Goal: Transaction & Acquisition: Book appointment/travel/reservation

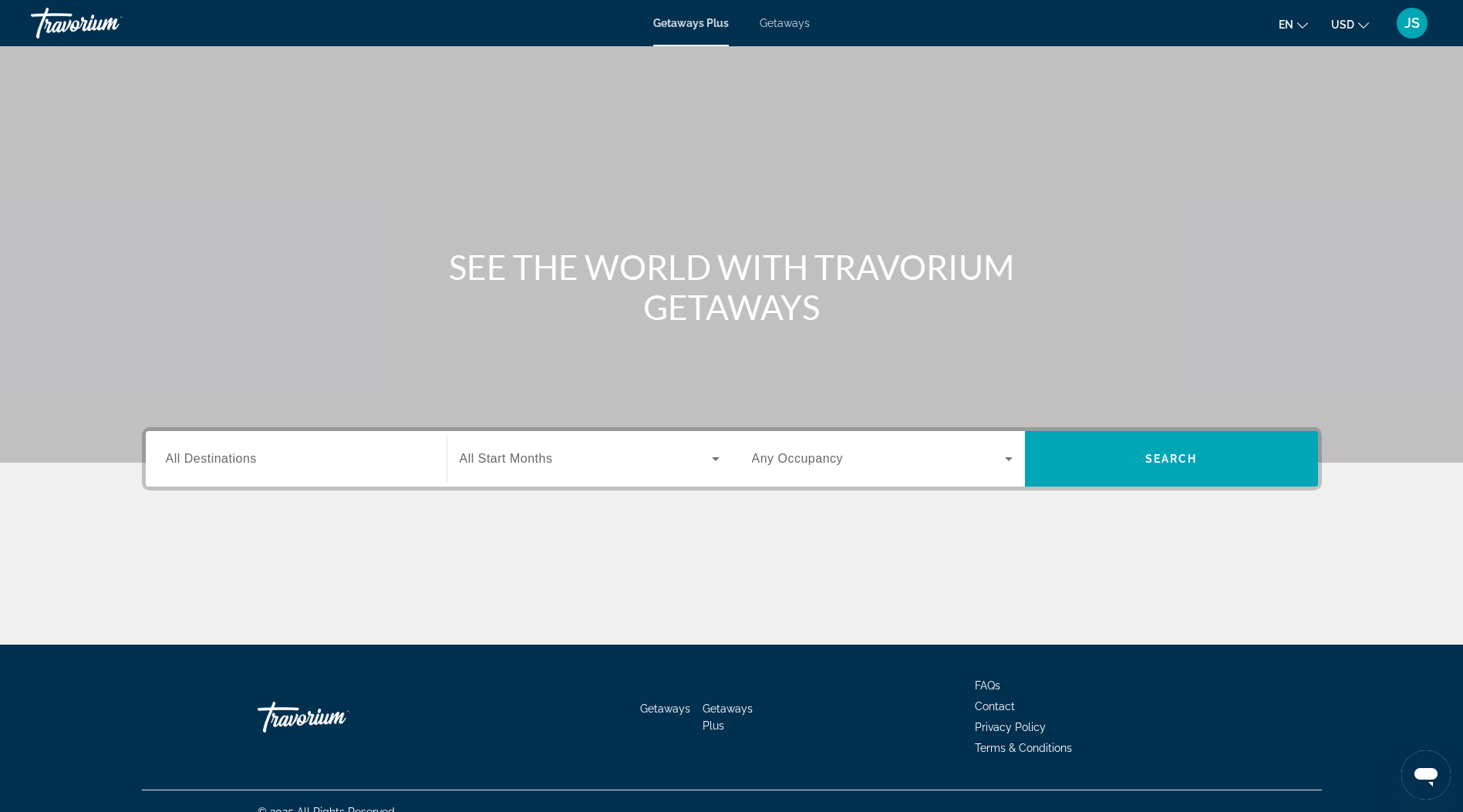
click at [486, 457] on span "All Start Months" at bounding box center [506, 458] width 94 height 13
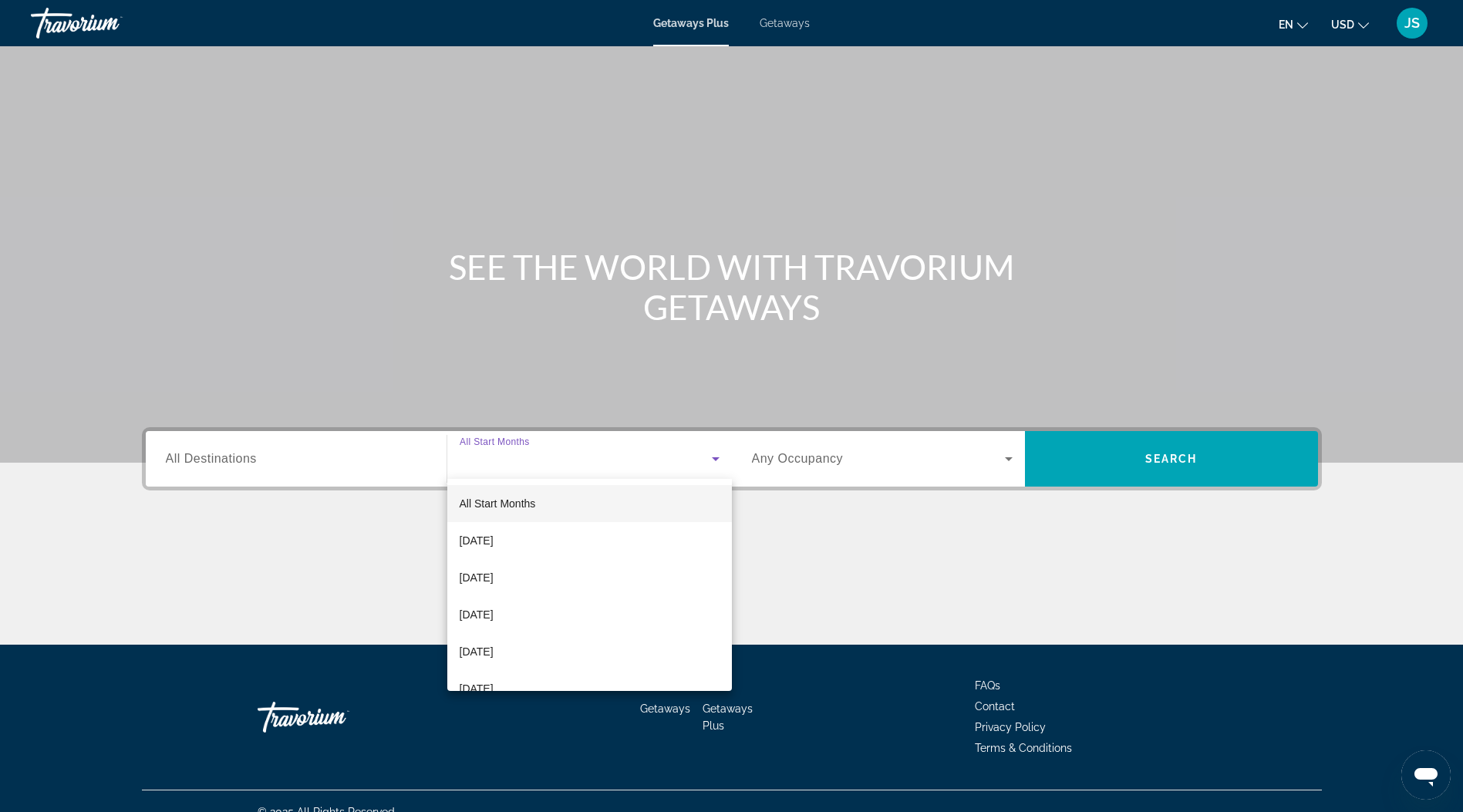
scroll to position [22, 0]
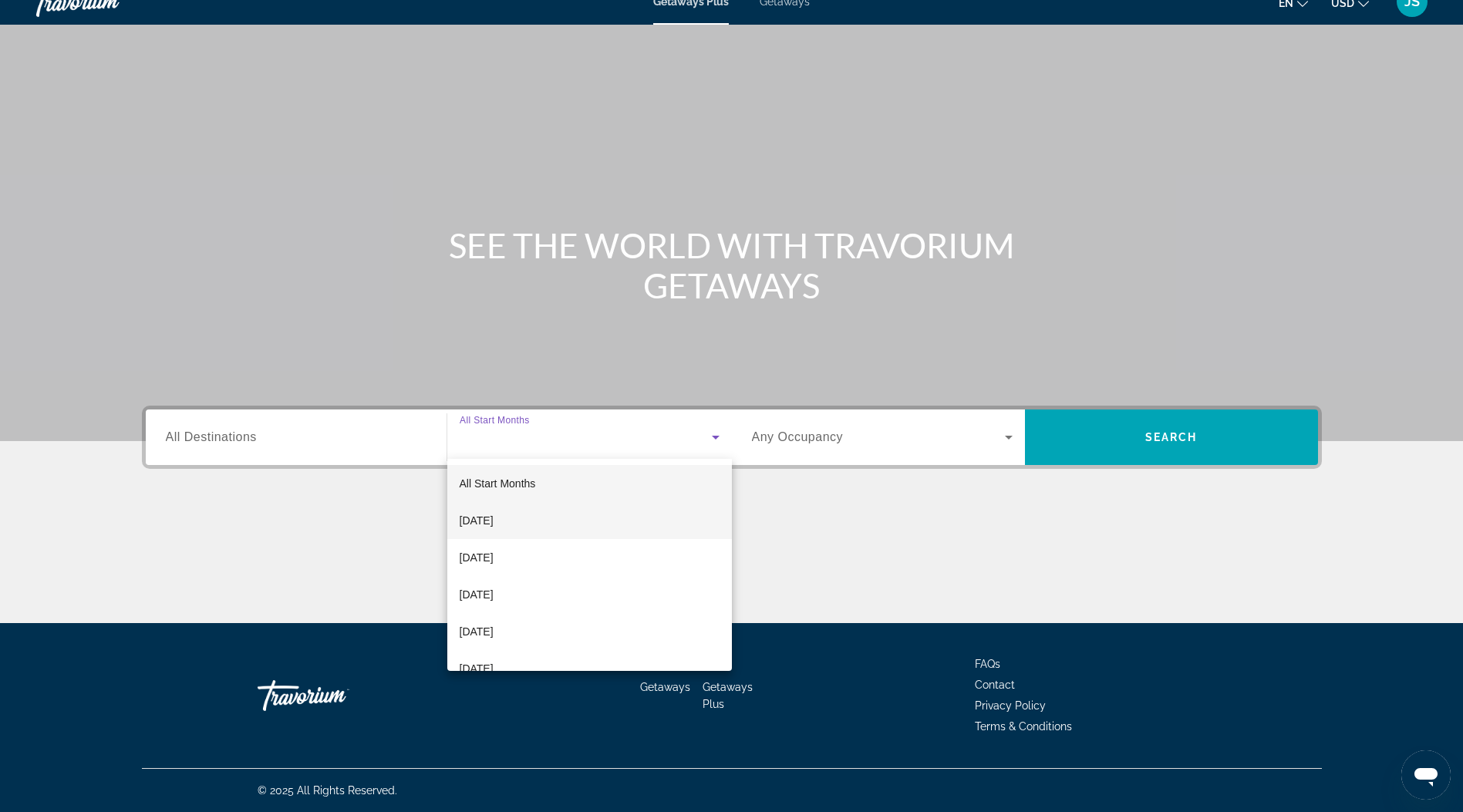
click at [490, 517] on span "October 2025" at bounding box center [476, 519] width 33 height 18
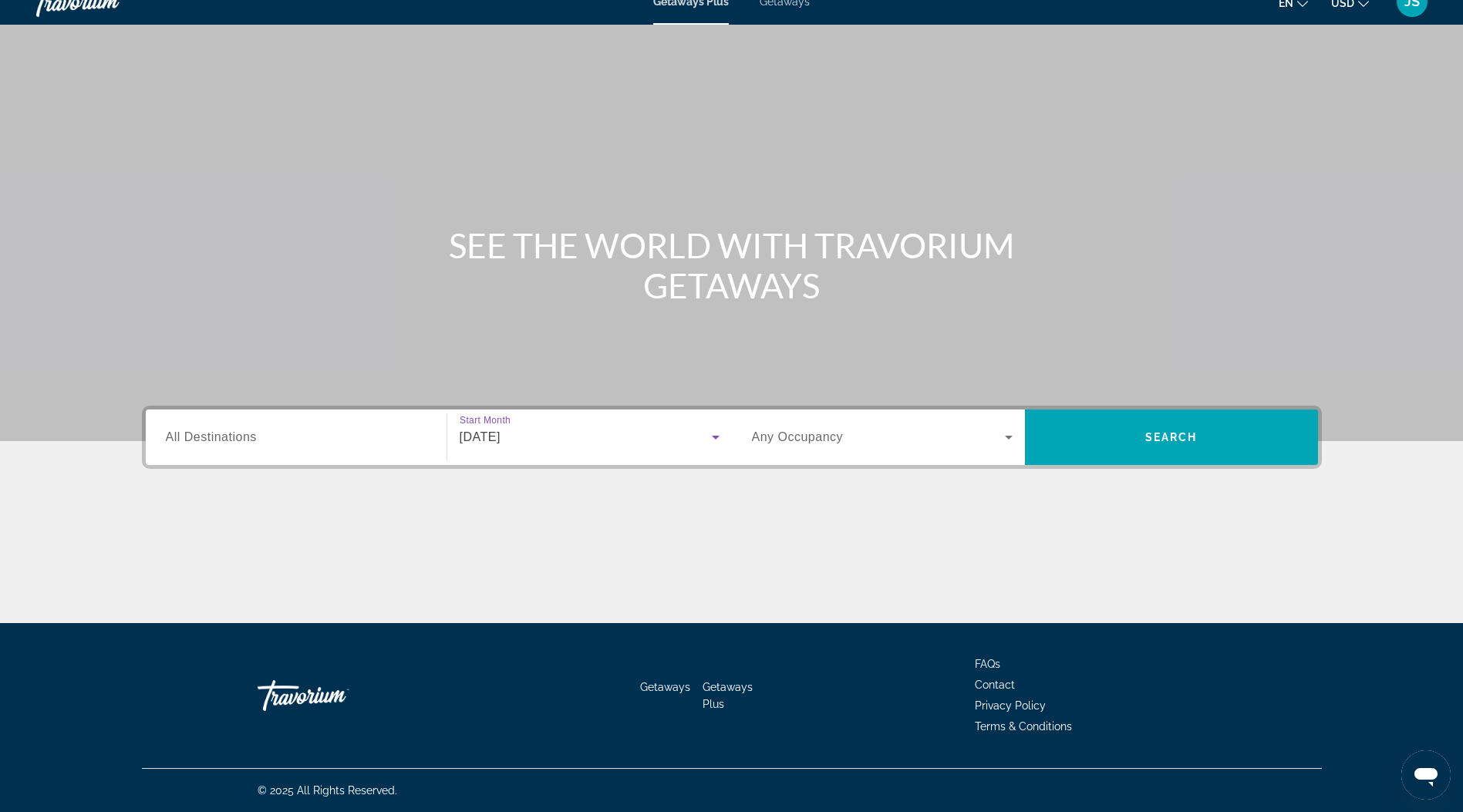
click at [273, 435] on input "Destination All Destinations" at bounding box center [296, 437] width 260 height 18
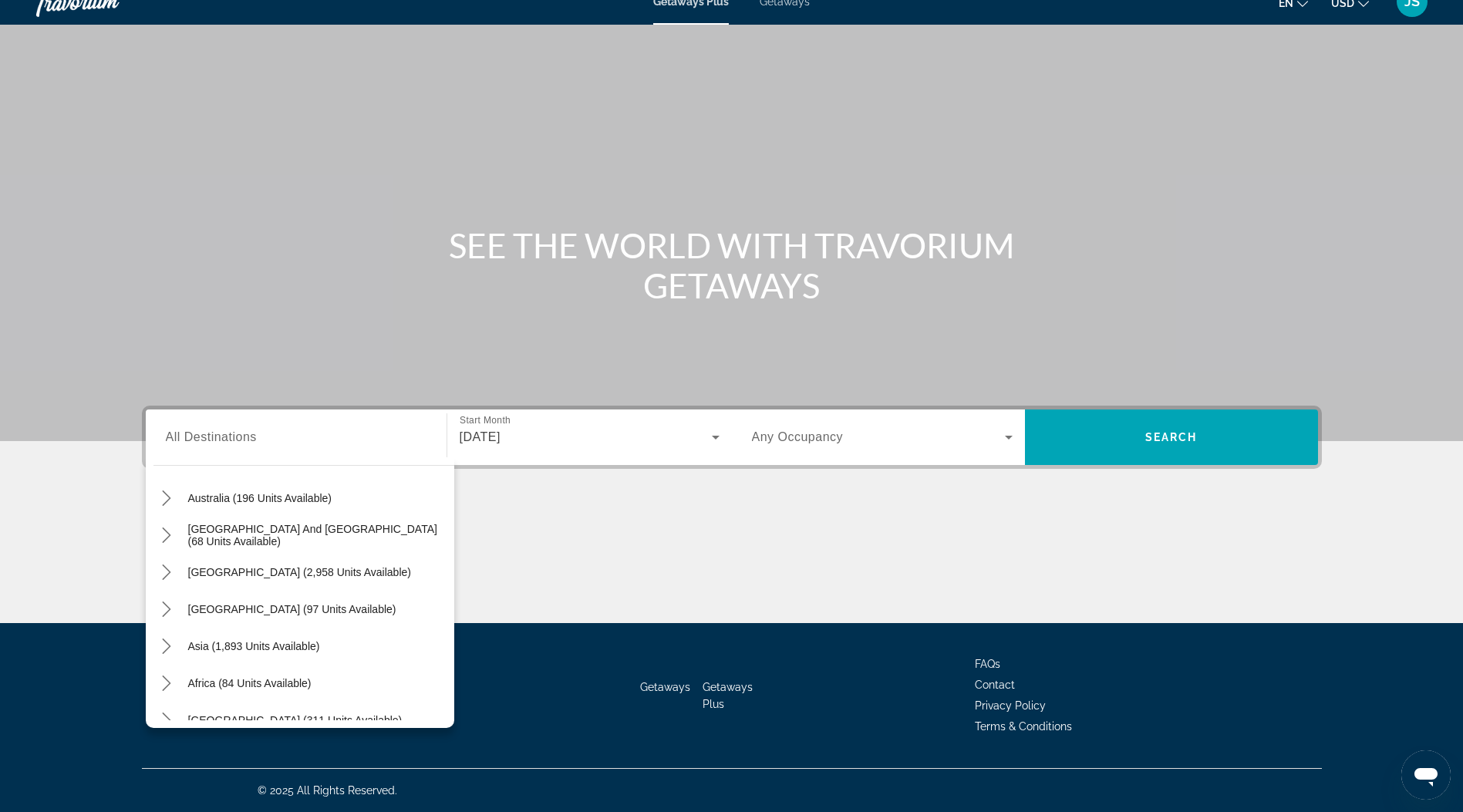
scroll to position [250, 0]
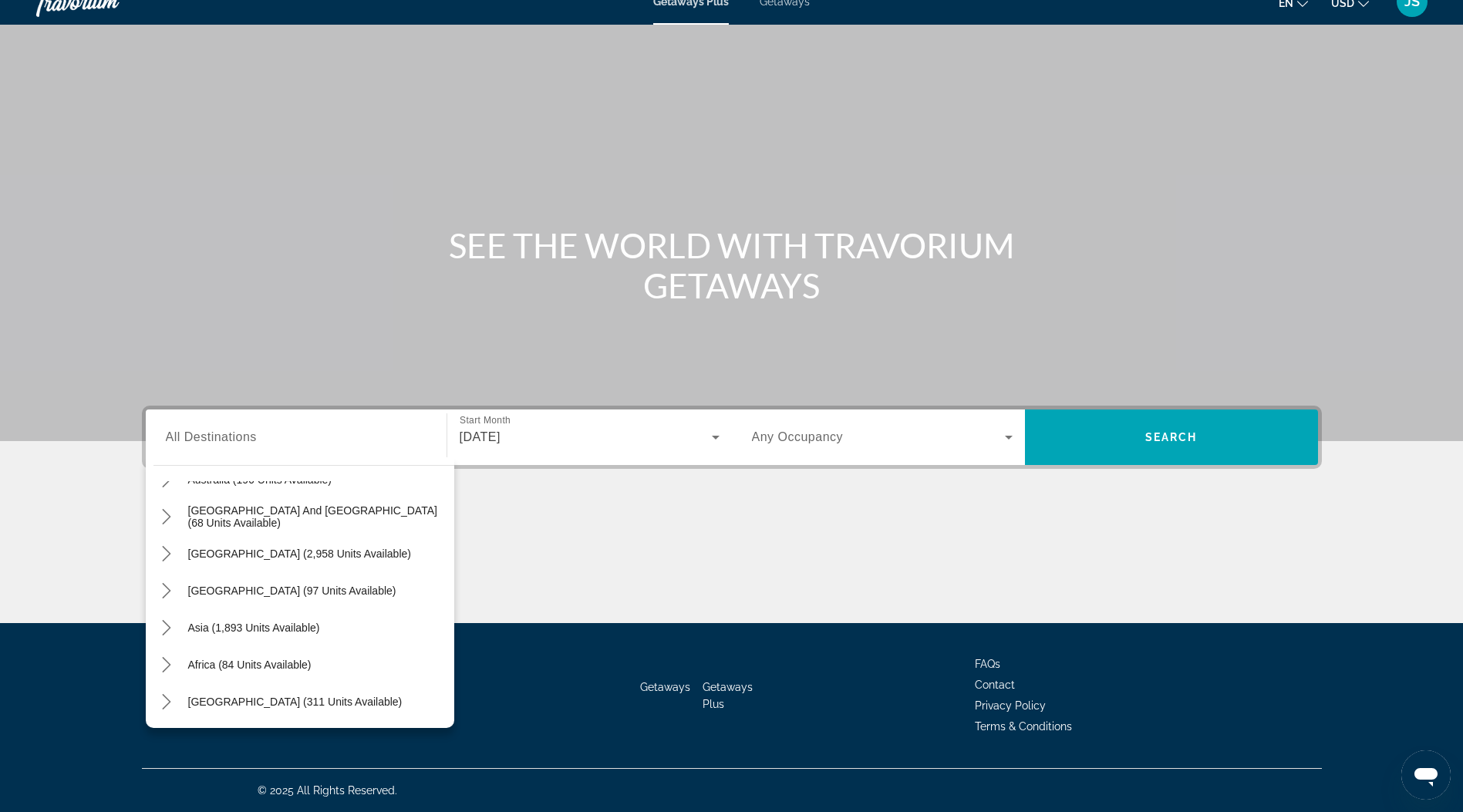
click at [416, 666] on div "Africa (84 units available)" at bounding box center [303, 665] width 300 height 37
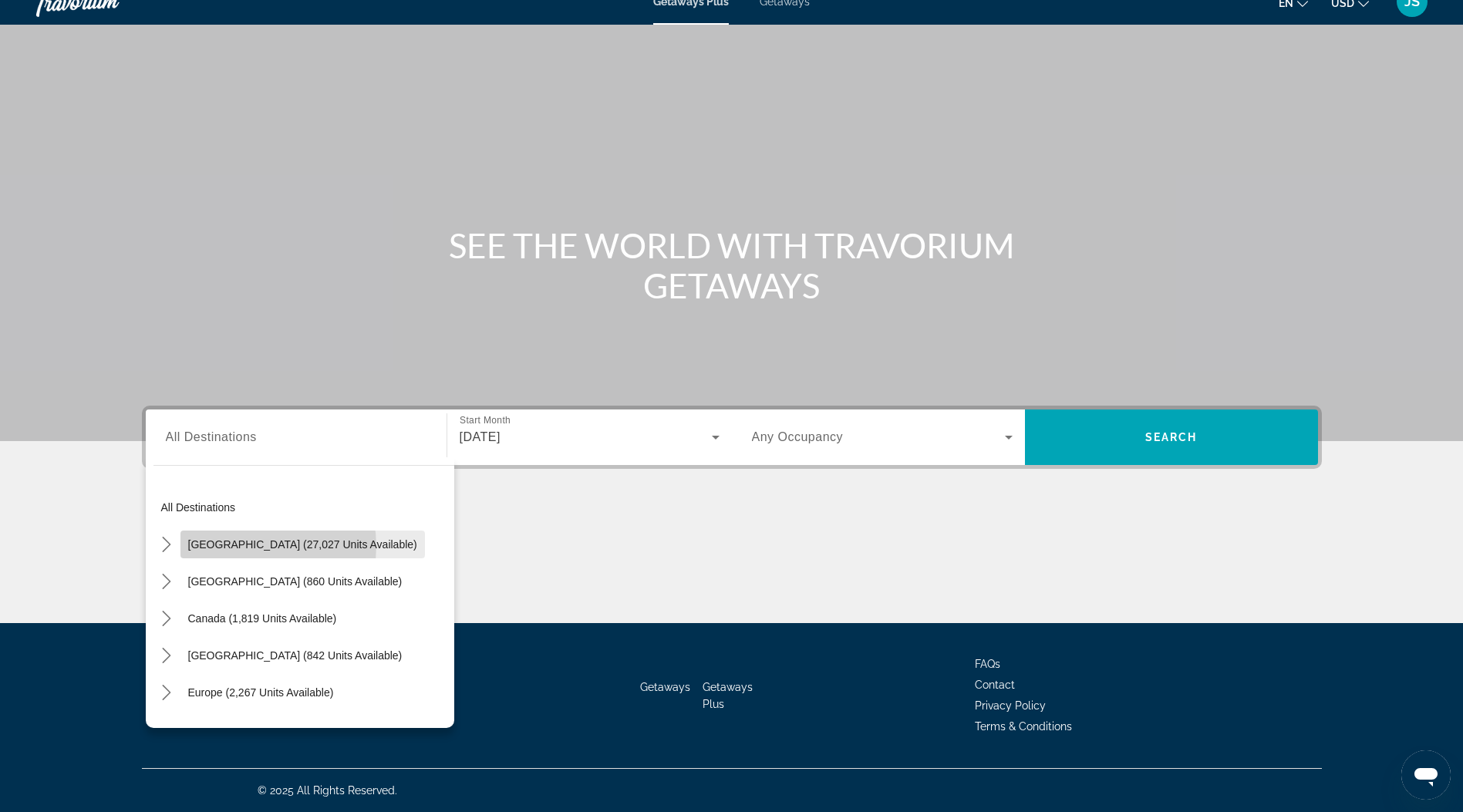
click at [253, 546] on span "[GEOGRAPHIC_DATA] (27,027 units available)" at bounding box center [302, 544] width 229 height 12
type input "**********"
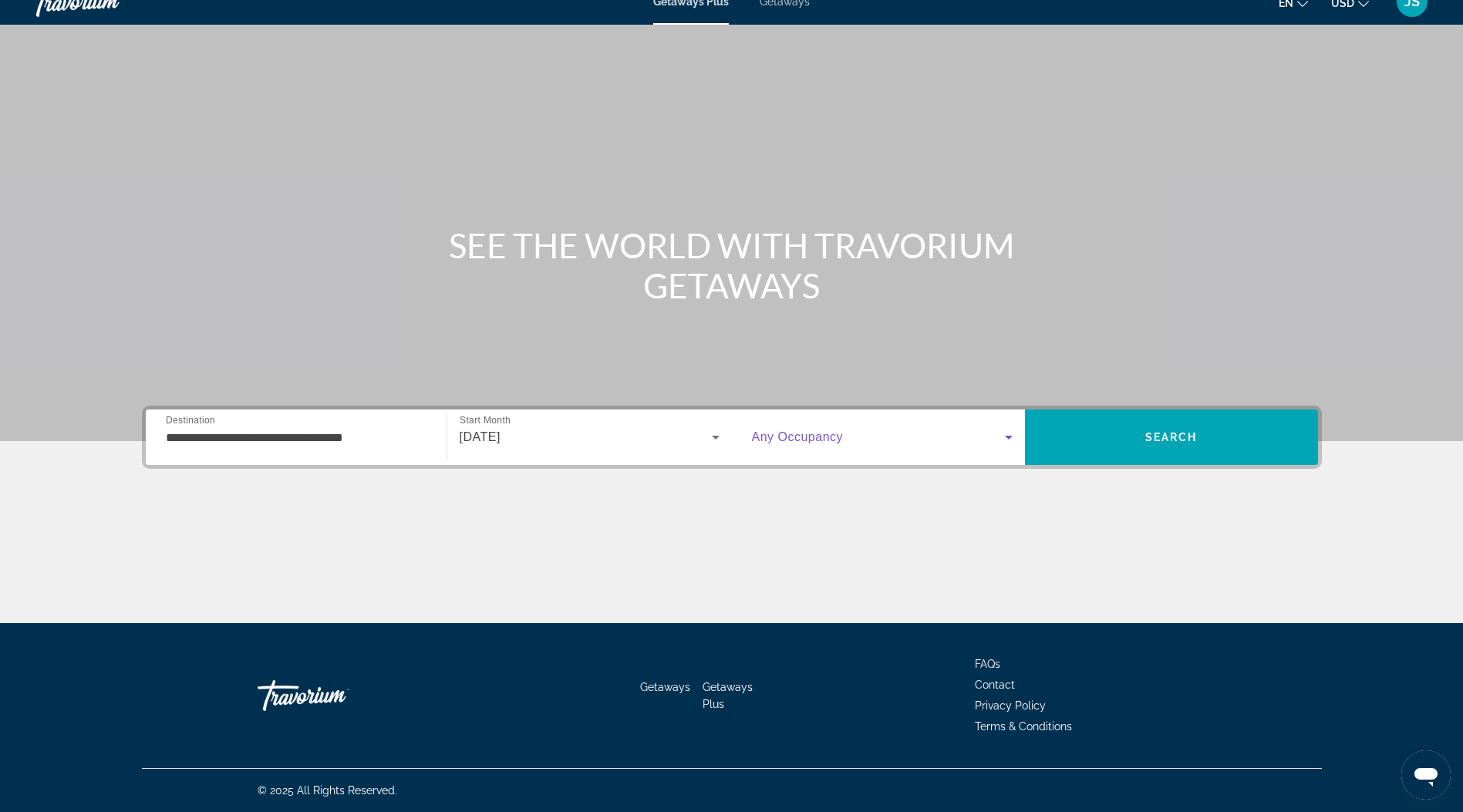
click at [1000, 431] on icon "Search widget" at bounding box center [1009, 436] width 18 height 18
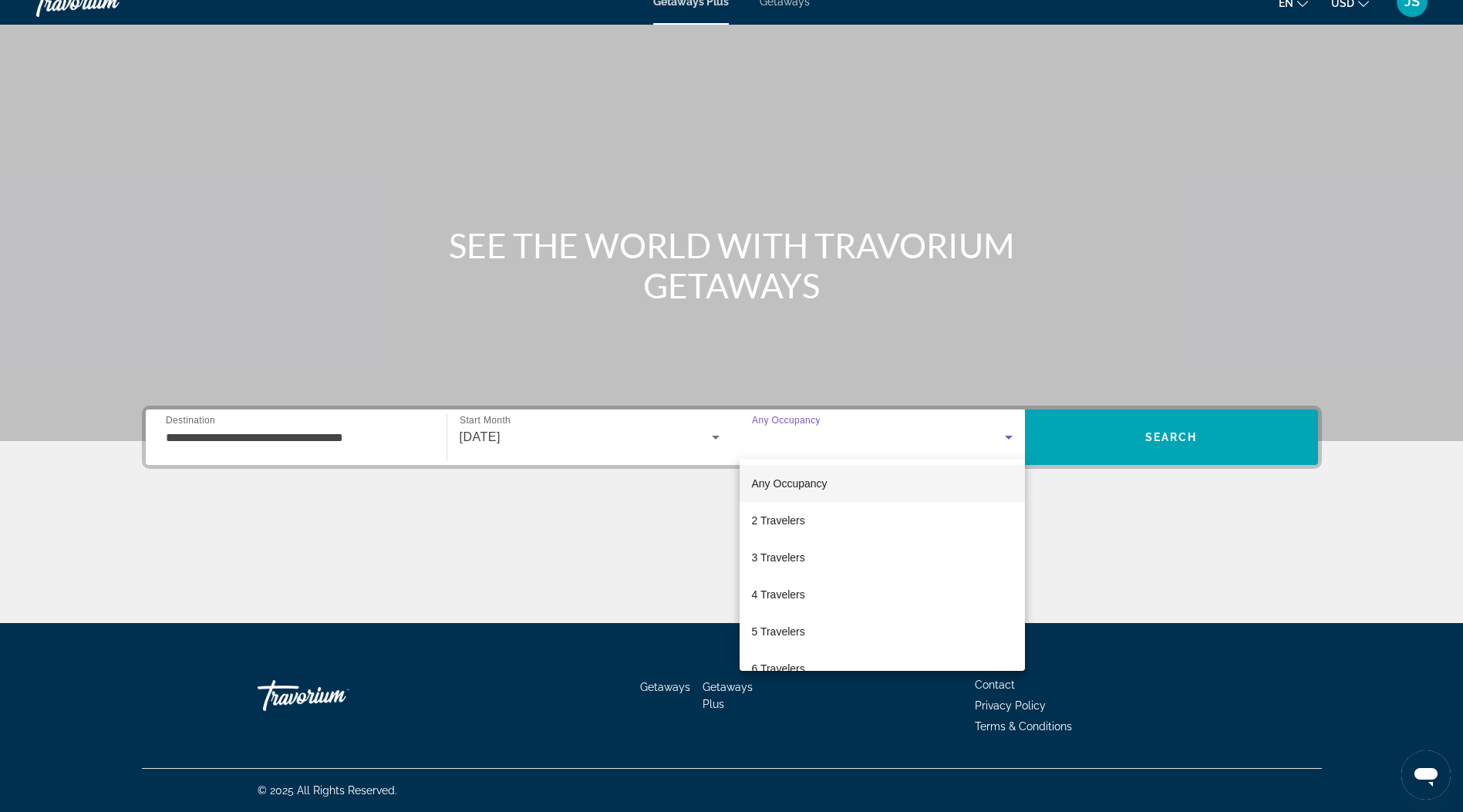
click at [1093, 515] on div at bounding box center [731, 406] width 1463 height 812
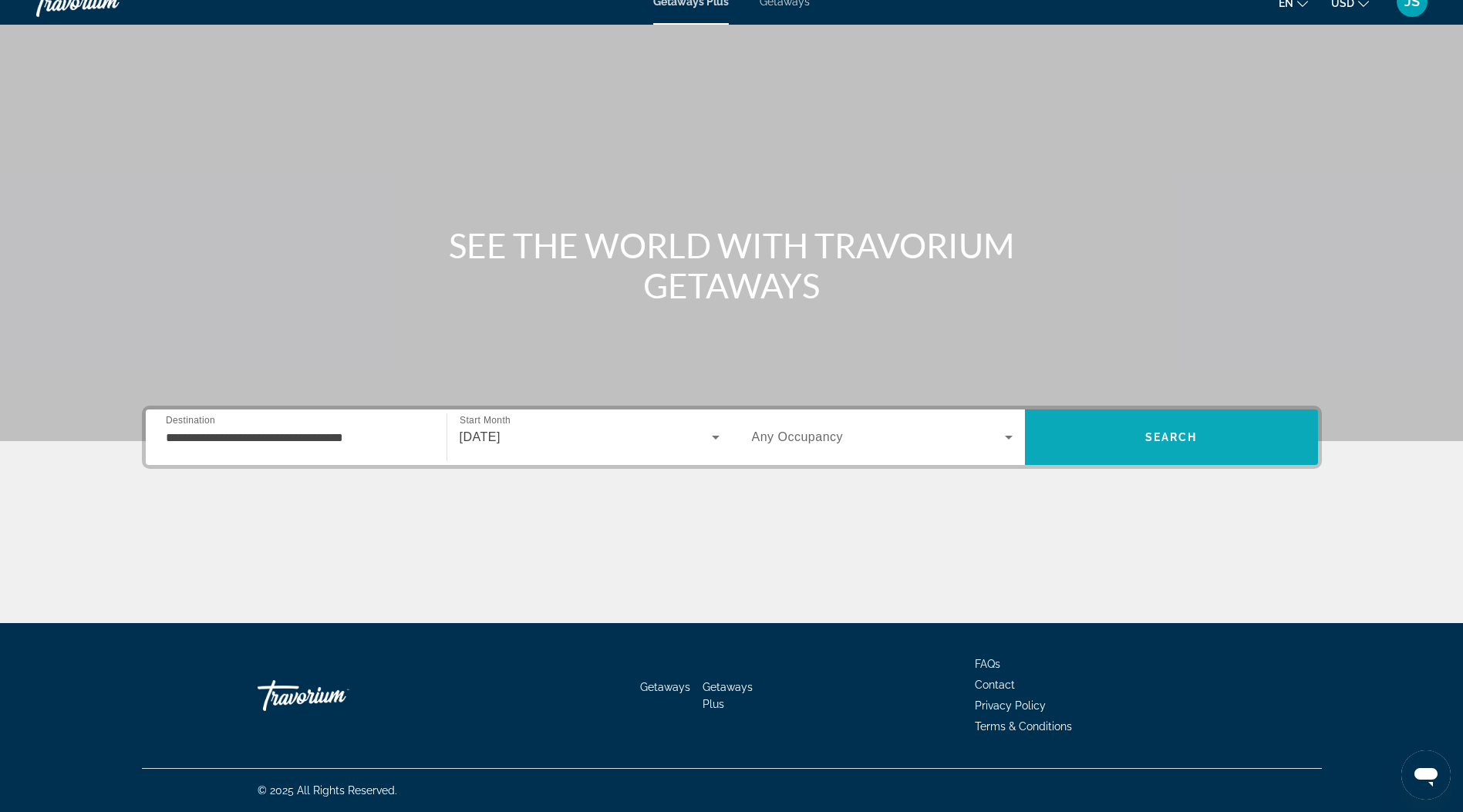
click at [1160, 411] on span "Search" at bounding box center [1171, 437] width 293 height 55
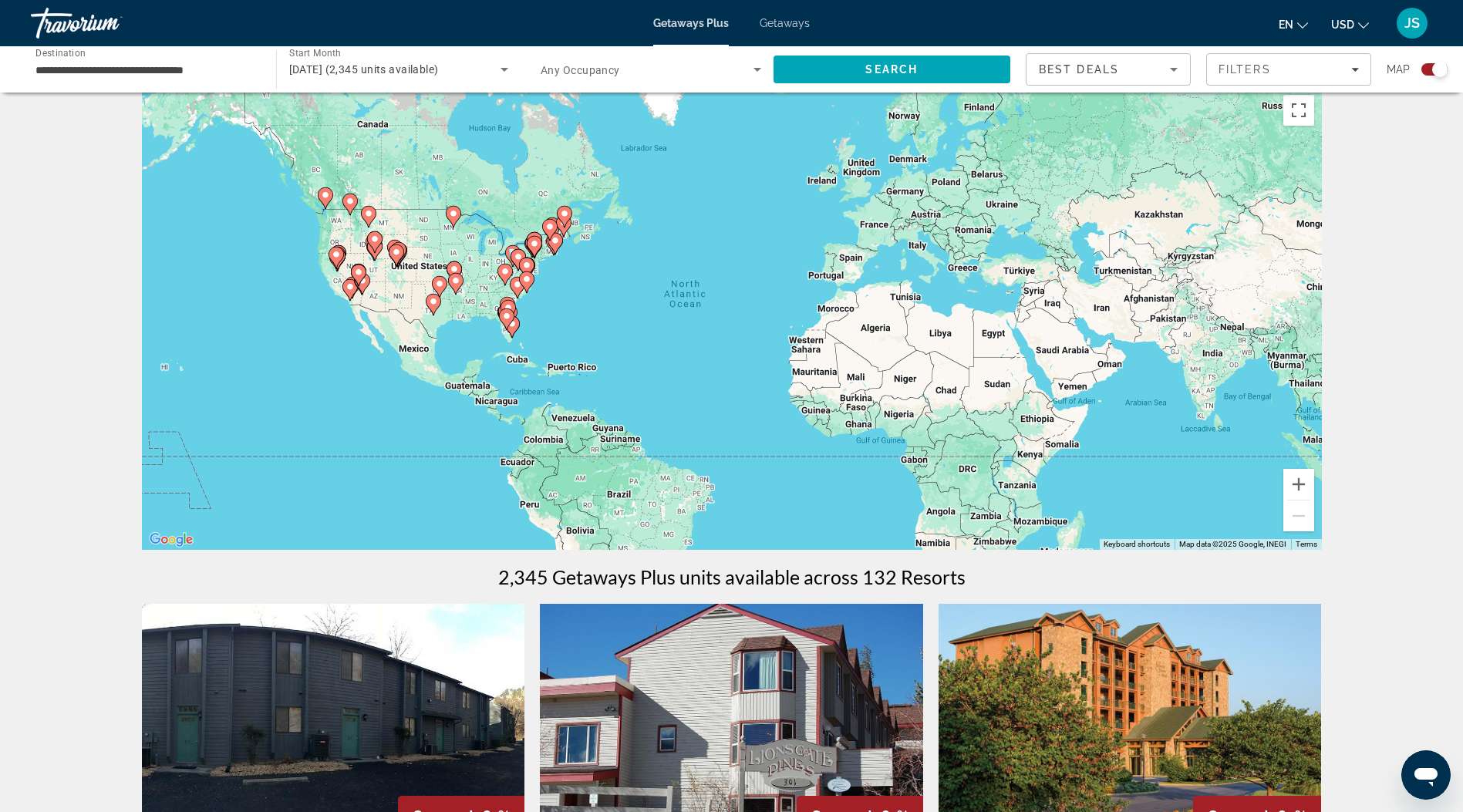
scroll to position [18, 0]
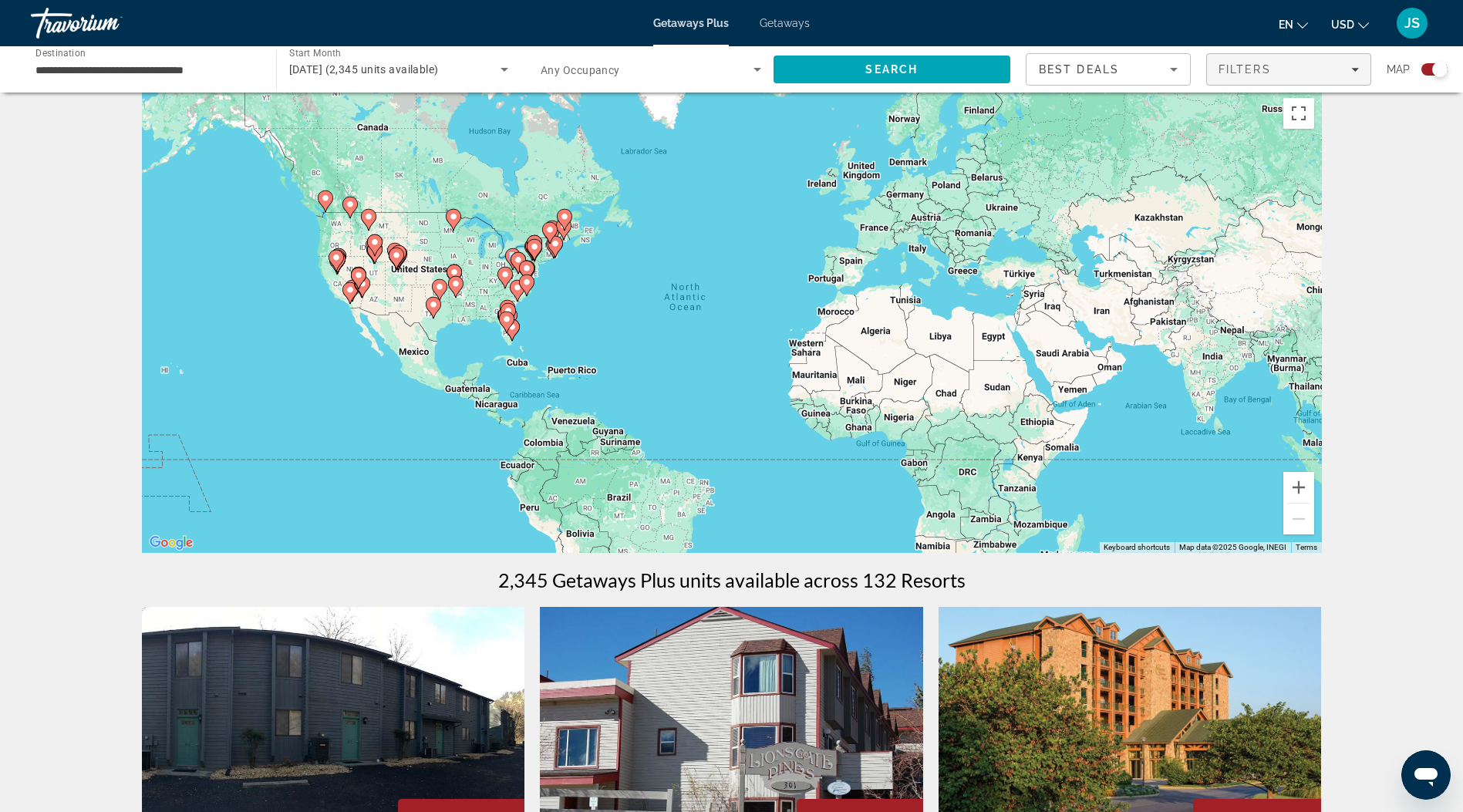
click at [1348, 70] on div "Filters" at bounding box center [1289, 69] width 141 height 12
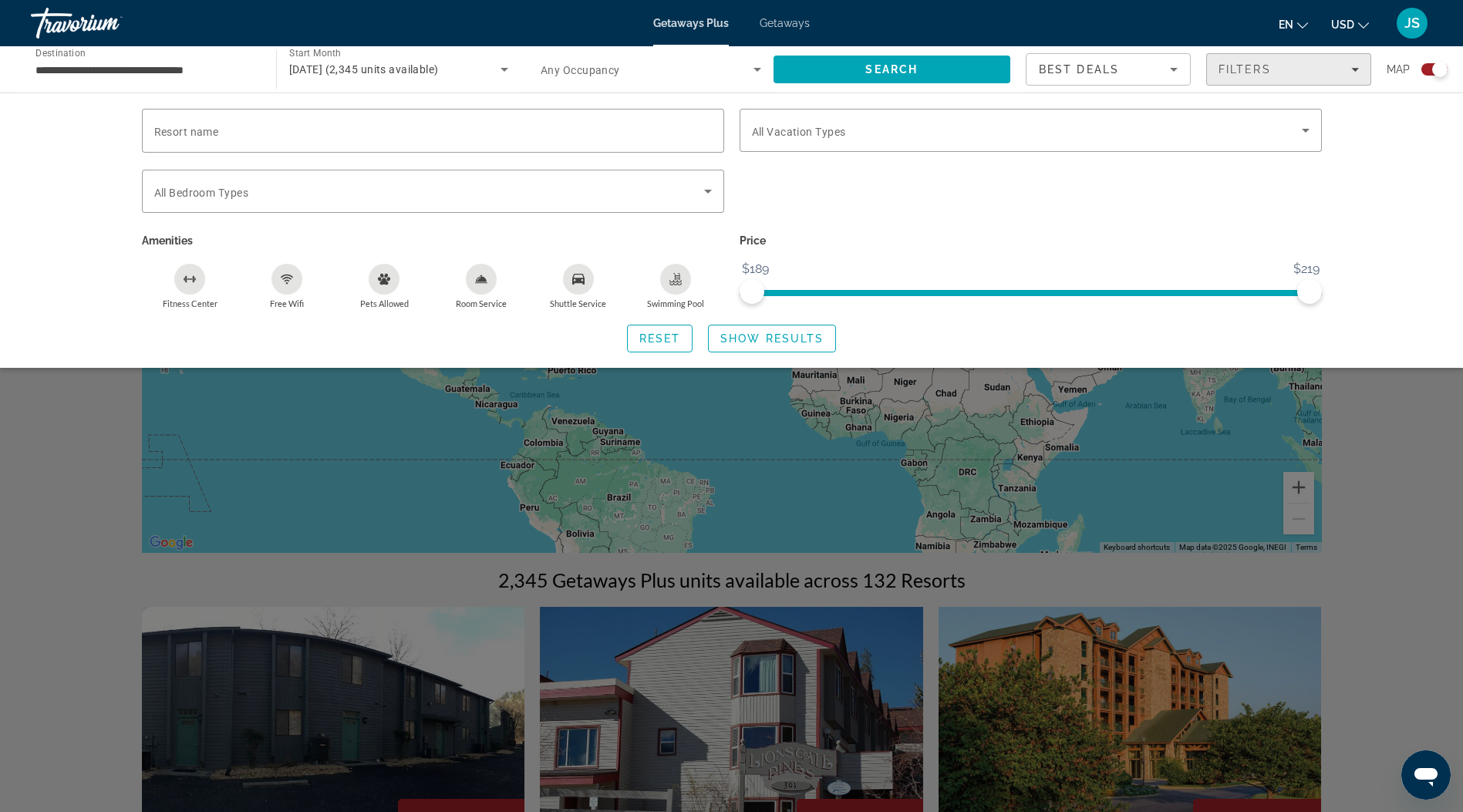
click at [1269, 70] on span "Filters" at bounding box center [1245, 69] width 53 height 12
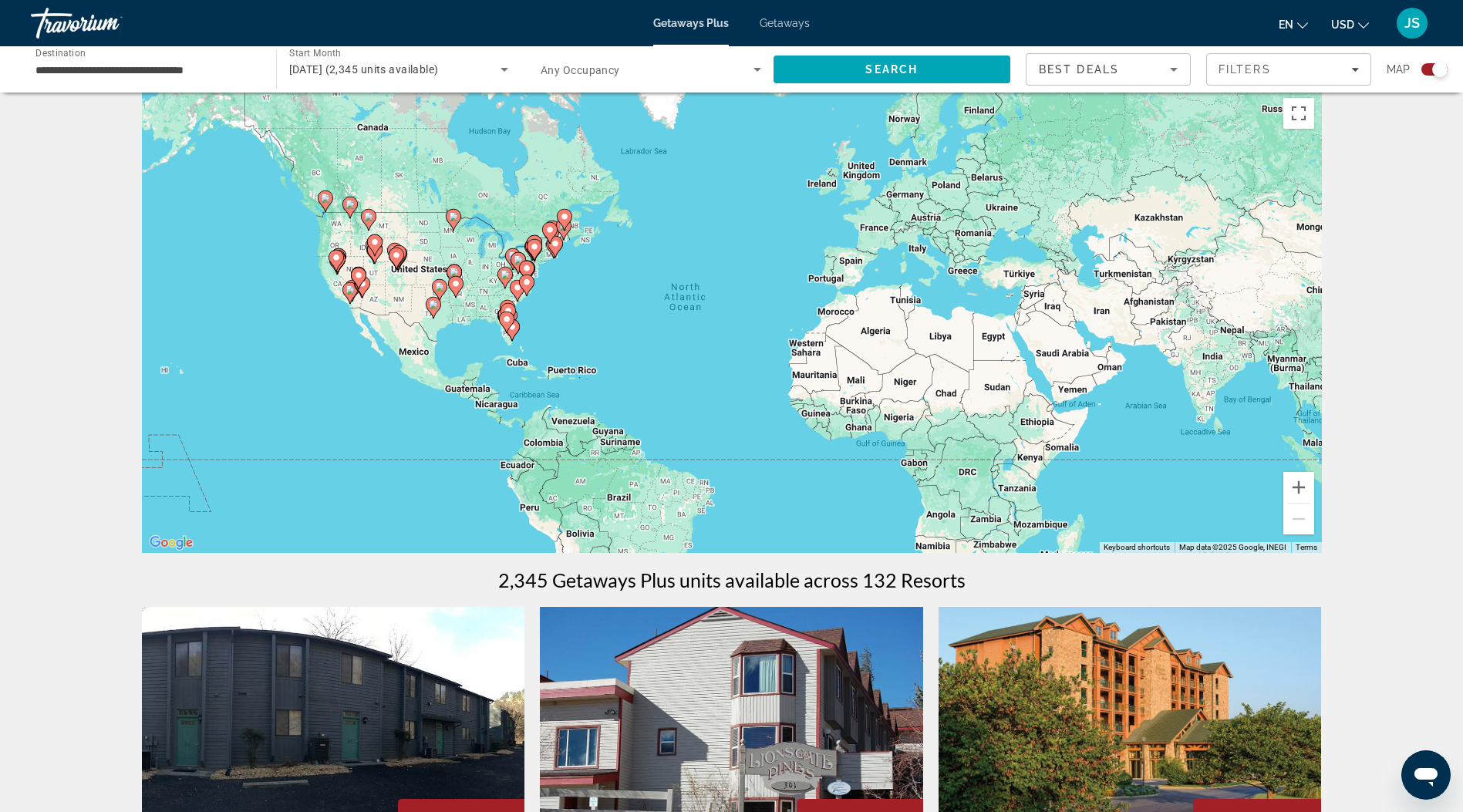
click at [496, 251] on div "To activate drag with keyboard, press Alt + Enter. Once in keyboard drag state,…" at bounding box center [731, 321] width 1180 height 463
click at [492, 242] on div "To activate drag with keyboard, press Alt + Enter. Once in keyboard drag state,…" at bounding box center [731, 321] width 1180 height 463
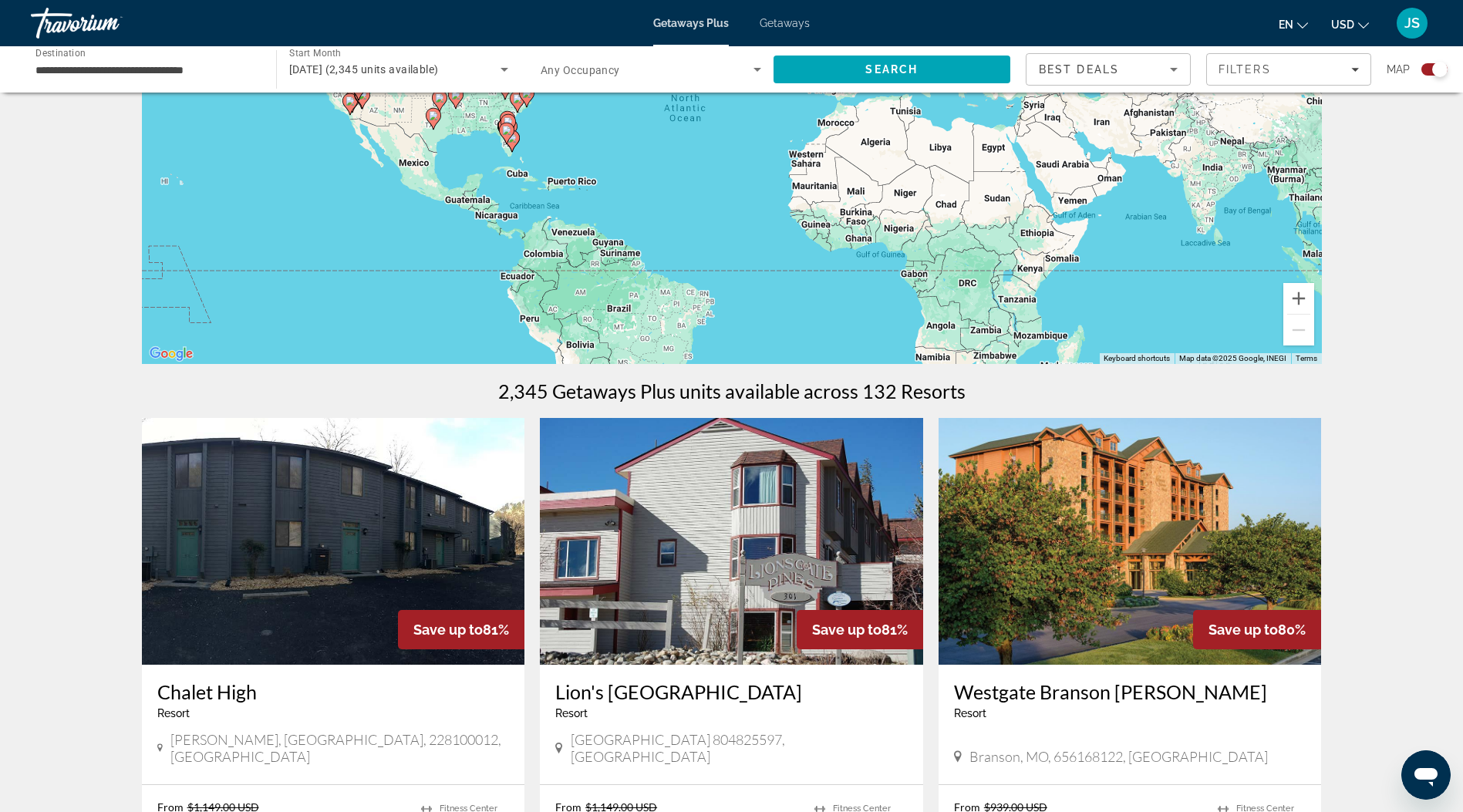
scroll to position [0, 0]
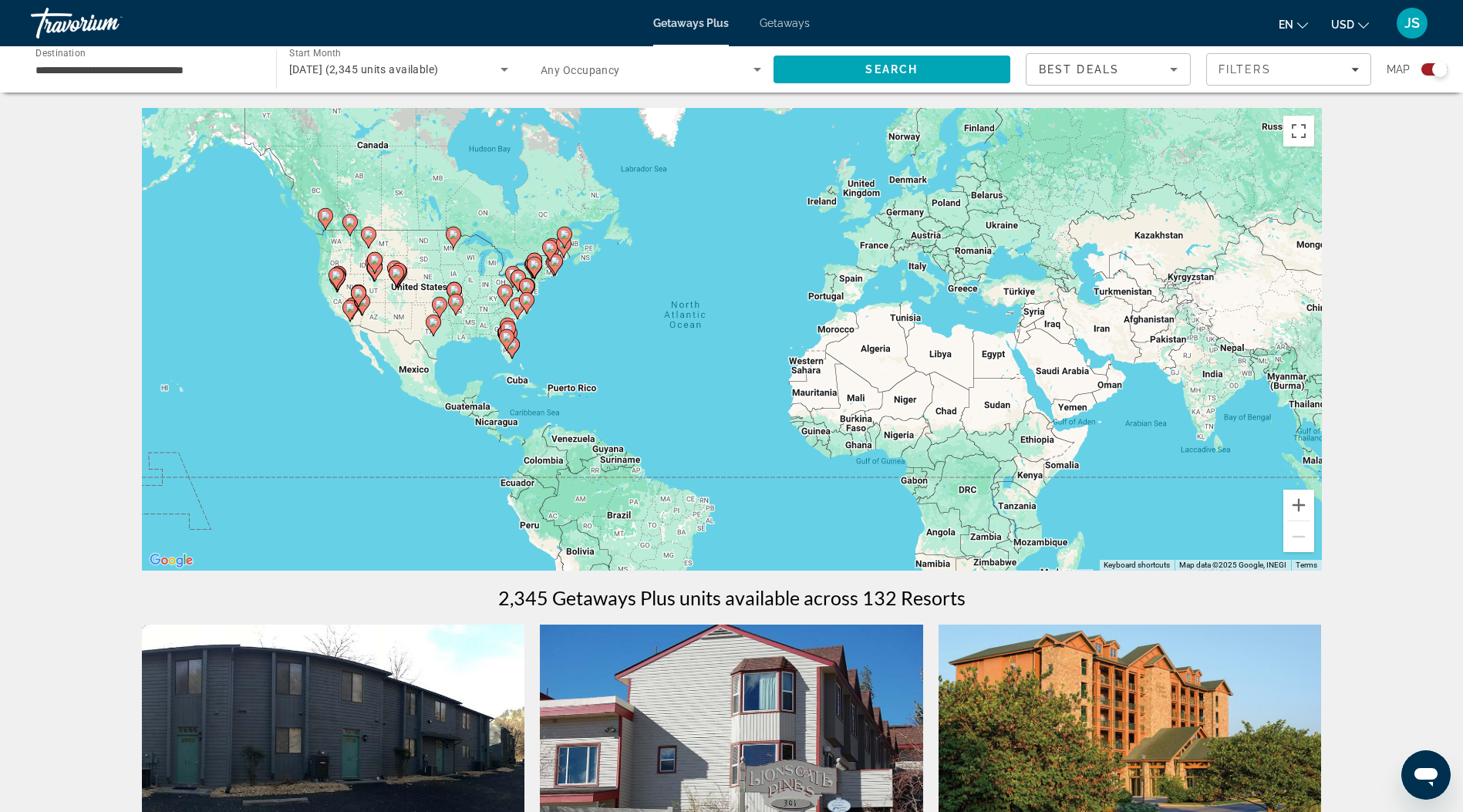
click at [783, 18] on span "Getaways" at bounding box center [785, 23] width 50 height 12
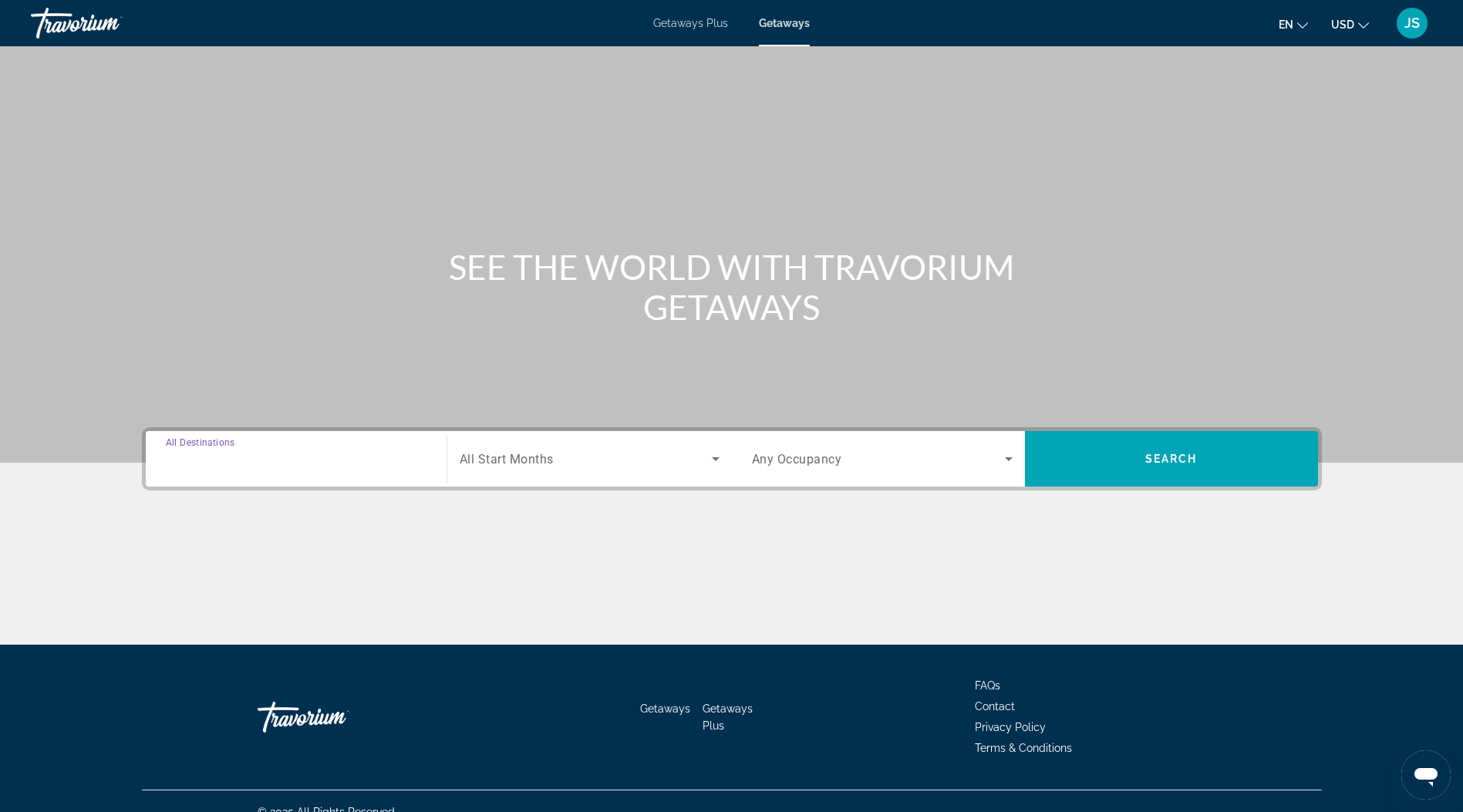
click at [265, 459] on input "Destination All Destinations" at bounding box center [296, 459] width 260 height 18
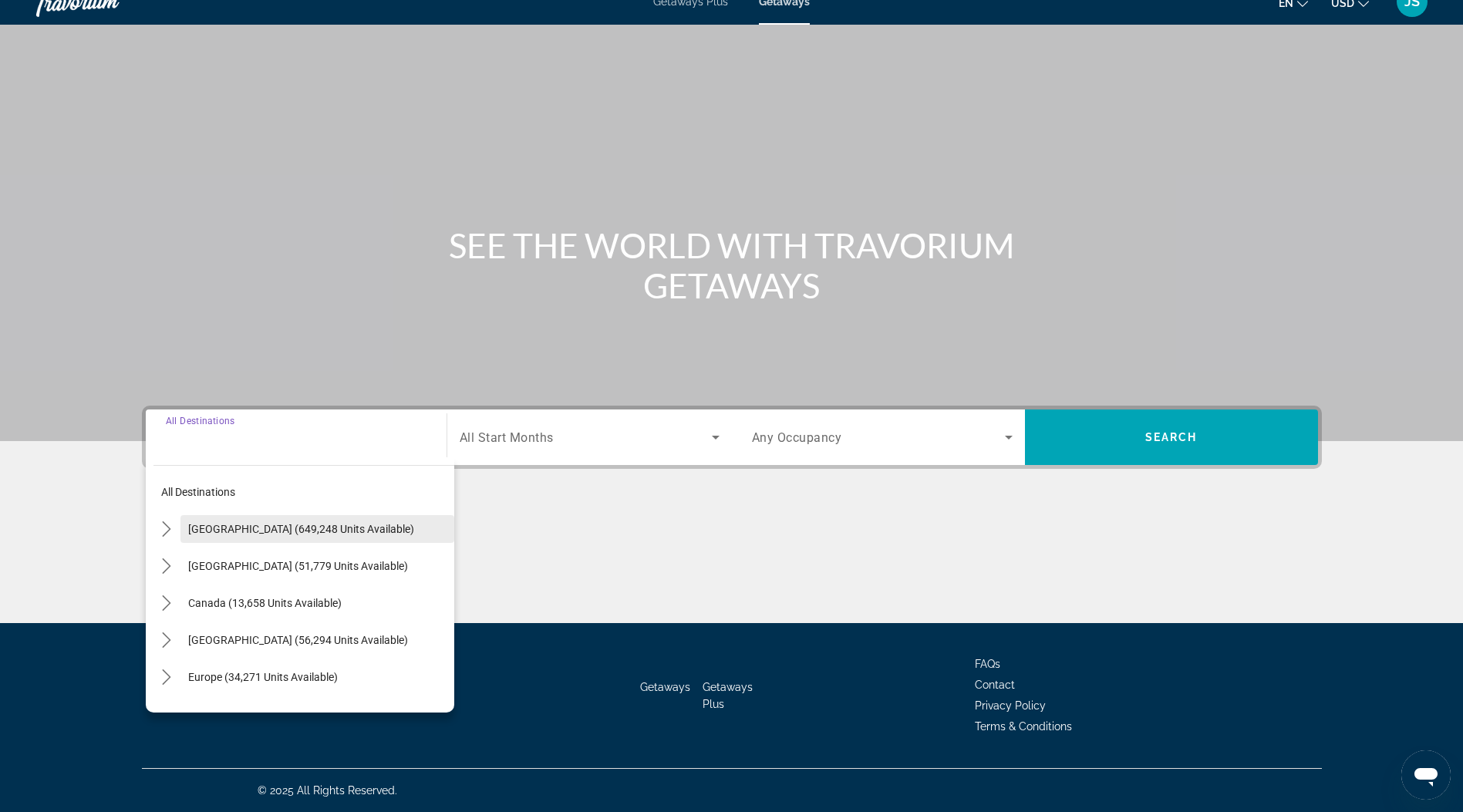
click at [303, 511] on span "Select destination: United States (649,248 units available)" at bounding box center [318, 529] width 274 height 37
type input "**********"
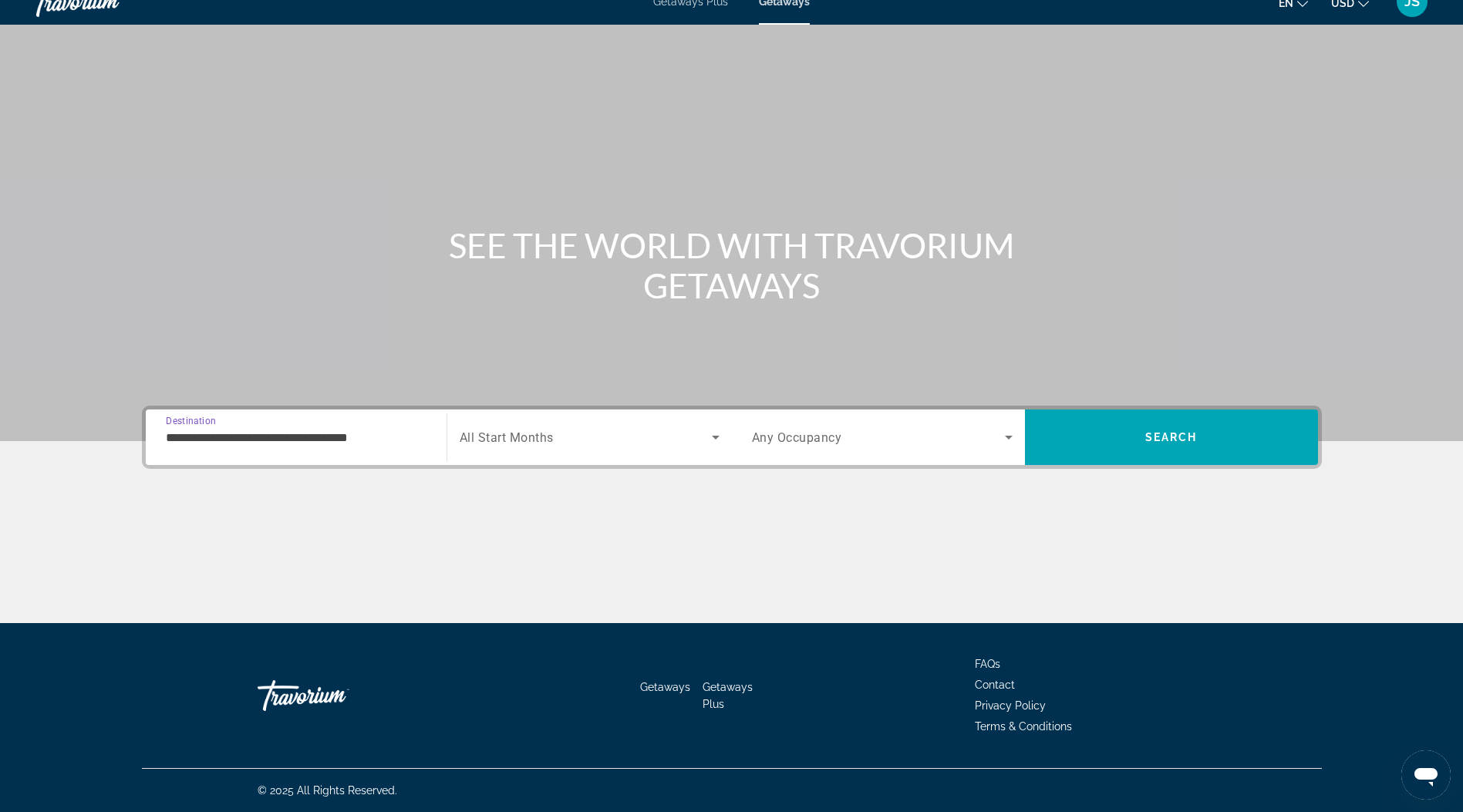
click at [634, 435] on span "Search widget" at bounding box center [586, 436] width 253 height 18
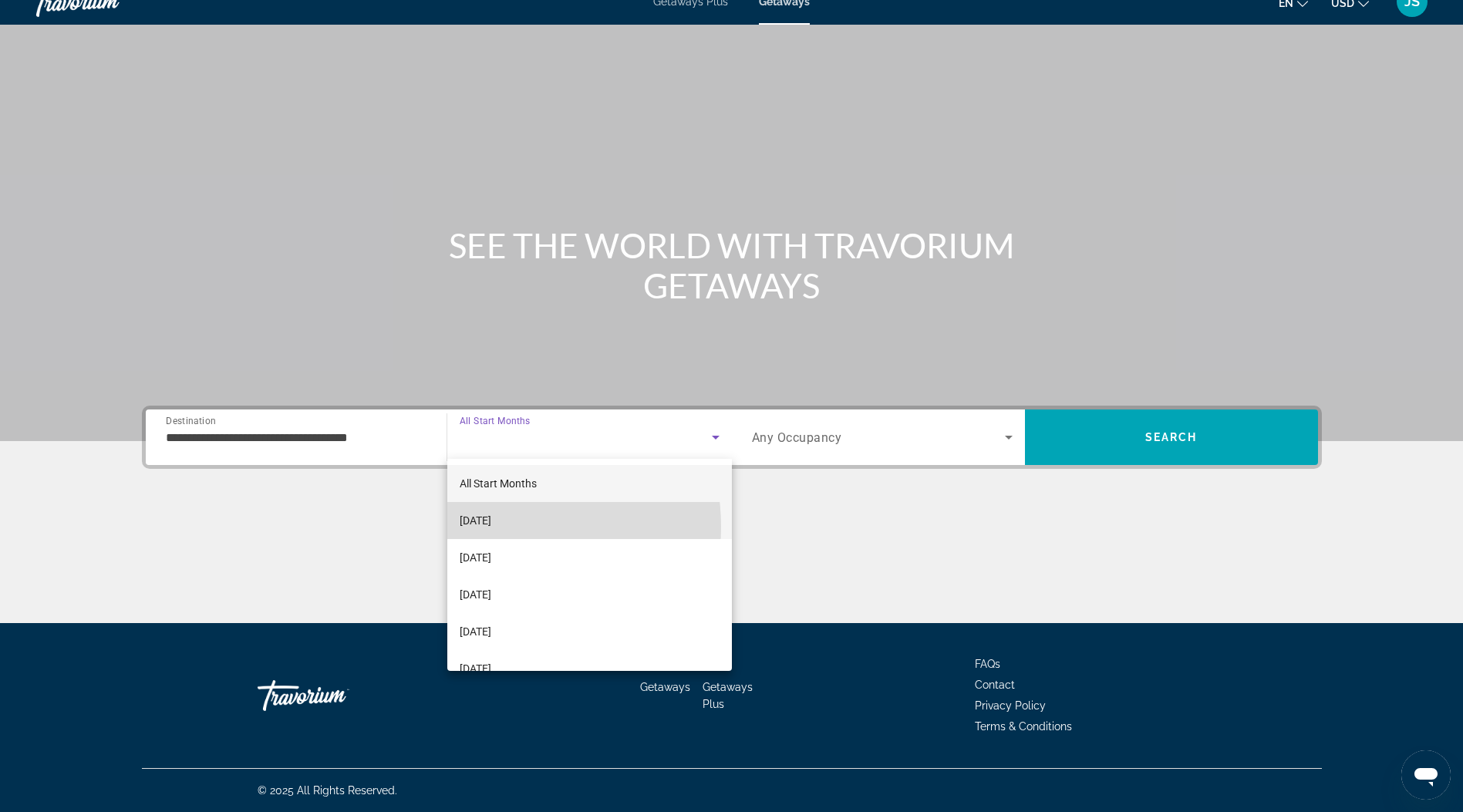
click at [492, 527] on span "October 2025" at bounding box center [475, 519] width 32 height 18
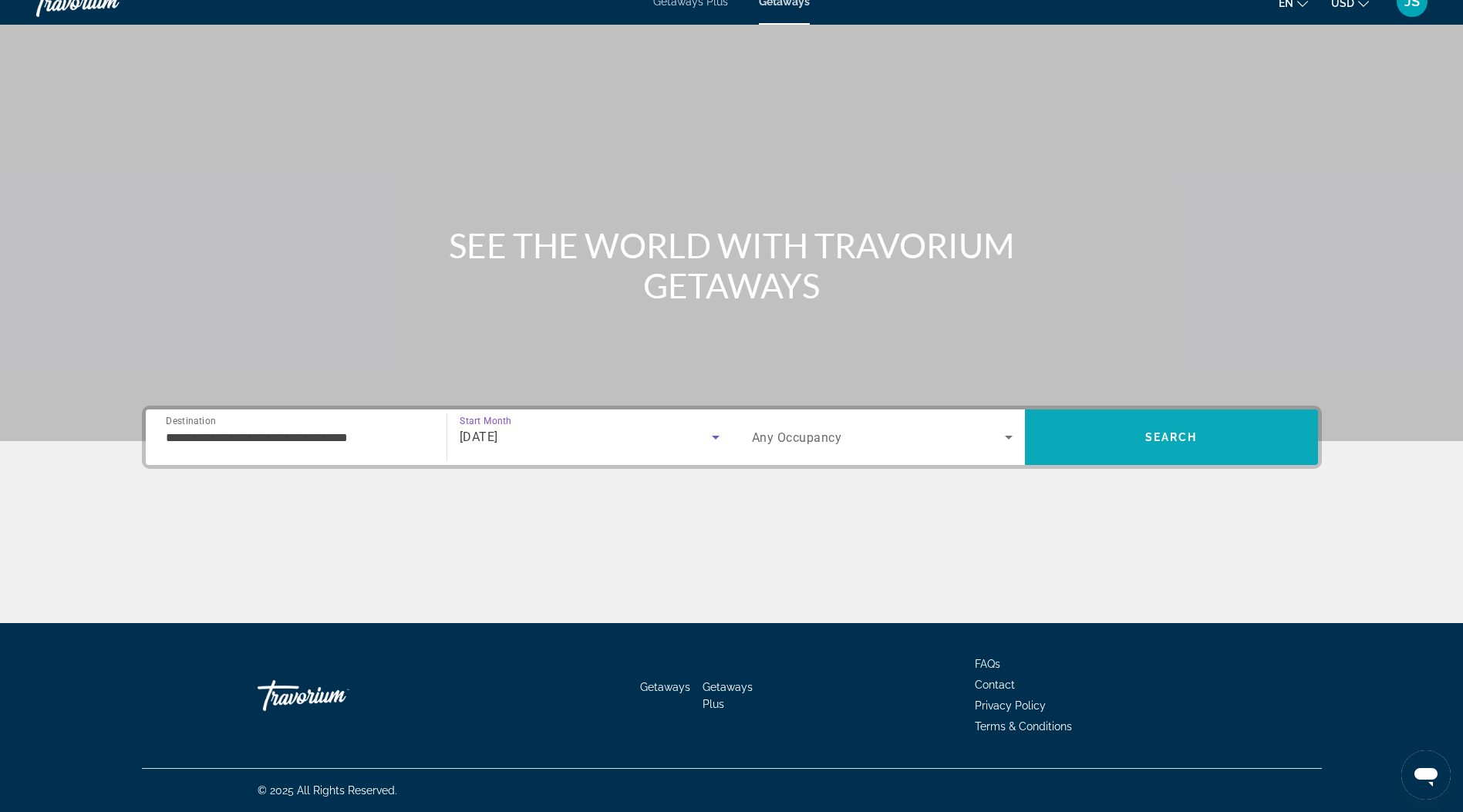
click at [1204, 423] on span "Search" at bounding box center [1171, 437] width 293 height 37
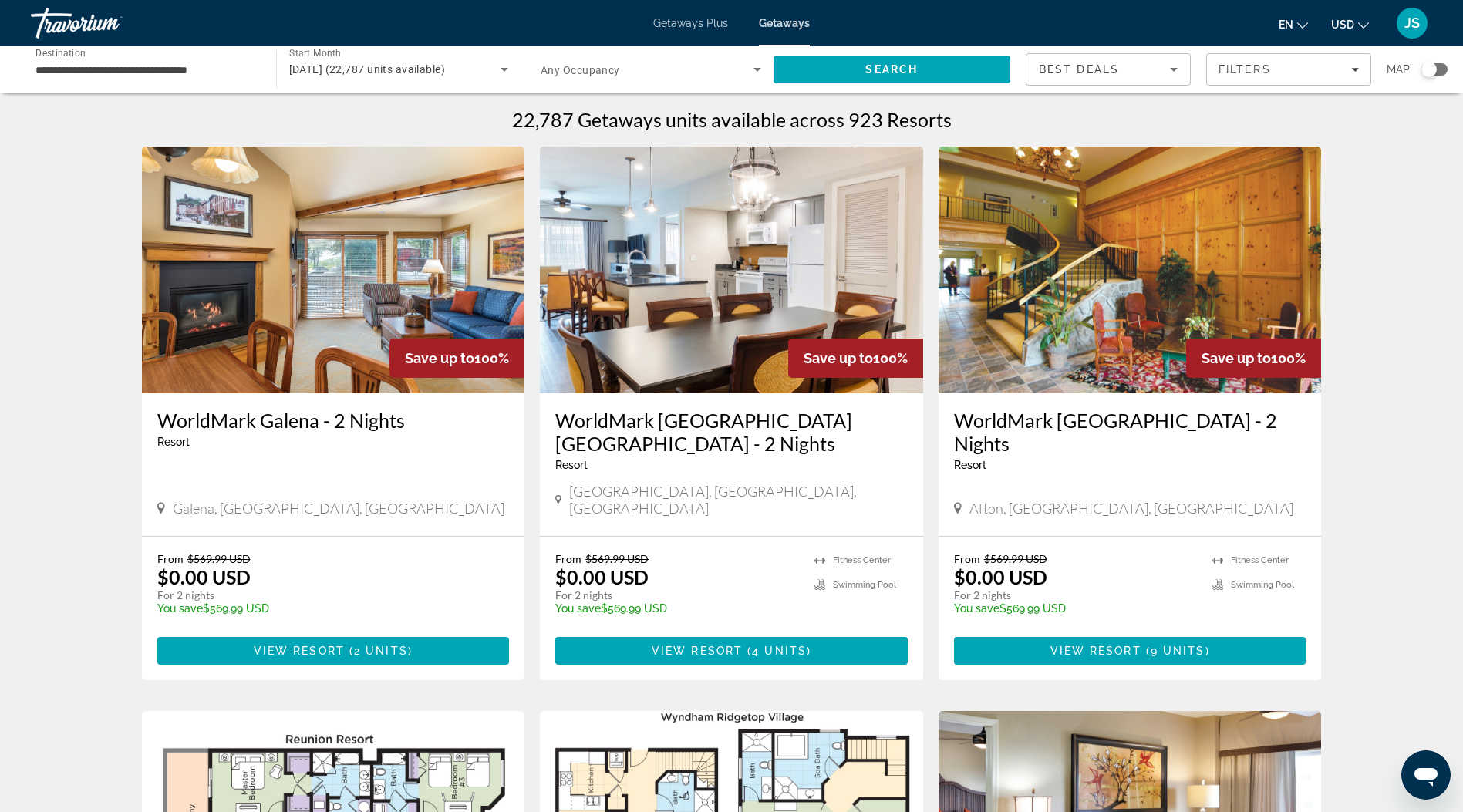
click at [1431, 73] on div "Search widget" at bounding box center [1430, 69] width 15 height 15
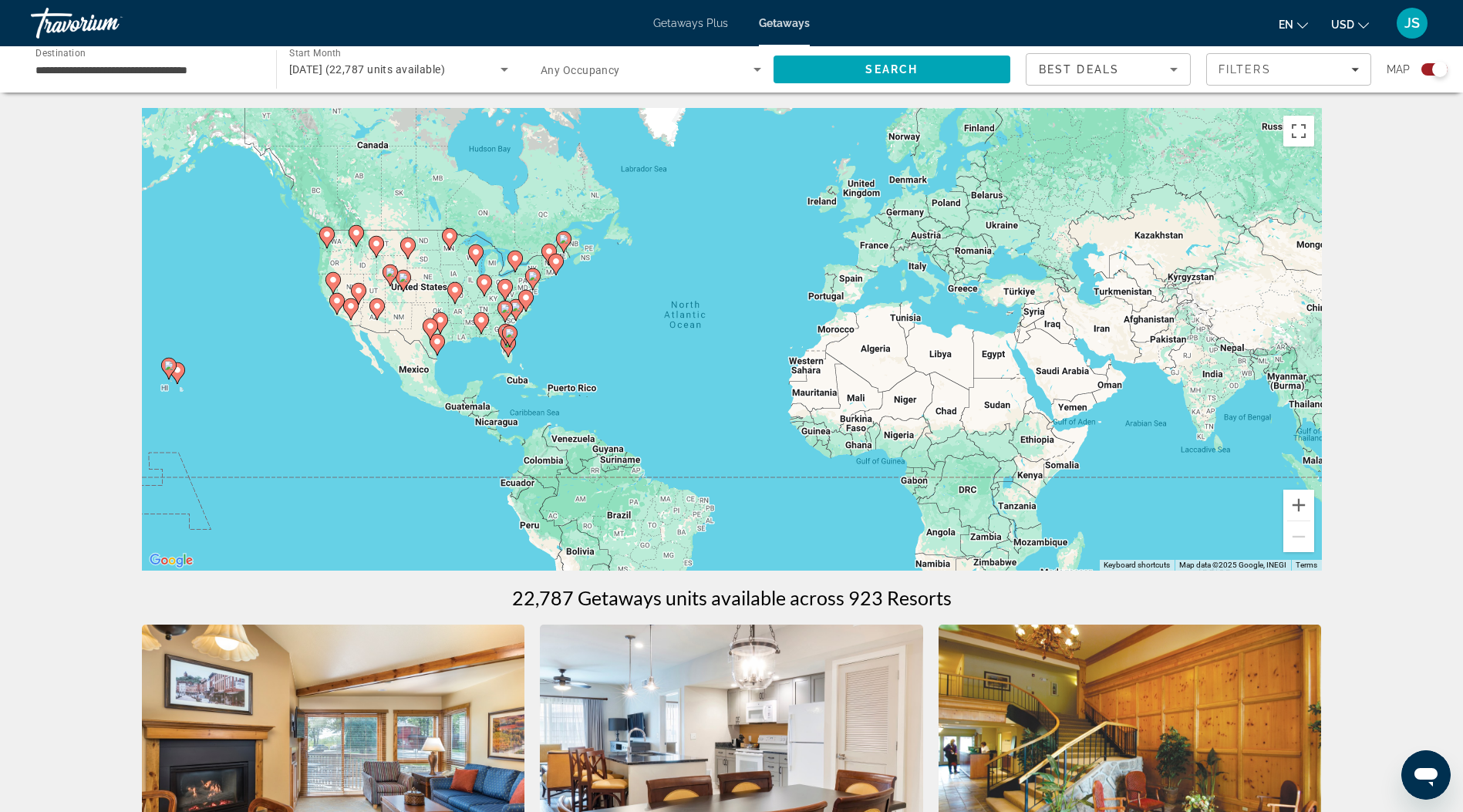
click at [491, 269] on div "To activate drag with keyboard, press Alt + Enter. Once in keyboard drag state,…" at bounding box center [731, 340] width 1180 height 463
click at [699, 70] on span "Search widget" at bounding box center [647, 69] width 212 height 18
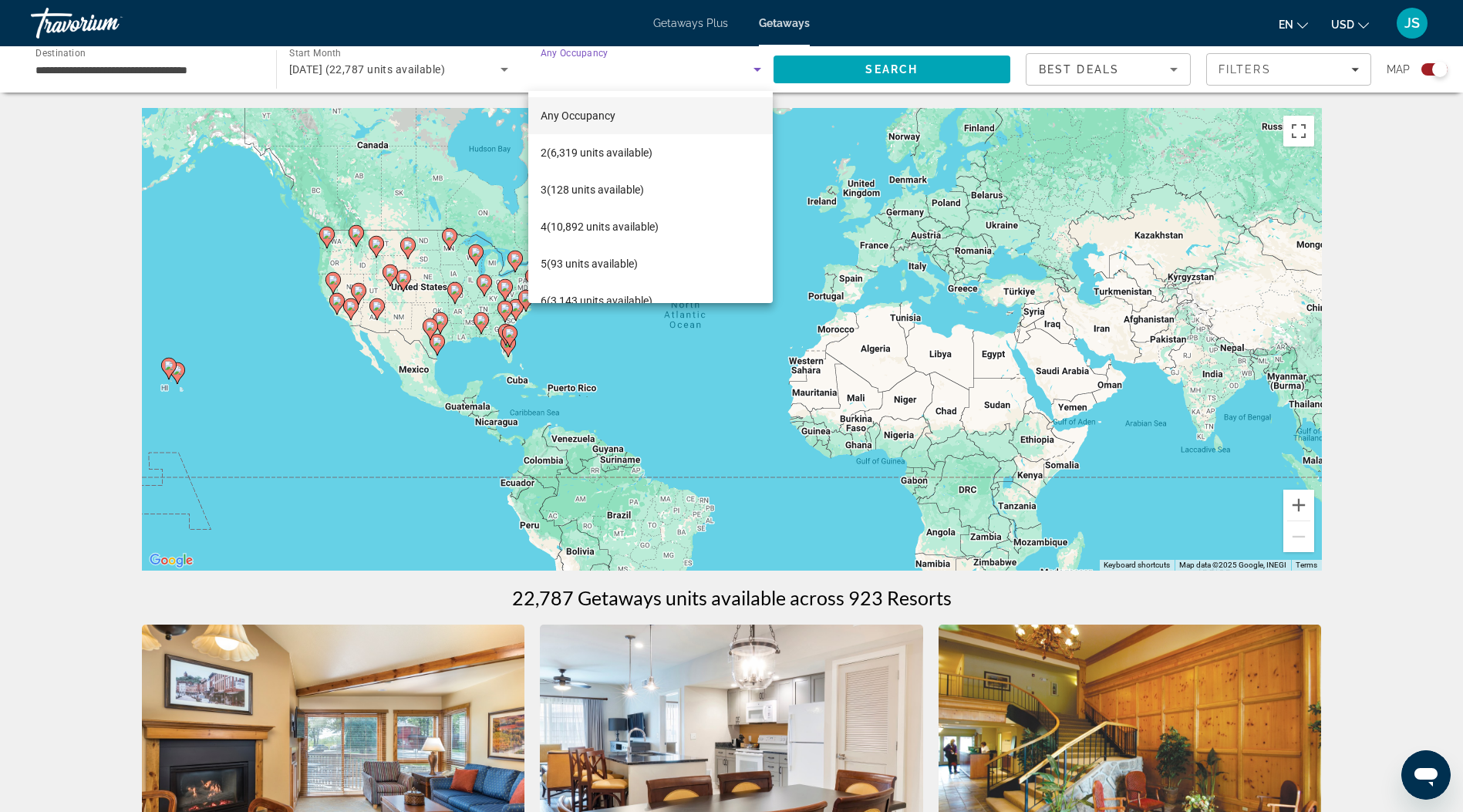
click at [1264, 70] on div at bounding box center [731, 406] width 1463 height 812
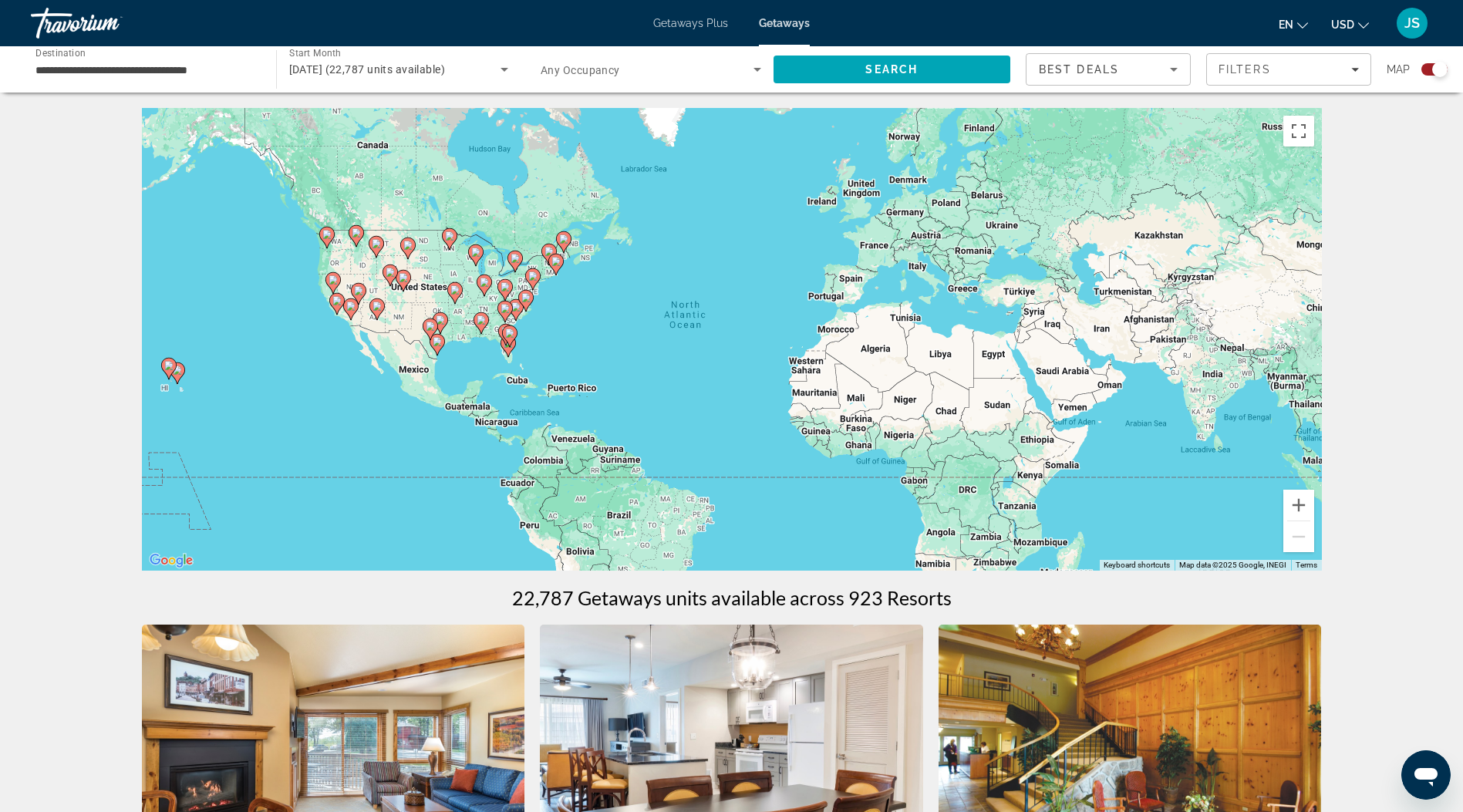
click at [1264, 70] on span "Filters" at bounding box center [1245, 69] width 53 height 12
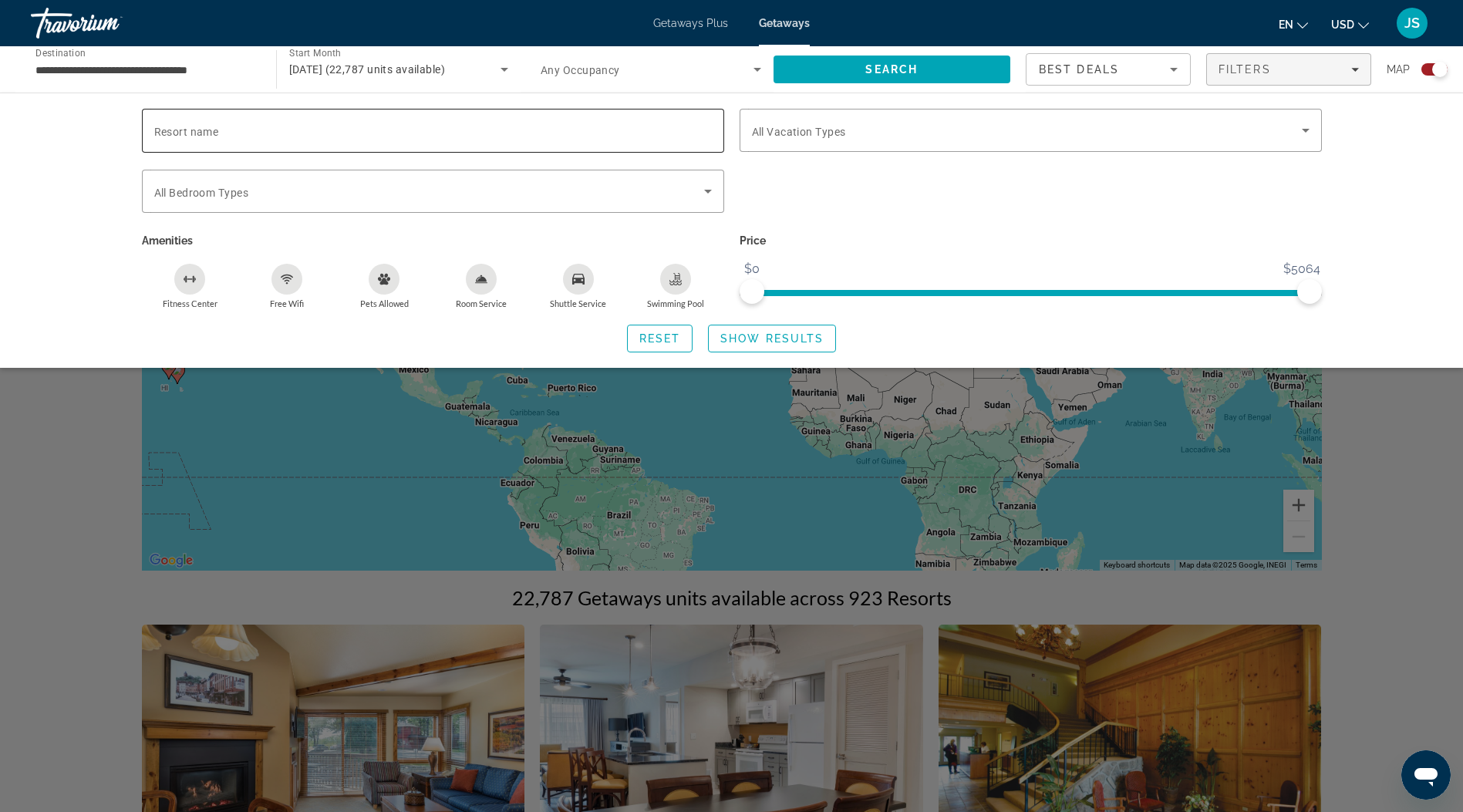
click at [412, 136] on input "Resort name" at bounding box center [432, 130] width 558 height 18
click at [408, 185] on span "Search widget" at bounding box center [429, 190] width 550 height 18
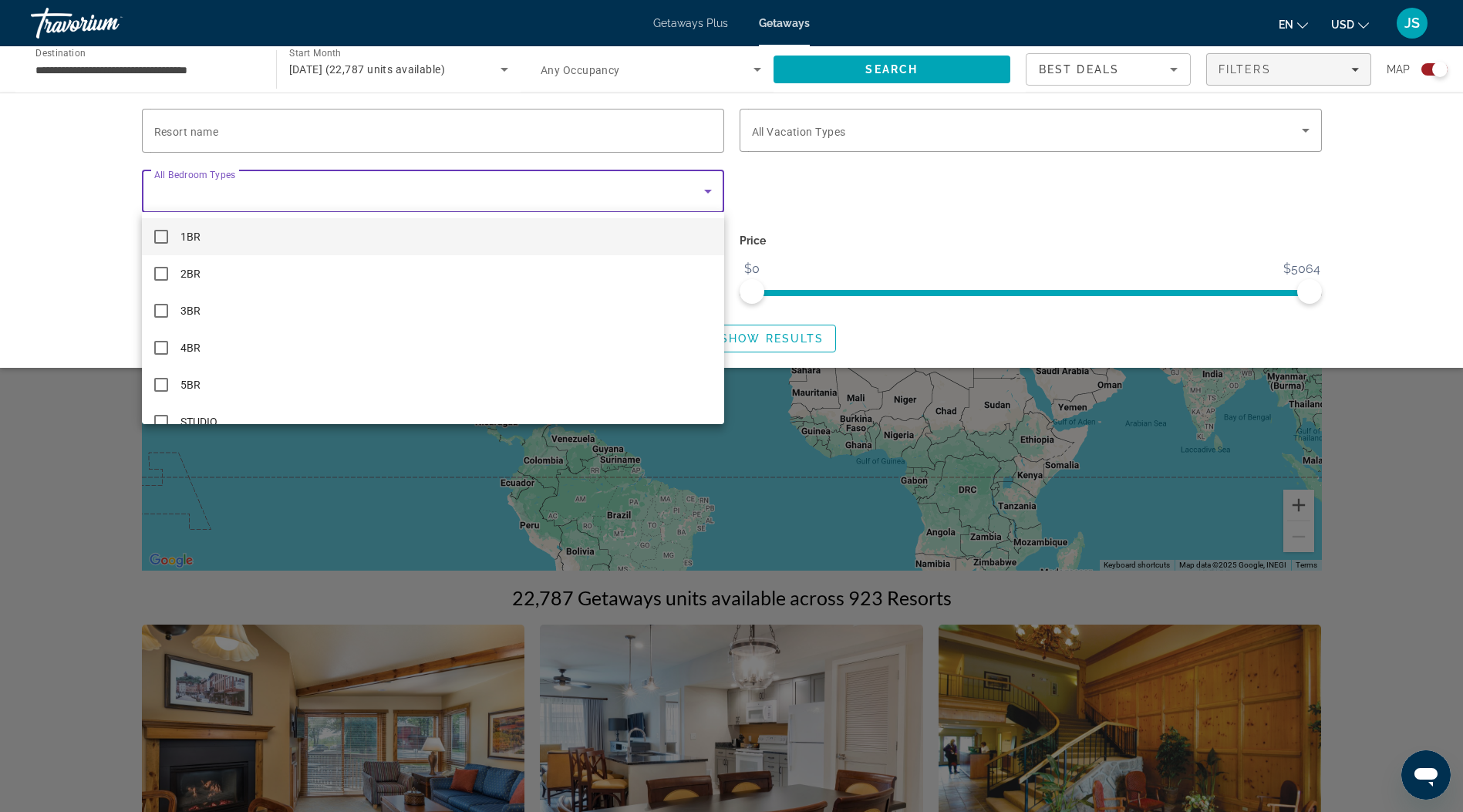
click at [1430, 125] on div at bounding box center [731, 406] width 1463 height 812
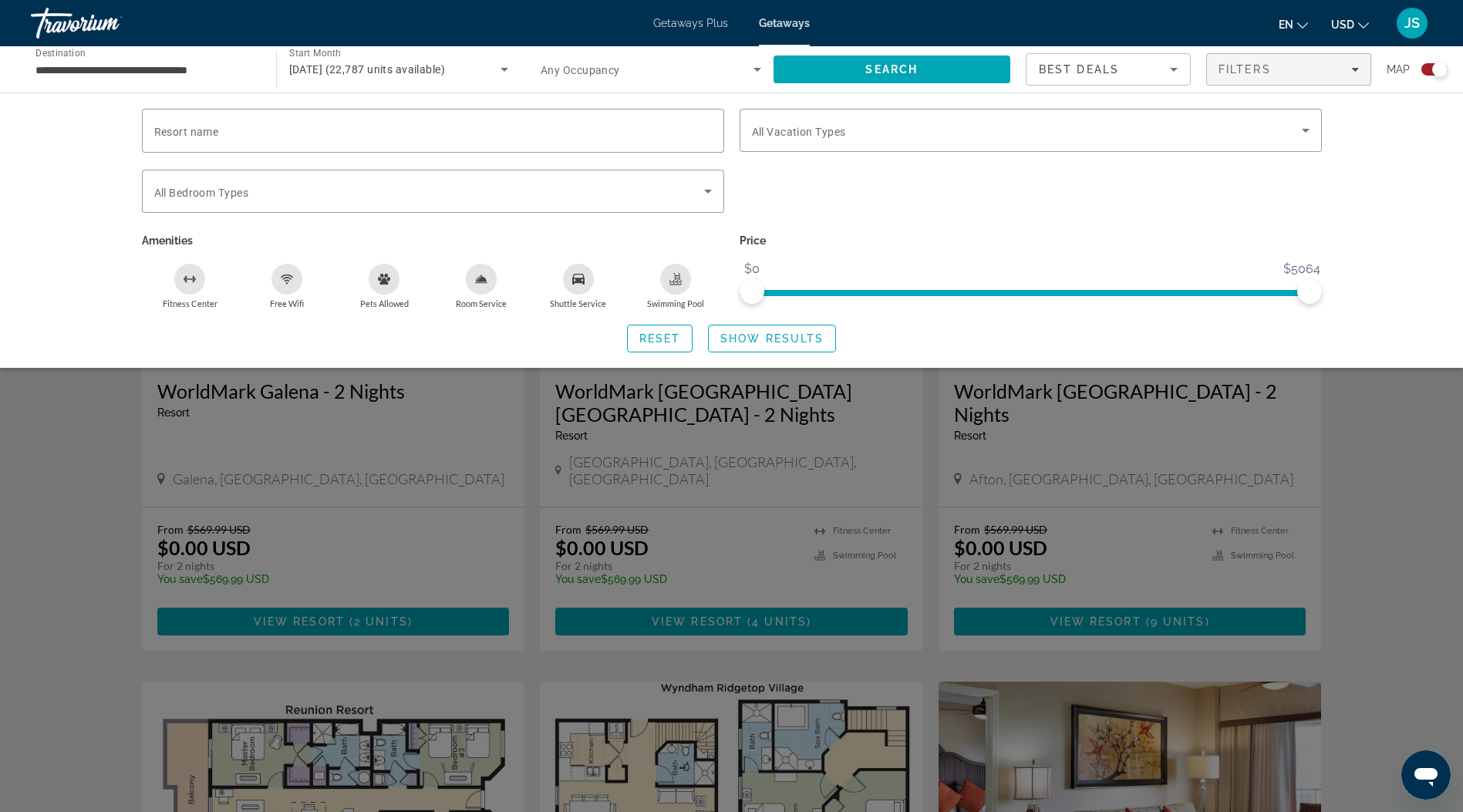
scroll to position [582, 0]
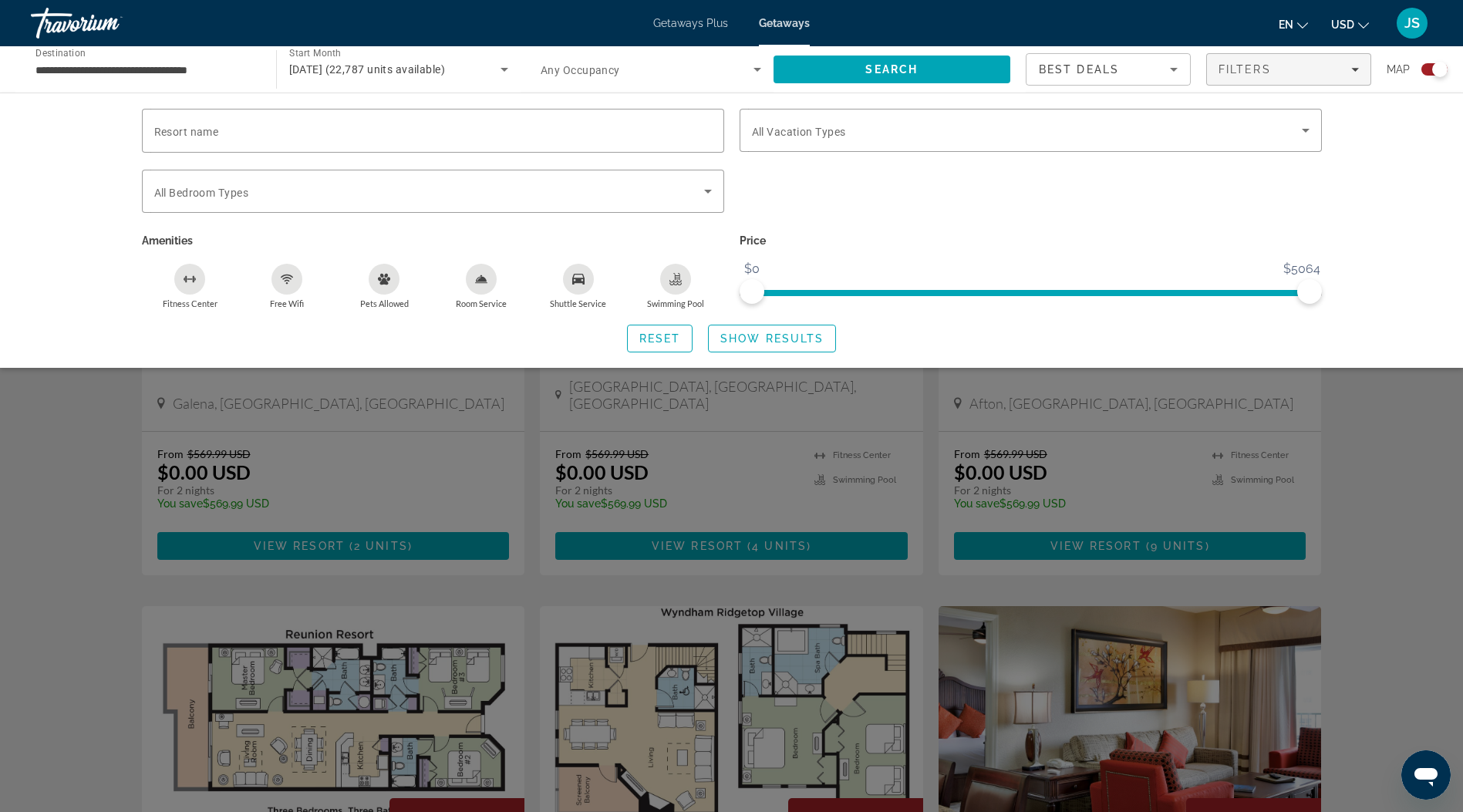
click at [1372, 450] on div "Search widget" at bounding box center [731, 521] width 1463 height 581
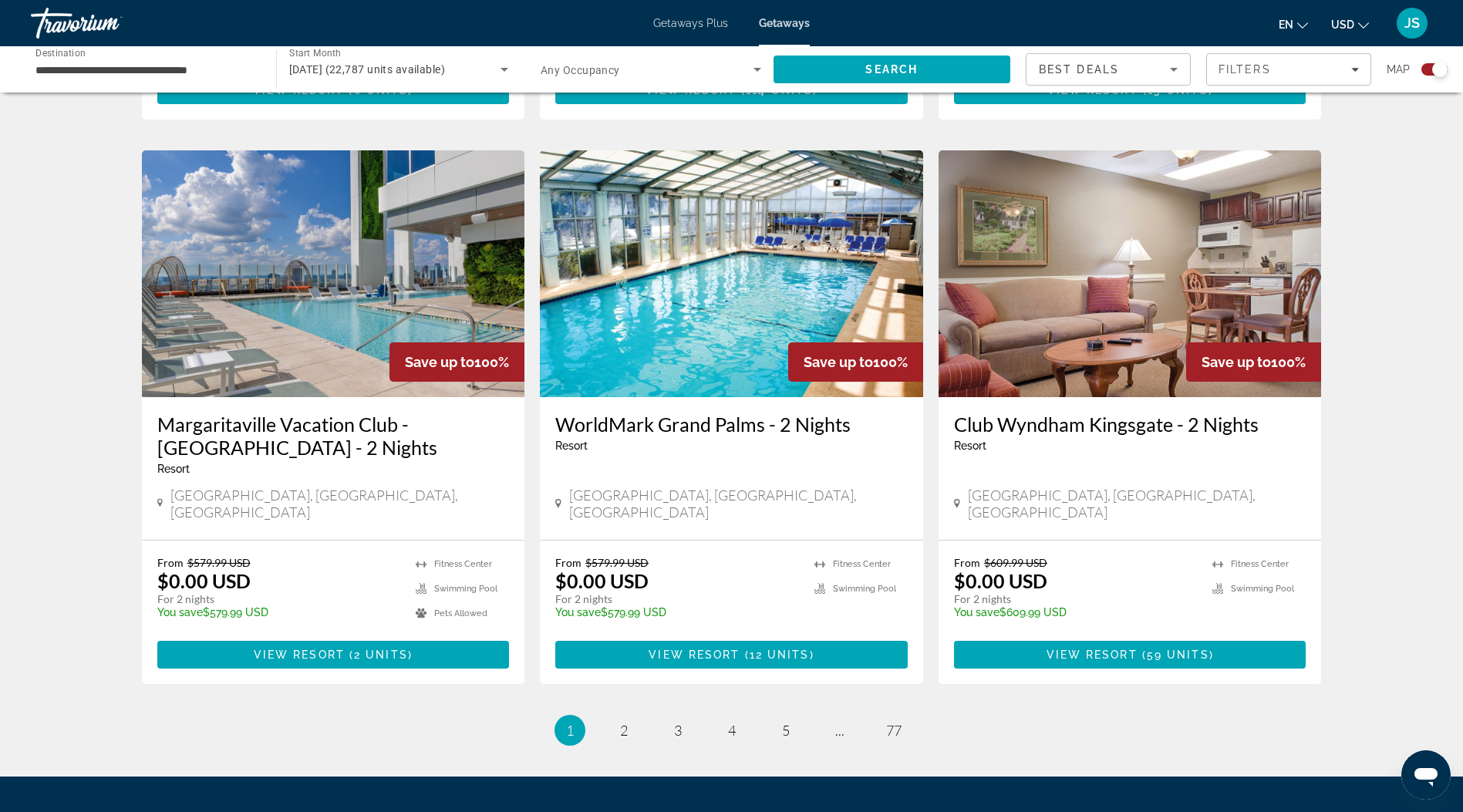
scroll to position [2124, 0]
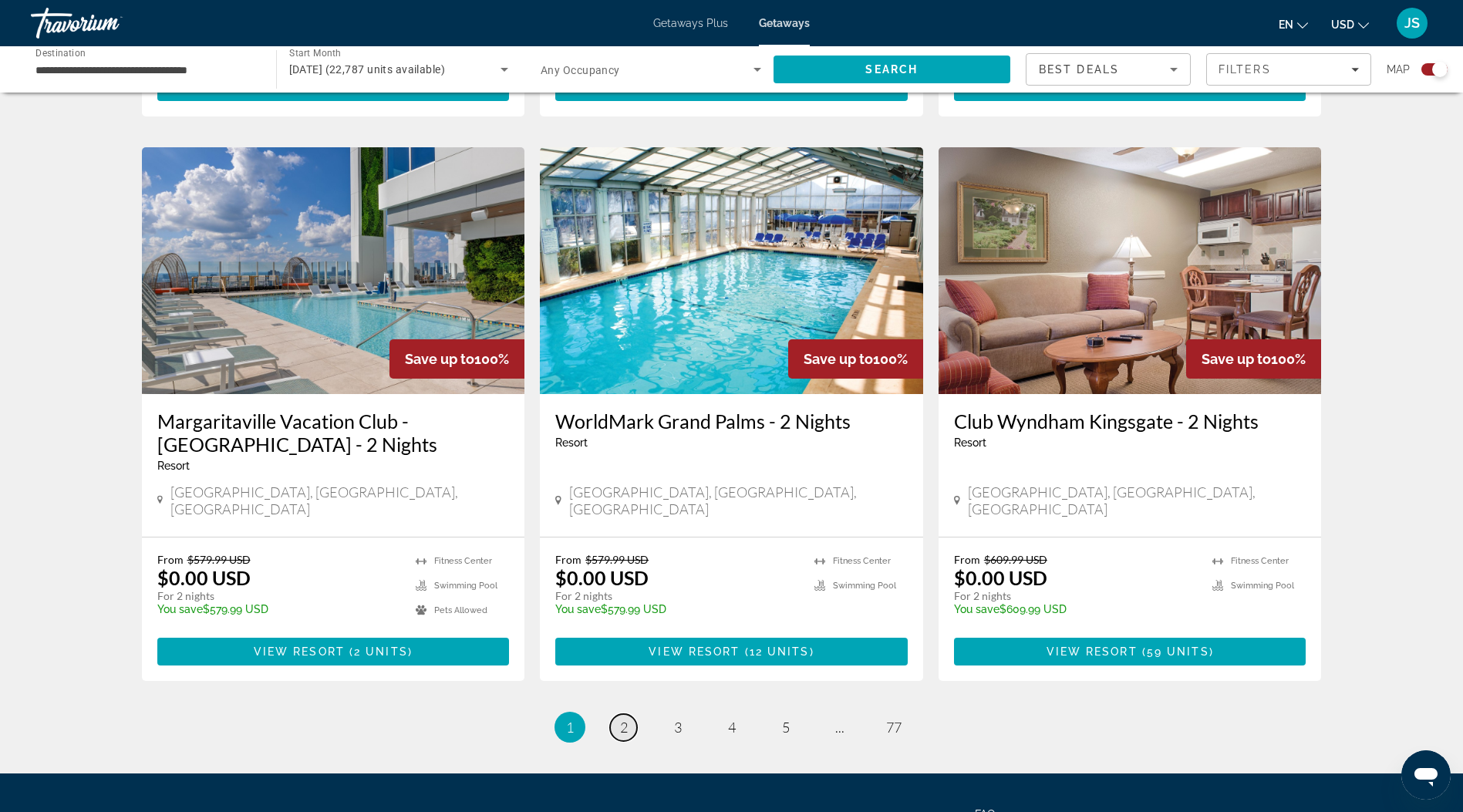
click at [631, 713] on link "page 2" at bounding box center [624, 727] width 27 height 27
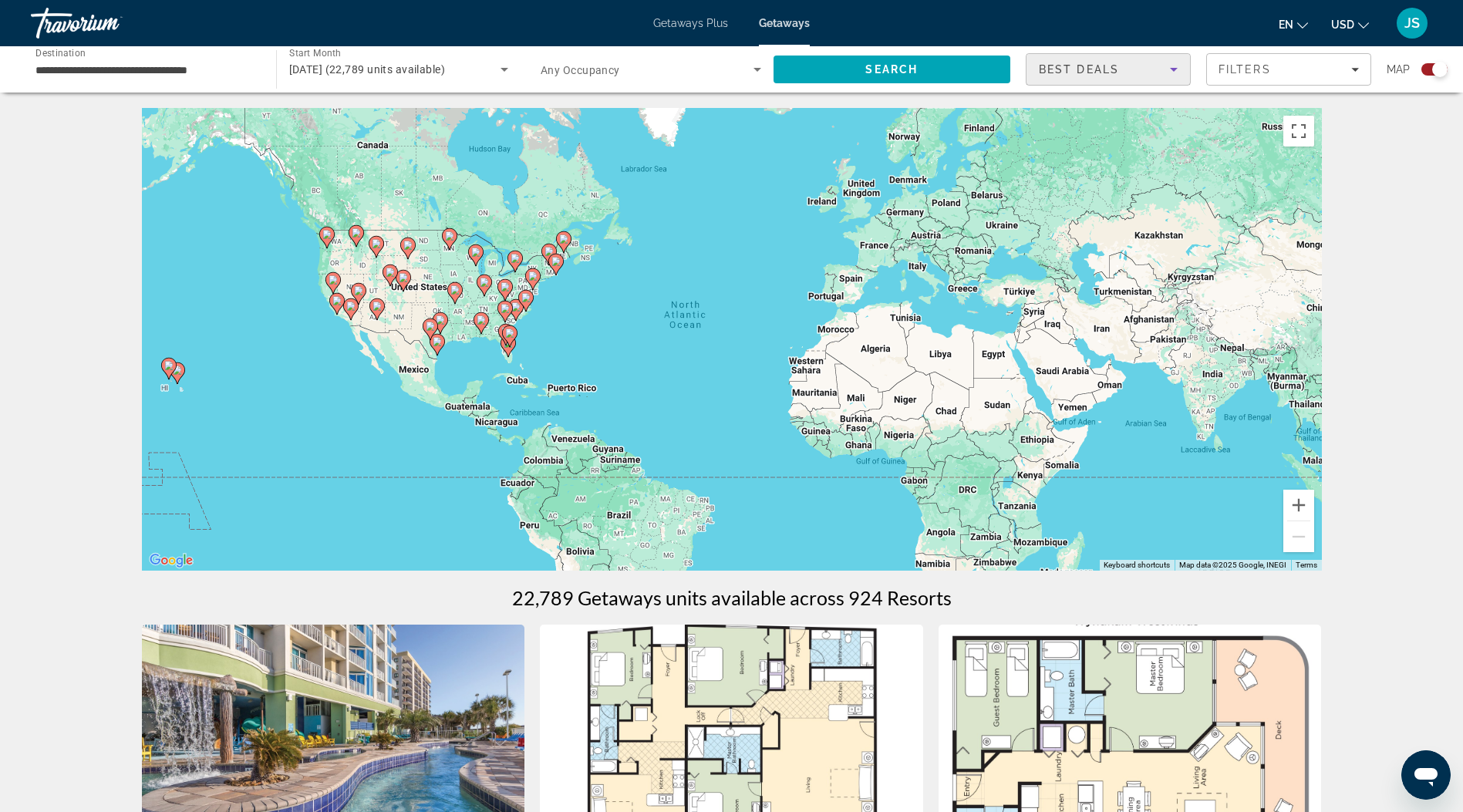
click at [1099, 69] on span "Best Deals" at bounding box center [1079, 69] width 80 height 12
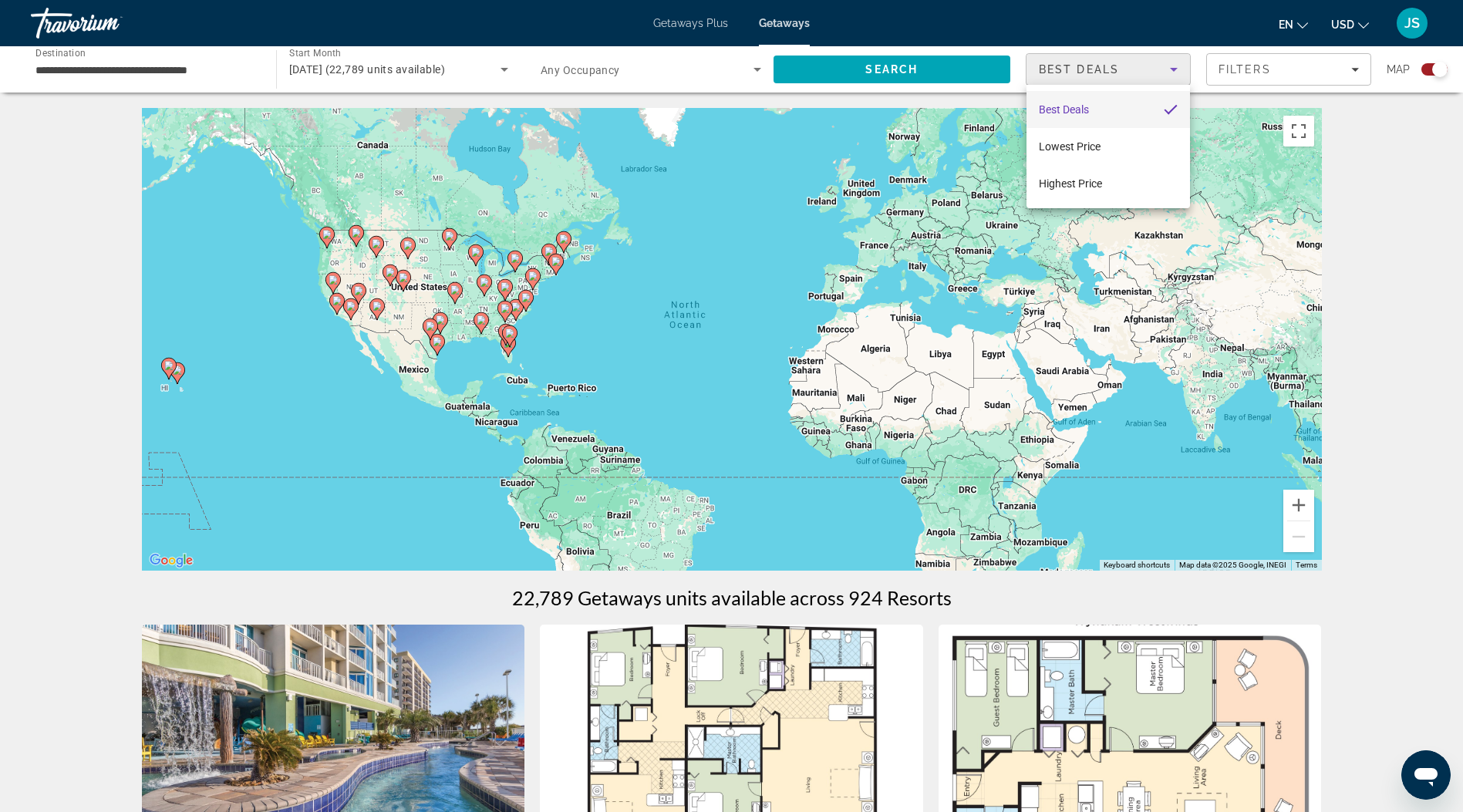
click at [1423, 164] on div at bounding box center [731, 406] width 1463 height 812
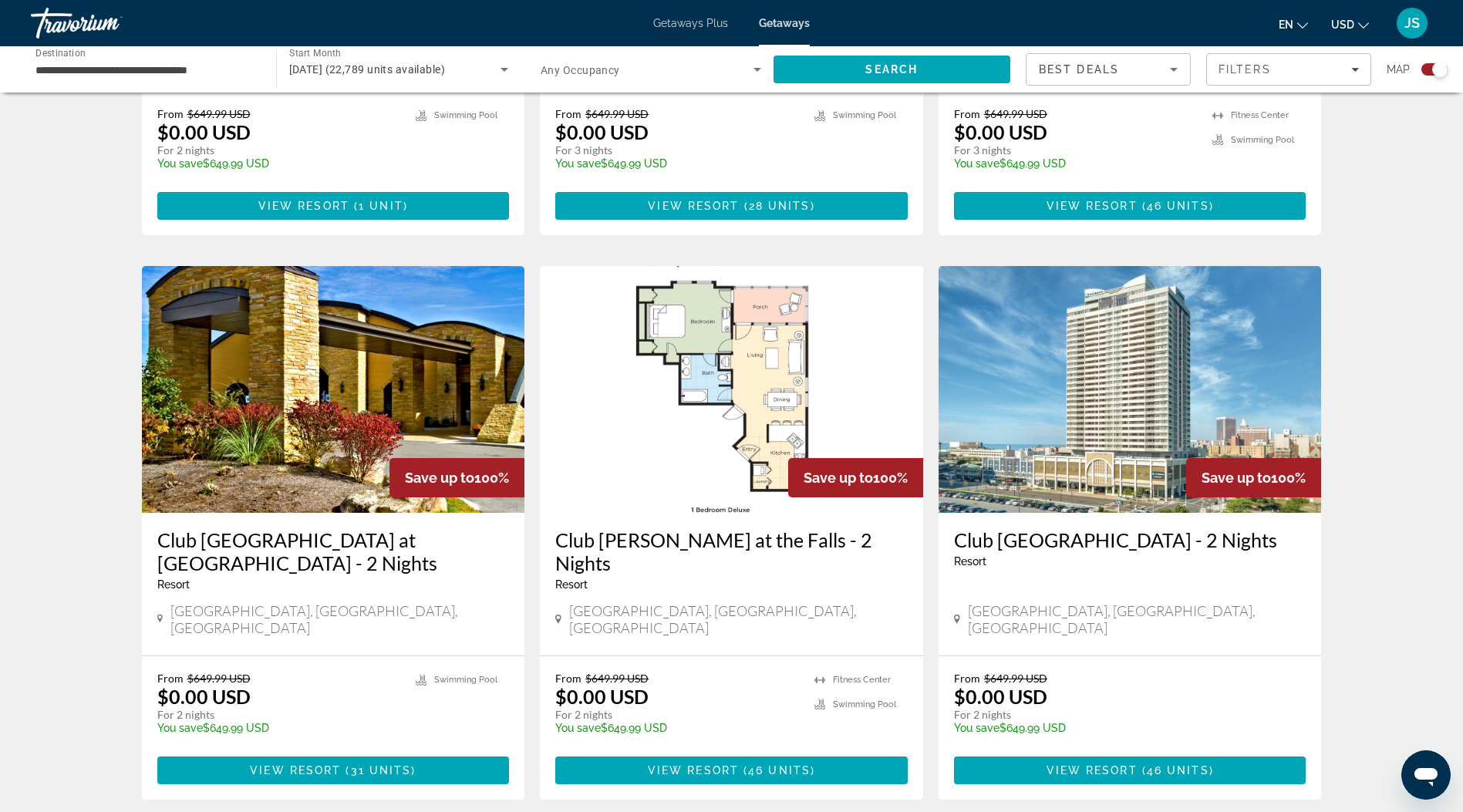
scroll to position [2104, 0]
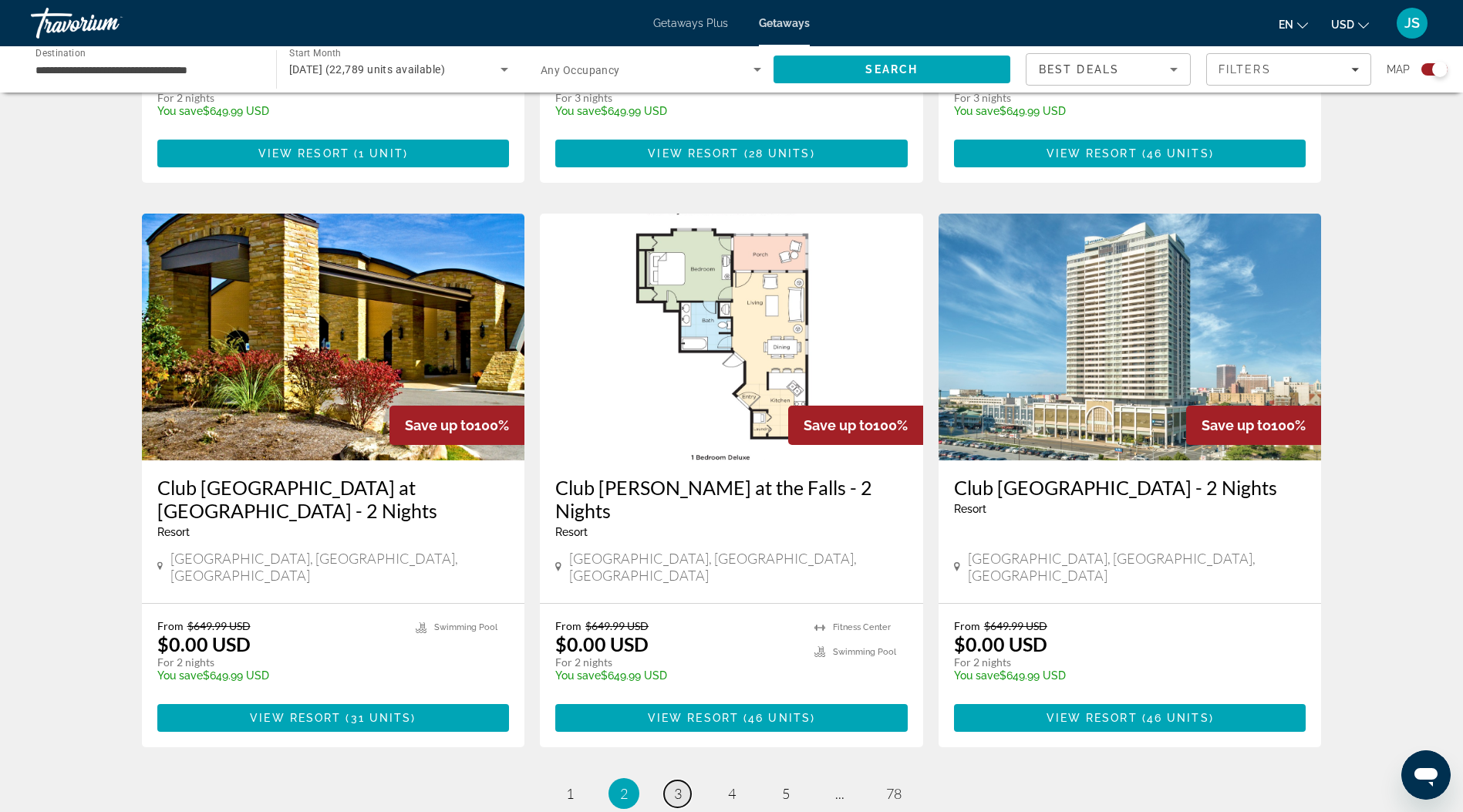
click at [675, 785] on span "3" at bounding box center [678, 794] width 8 height 17
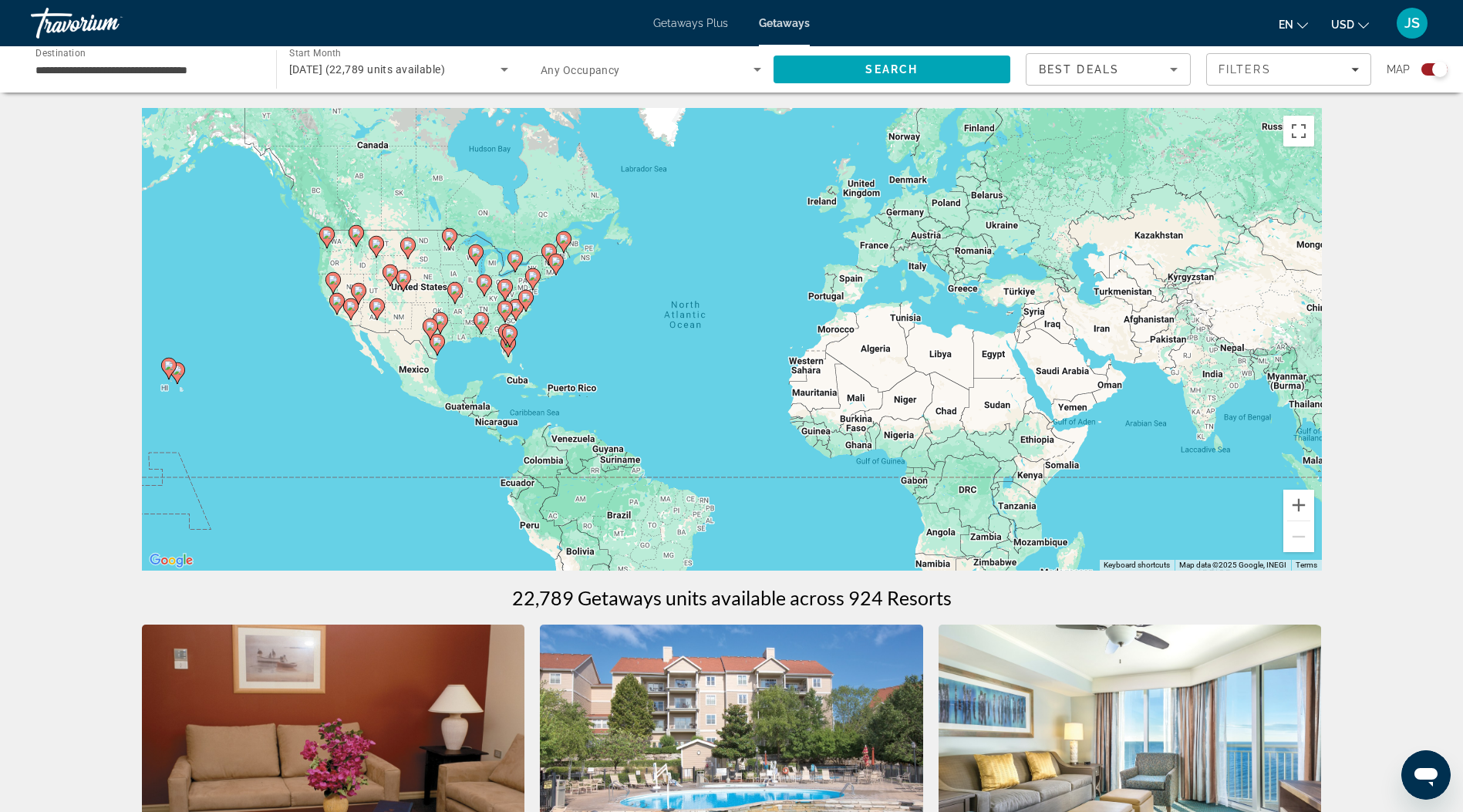
click at [441, 69] on span "October 2025 (22,789 units available)" at bounding box center [367, 69] width 157 height 12
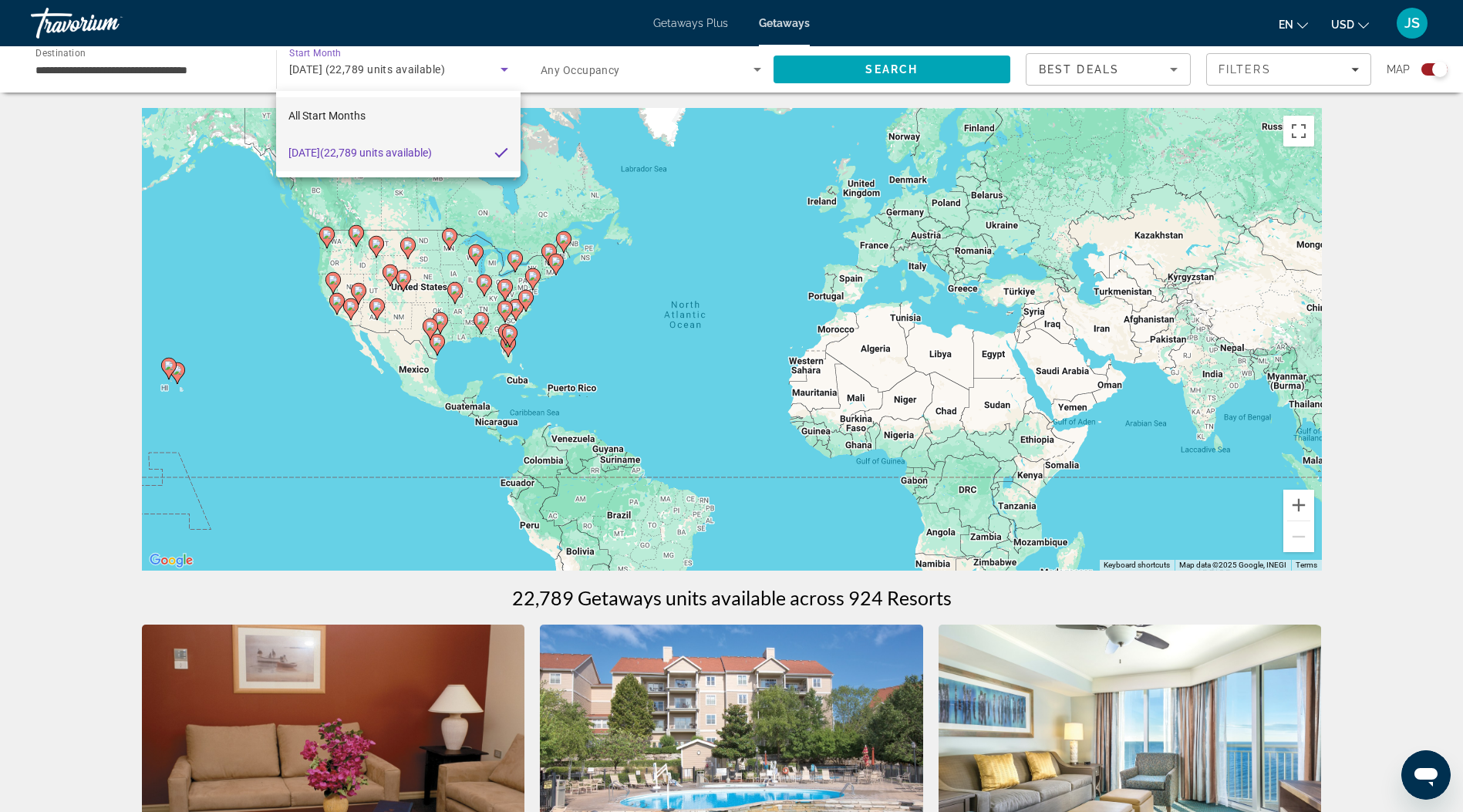
click at [388, 107] on mat-option "All Start Months" at bounding box center [398, 116] width 244 height 37
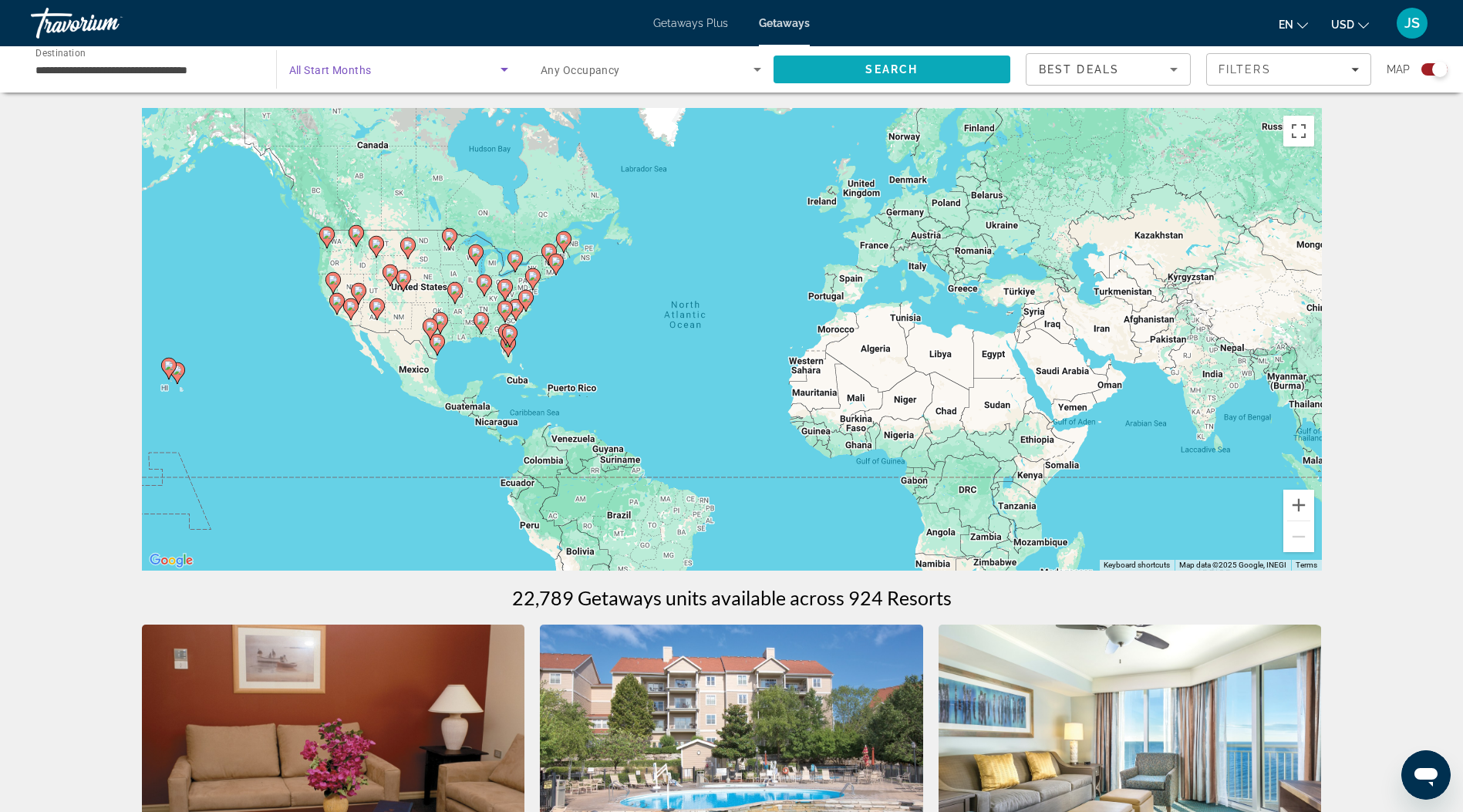
click at [919, 85] on span "Search" at bounding box center [893, 69] width 237 height 37
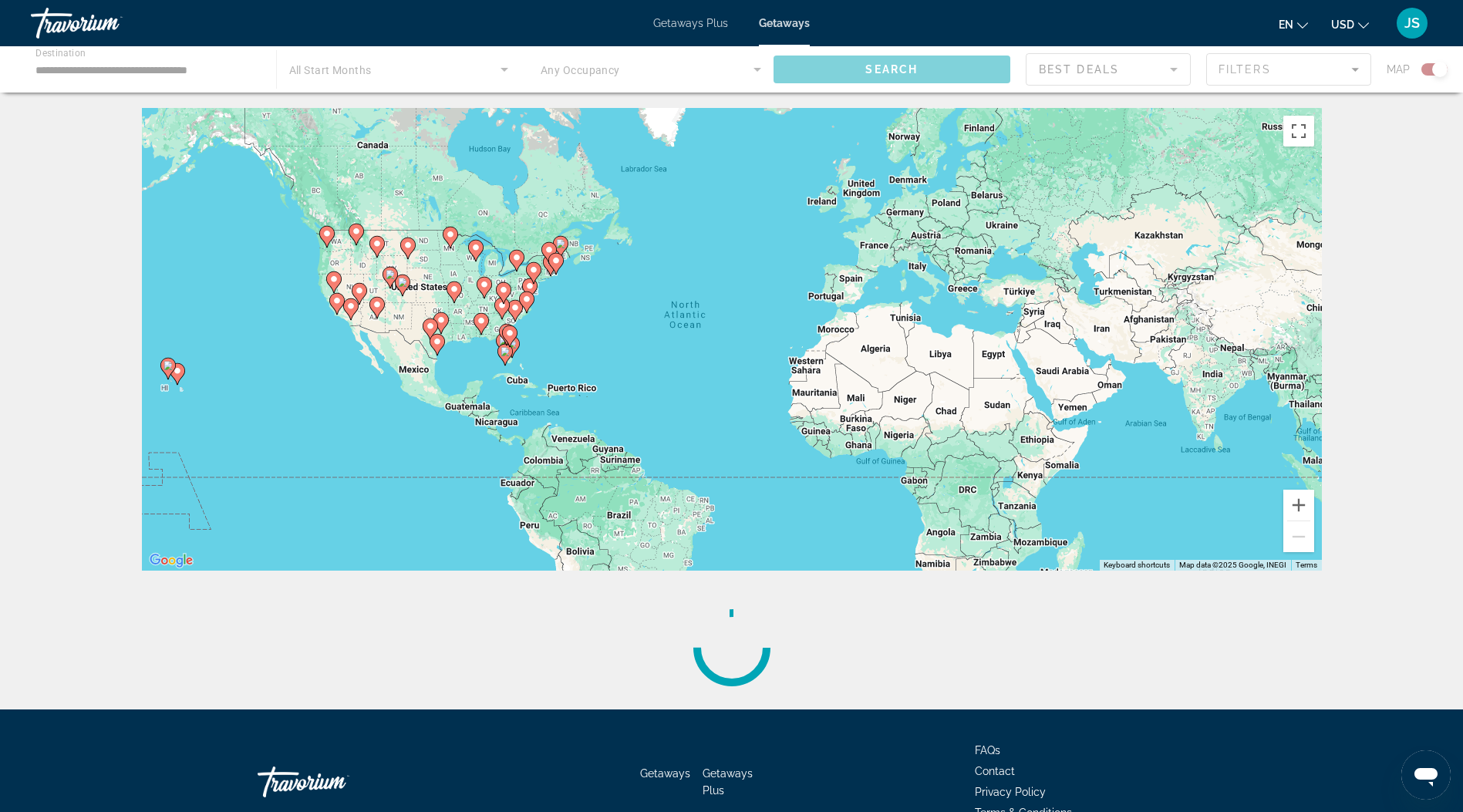
click at [488, 265] on div "To activate drag with keyboard, press Alt + Enter. Once in keyboard drag state,…" at bounding box center [731, 340] width 1180 height 463
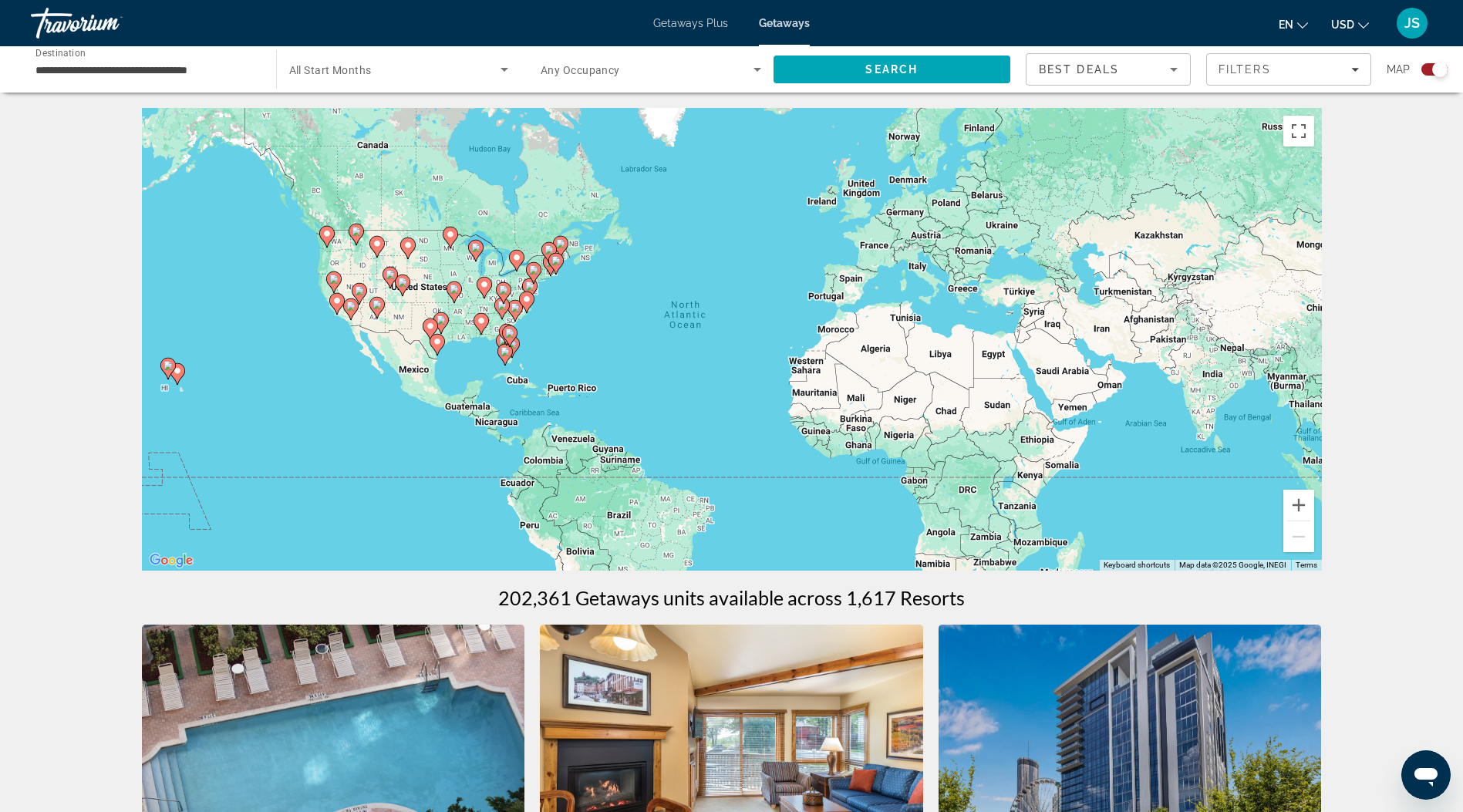
click at [492, 269] on div "To activate drag with keyboard, press Alt + Enter. Once in keyboard drag state,…" at bounding box center [731, 340] width 1180 height 463
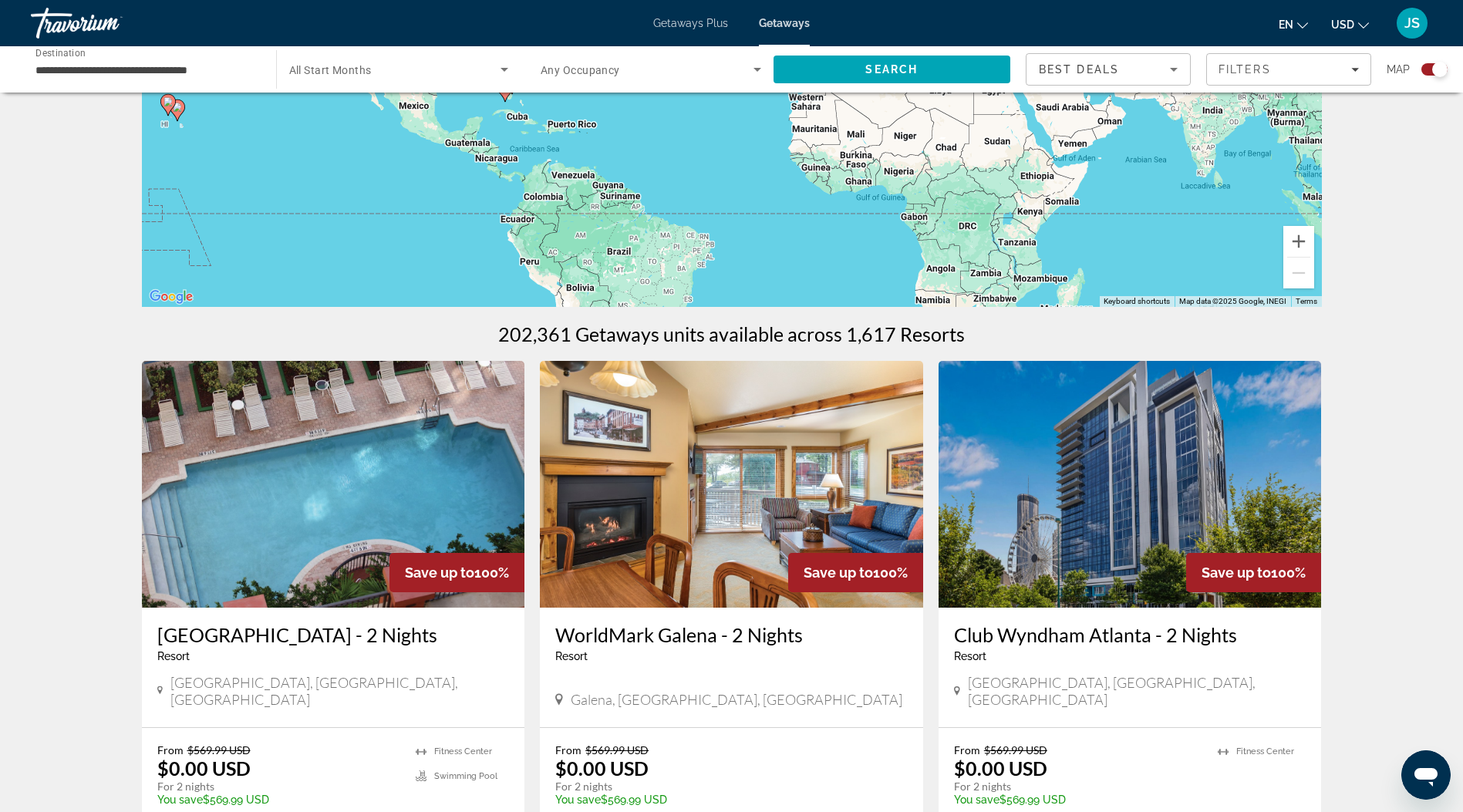
scroll to position [267, 0]
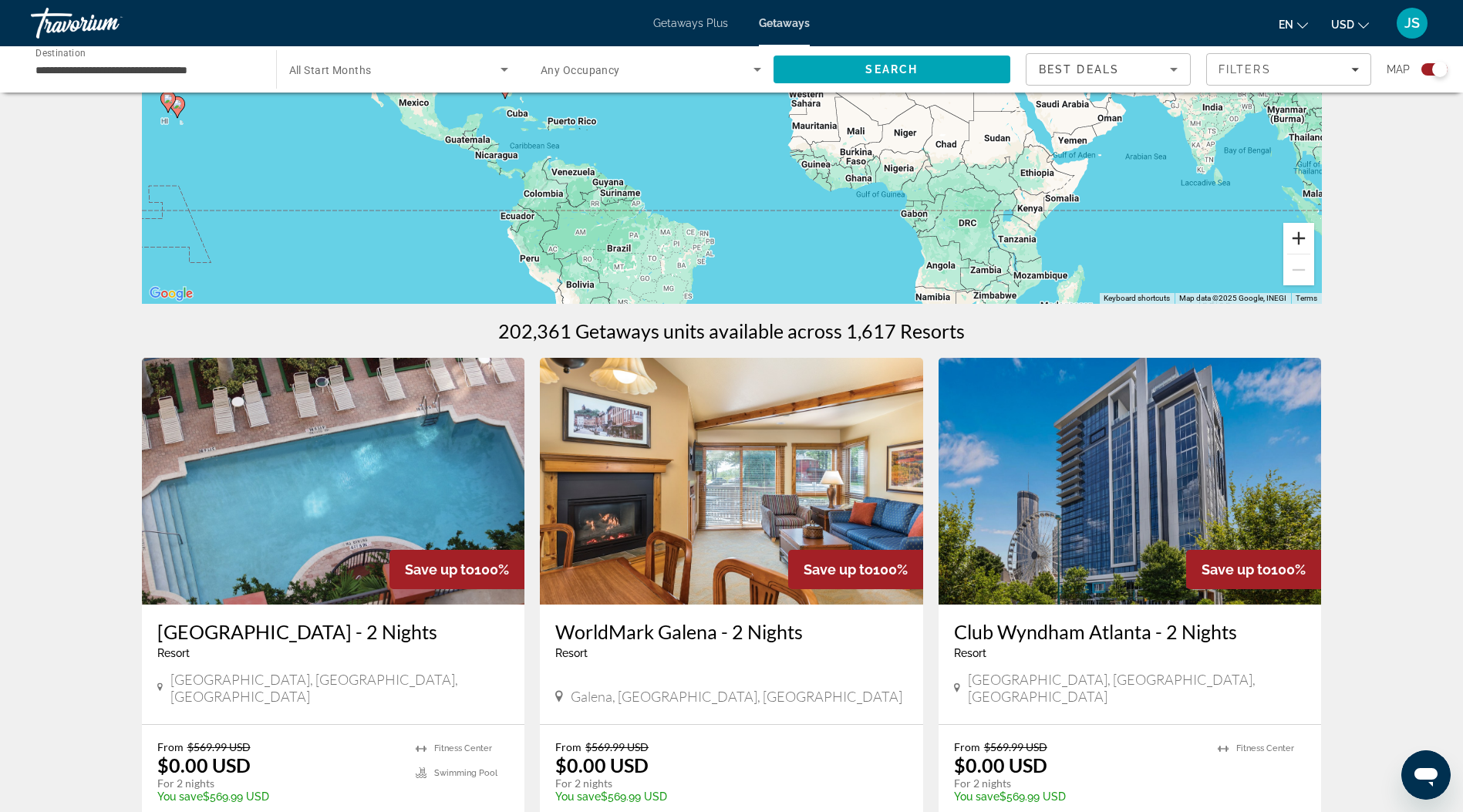
click at [1299, 238] on button "Zoom in" at bounding box center [1298, 238] width 31 height 31
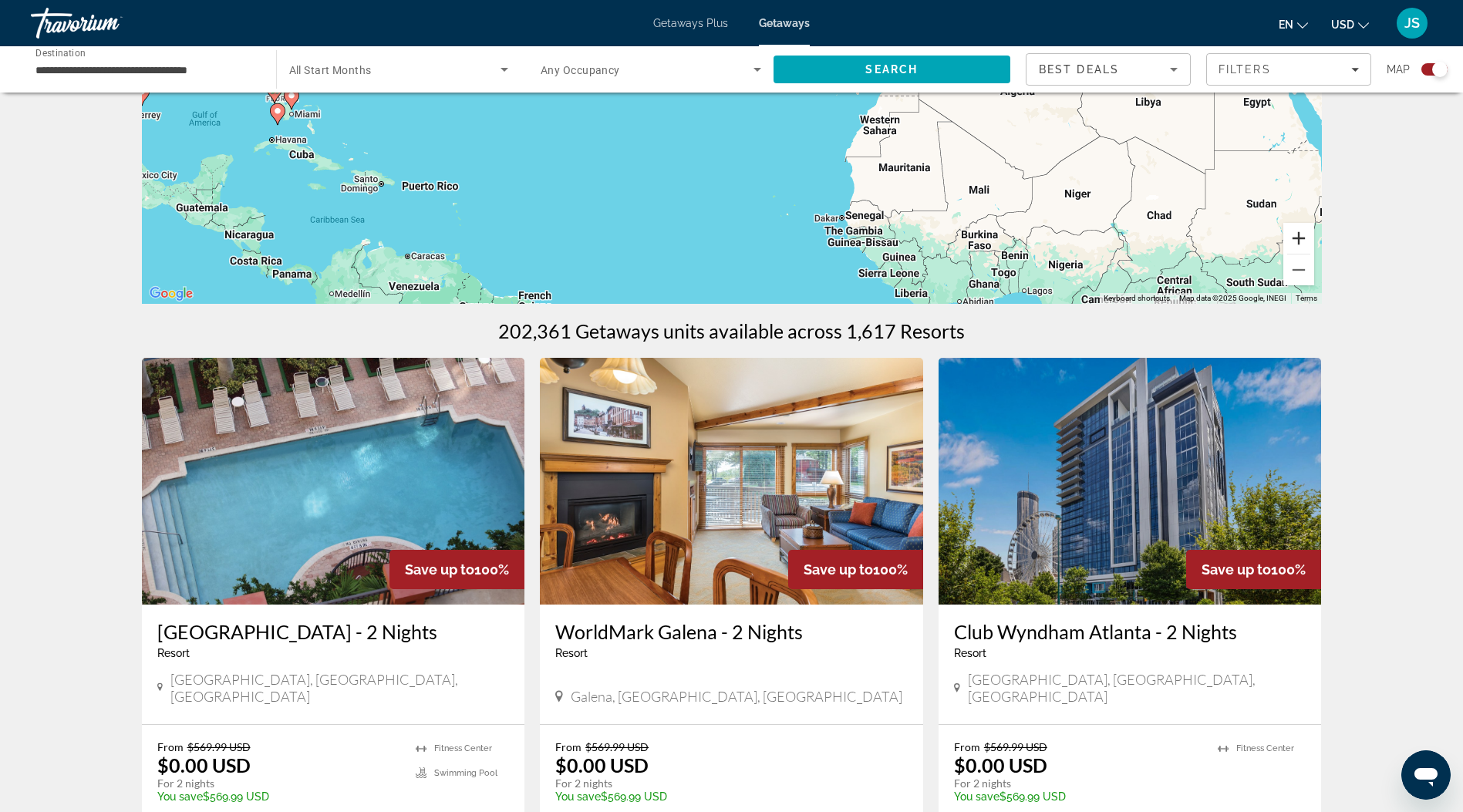
click at [1299, 238] on button "Zoom in" at bounding box center [1298, 238] width 31 height 31
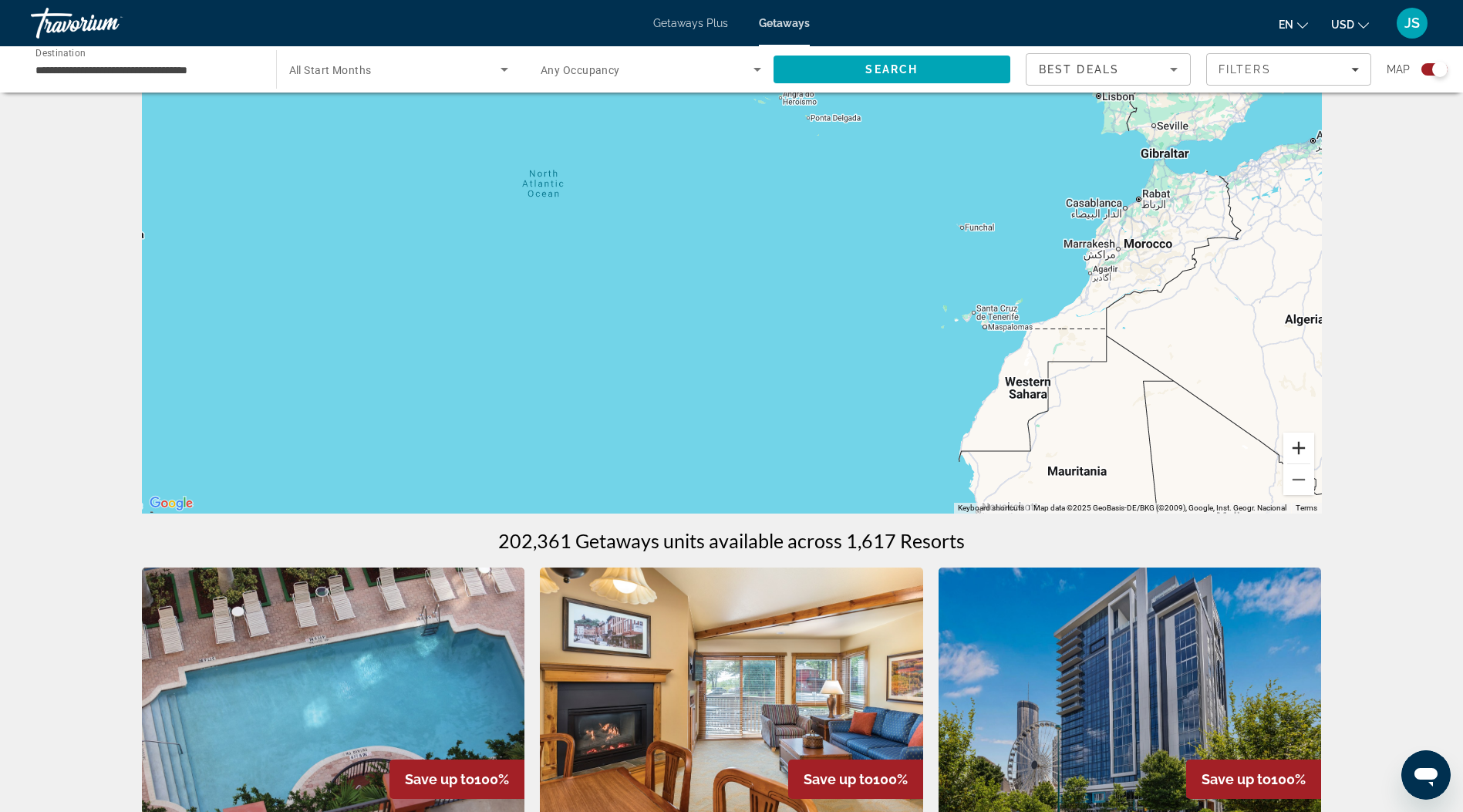
scroll to position [0, 0]
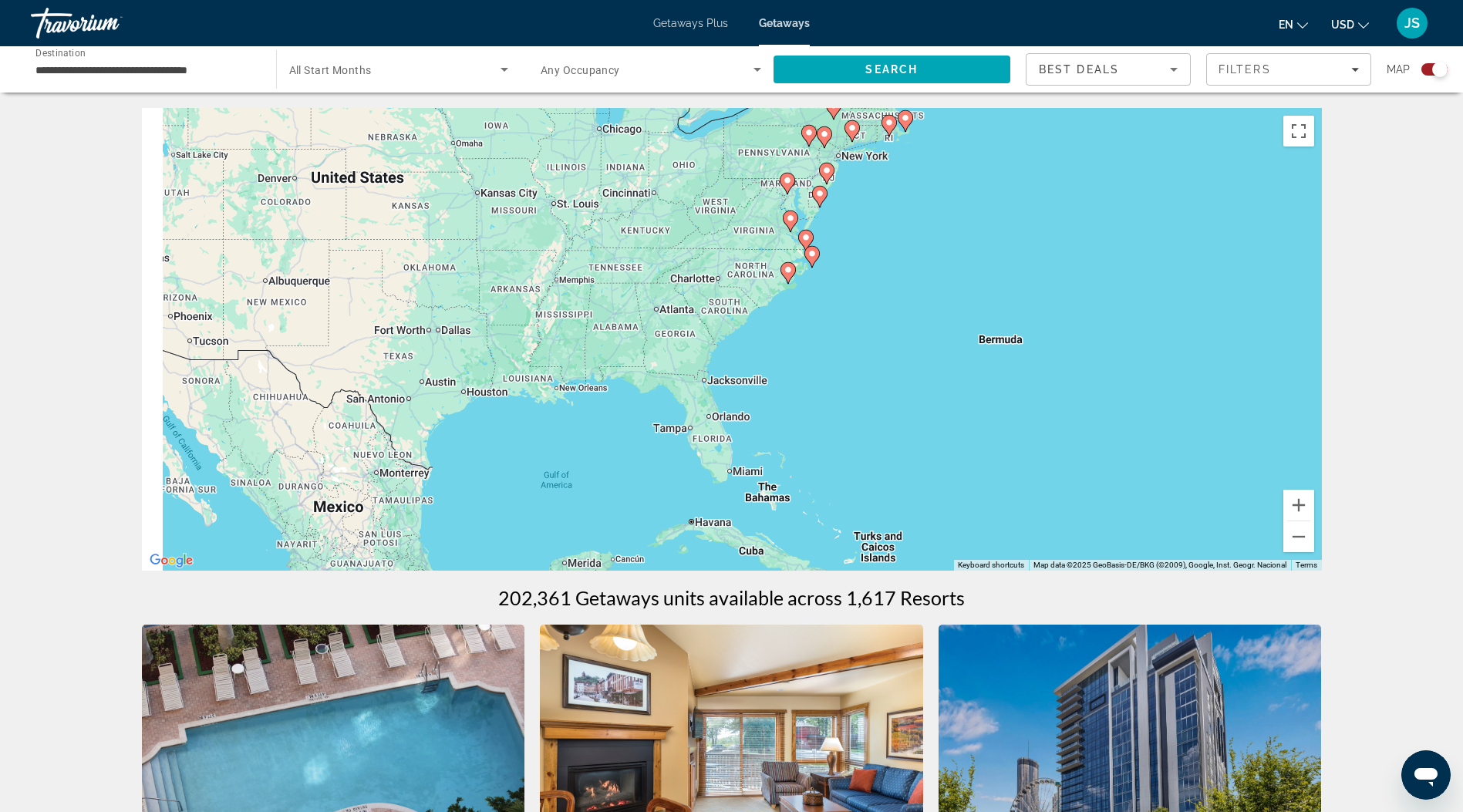
drag, startPoint x: 479, startPoint y: 292, endPoint x: 1366, endPoint y: 344, distance: 888.5
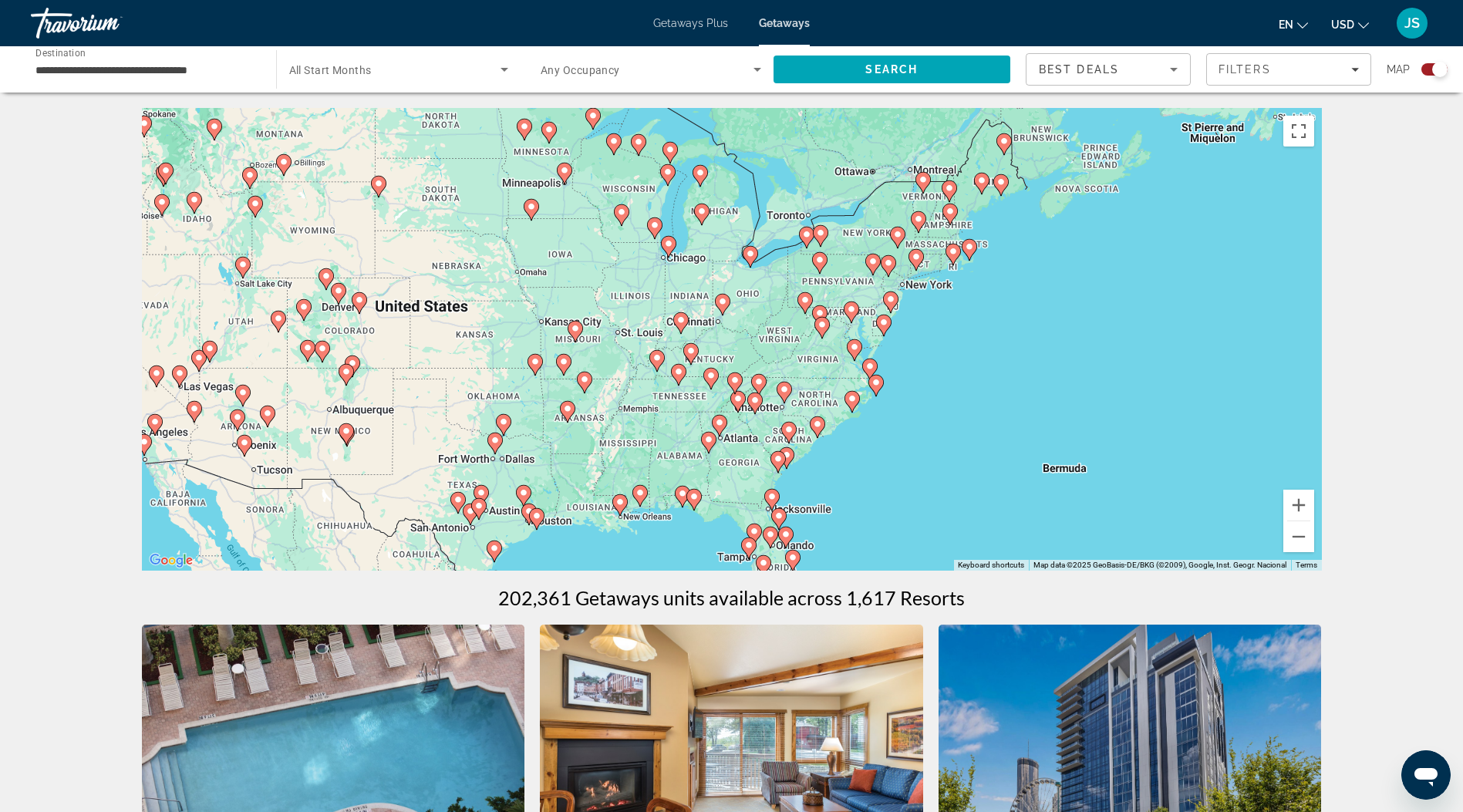
drag, startPoint x: 628, startPoint y: 205, endPoint x: 676, endPoint y: 329, distance: 133.0
click at [676, 329] on gmp-advanced-marker "Main content" at bounding box center [681, 323] width 15 height 23
click at [1293, 503] on button "Zoom in" at bounding box center [1298, 505] width 31 height 31
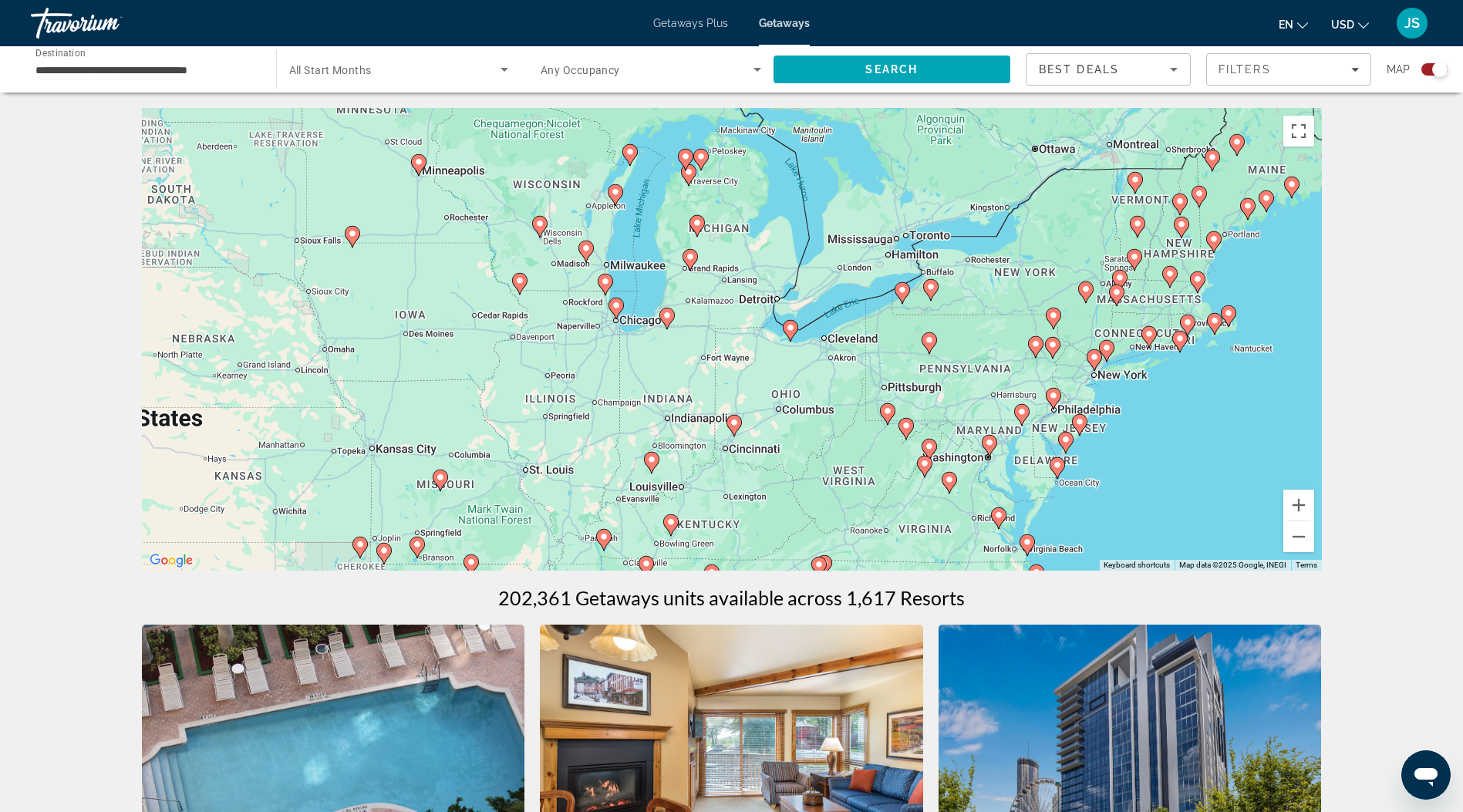
drag, startPoint x: 693, startPoint y: 157, endPoint x: 714, endPoint y: 304, distance: 148.5
click at [714, 304] on div "To activate drag with keyboard, press Alt + Enter. Once in keyboard drag state,…" at bounding box center [731, 340] width 1180 height 463
click at [690, 255] on image "Main content" at bounding box center [691, 257] width 10 height 10
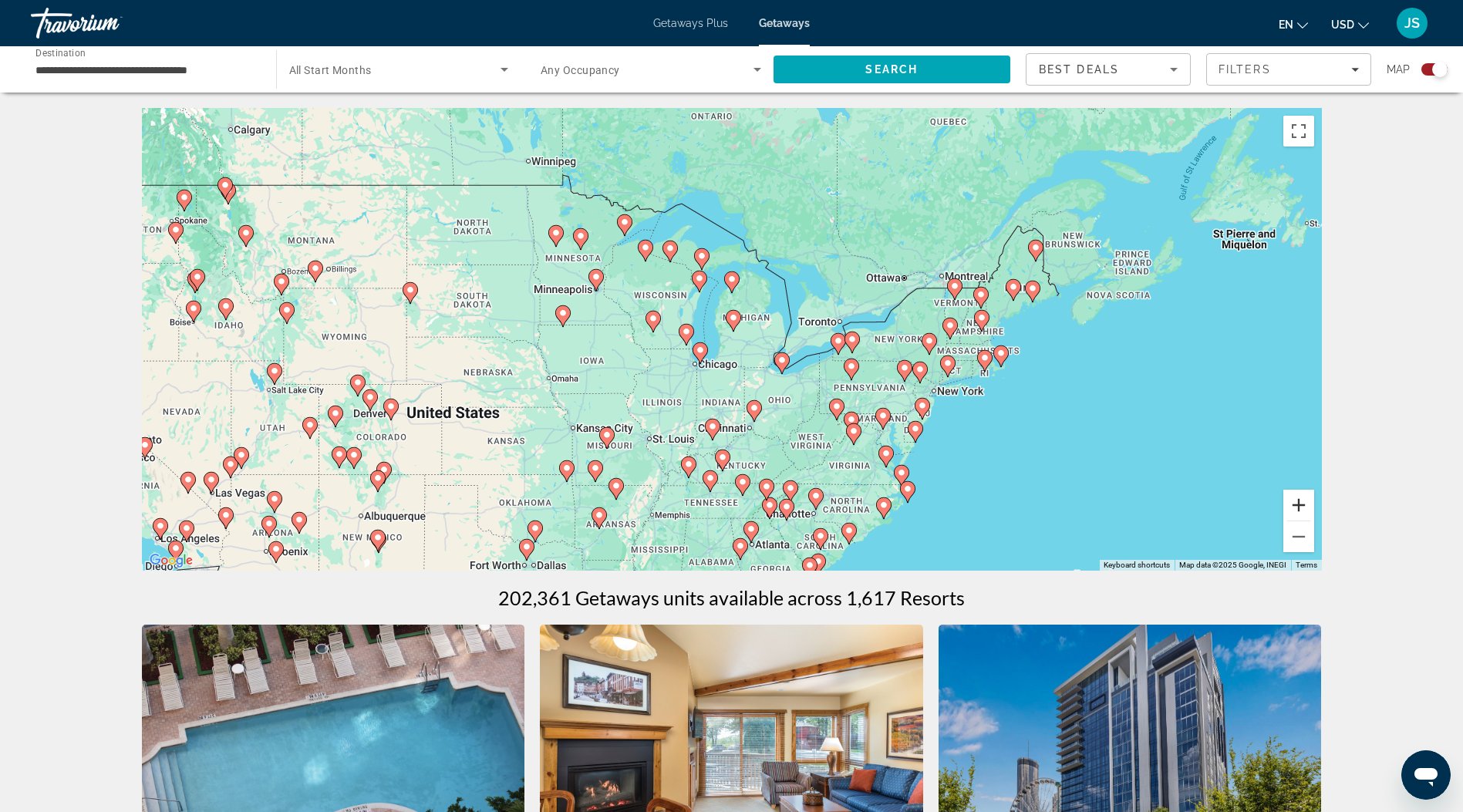
click at [1299, 514] on button "Zoom in" at bounding box center [1298, 505] width 31 height 31
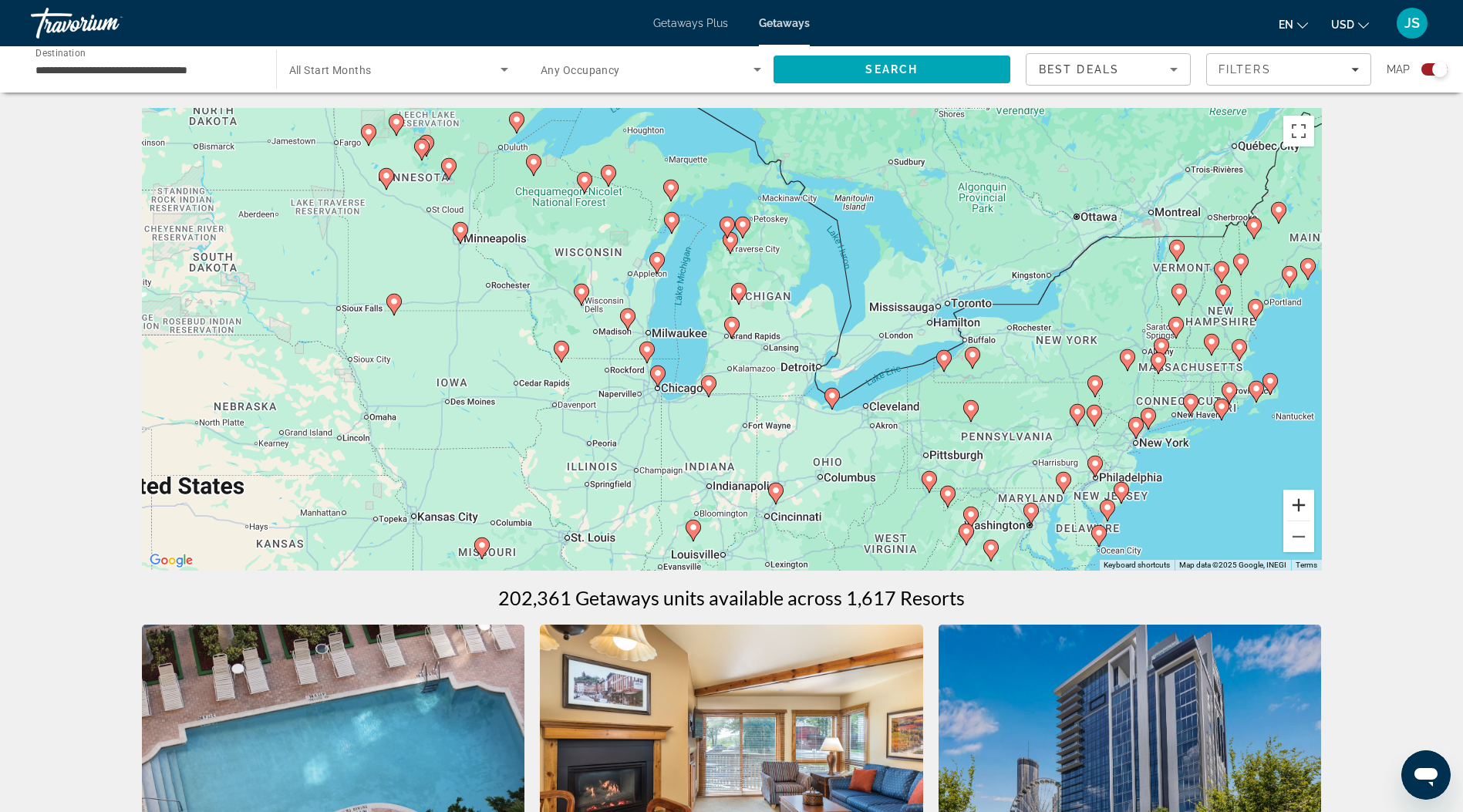
click at [1300, 503] on button "Zoom in" at bounding box center [1298, 505] width 31 height 31
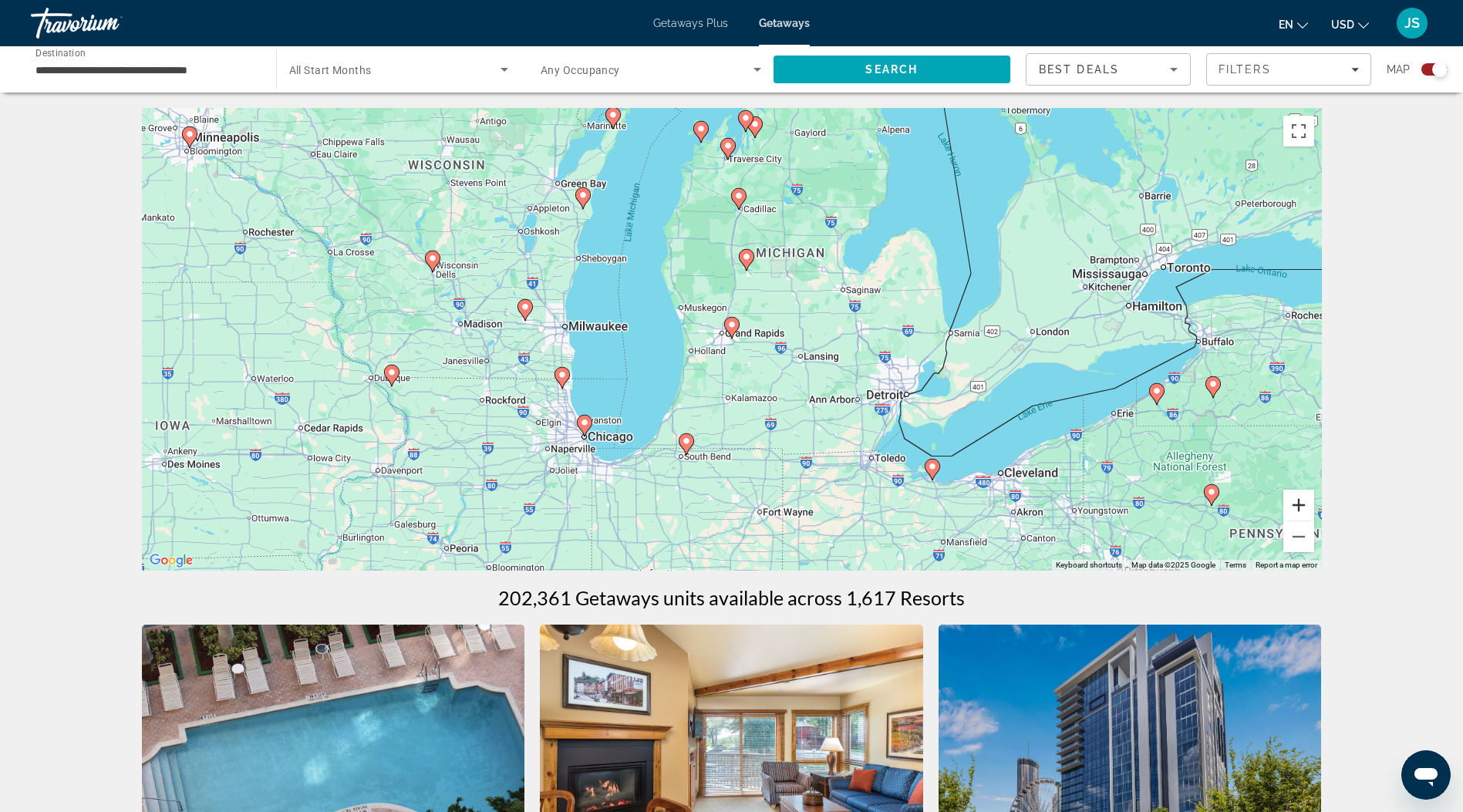
click at [1307, 505] on button "Zoom in" at bounding box center [1298, 505] width 31 height 31
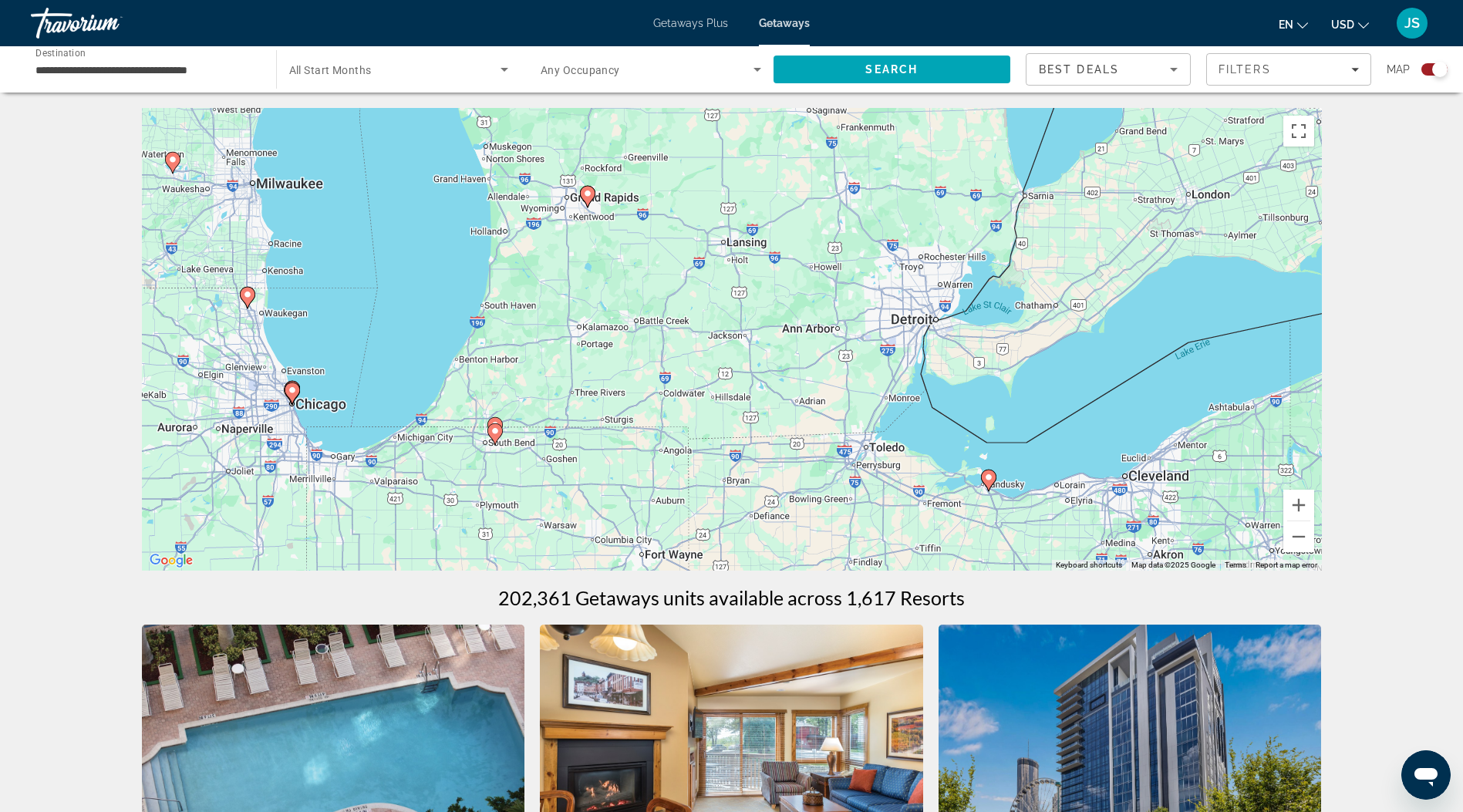
drag, startPoint x: 807, startPoint y: 455, endPoint x: 662, endPoint y: 322, distance: 196.8
click at [662, 322] on div "To activate drag with keyboard, press Alt + Enter. Once in keyboard drag state,…" at bounding box center [731, 340] width 1180 height 463
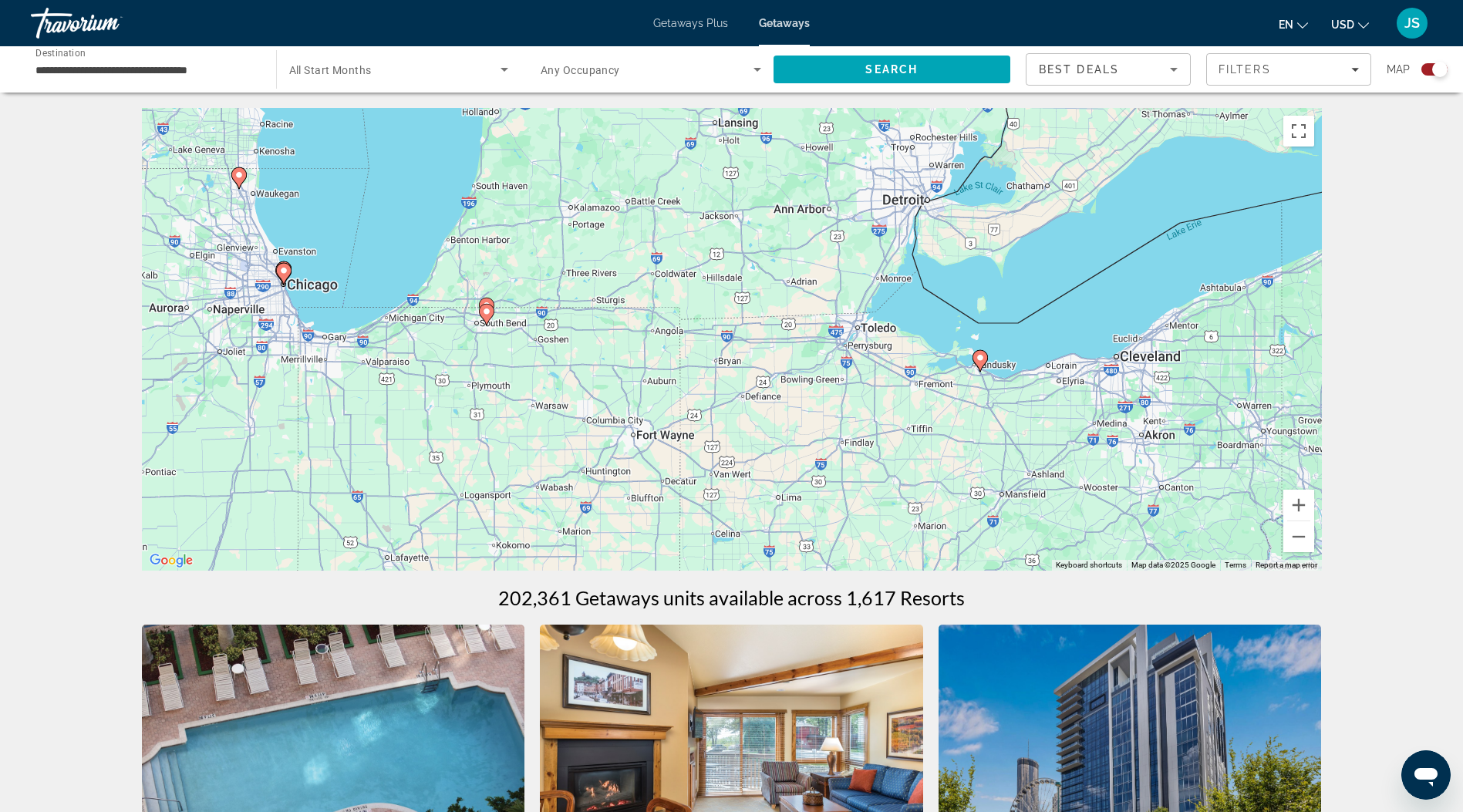
drag, startPoint x: 728, startPoint y: 459, endPoint x: 718, endPoint y: 337, distance: 122.4
click at [718, 337] on div "To activate drag with keyboard, press Alt + Enter. Once in keyboard drag state,…" at bounding box center [731, 340] width 1180 height 463
click at [982, 356] on image "Main content" at bounding box center [981, 358] width 10 height 10
type input "**********"
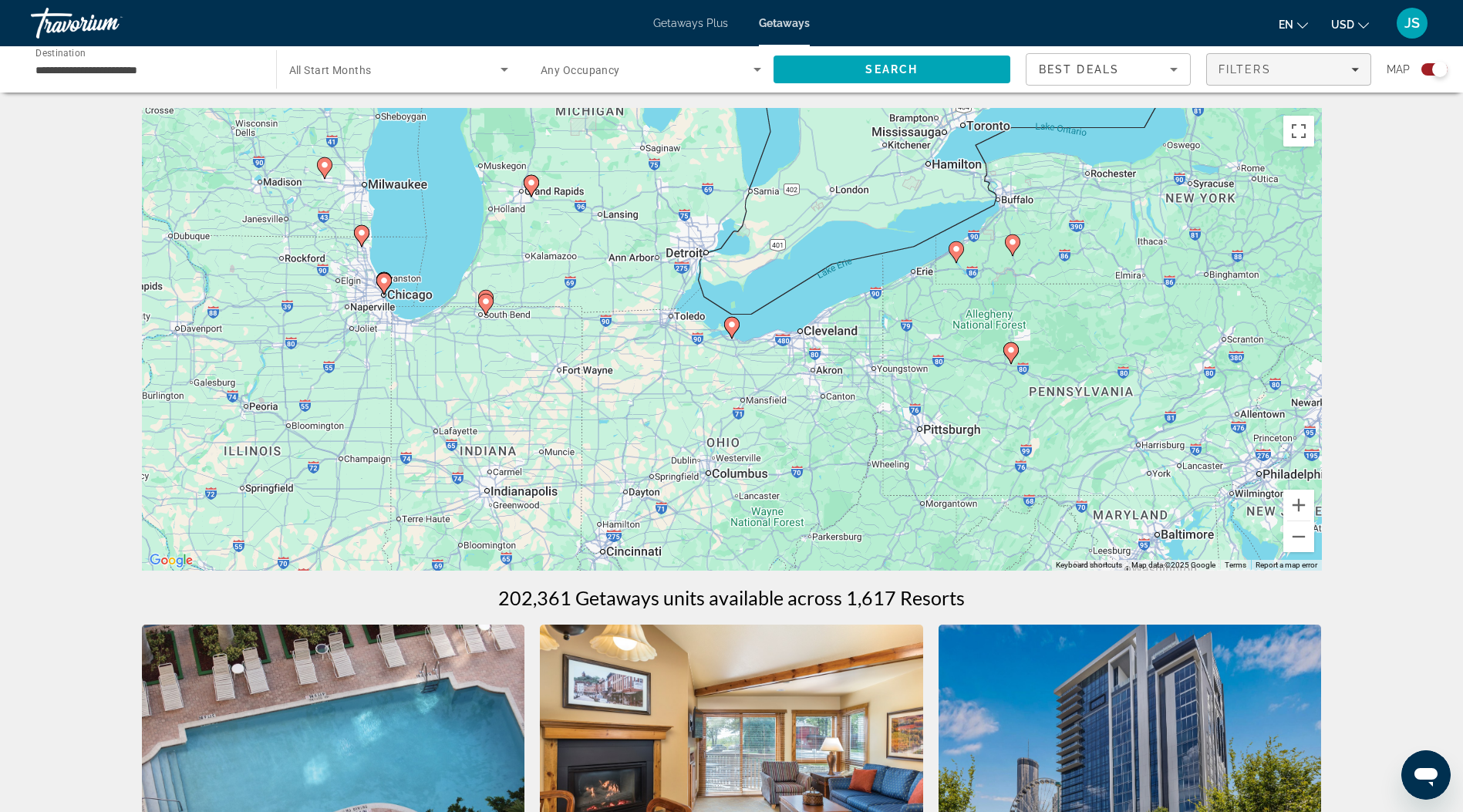
click at [1236, 77] on span "Filters" at bounding box center [1289, 69] width 164 height 37
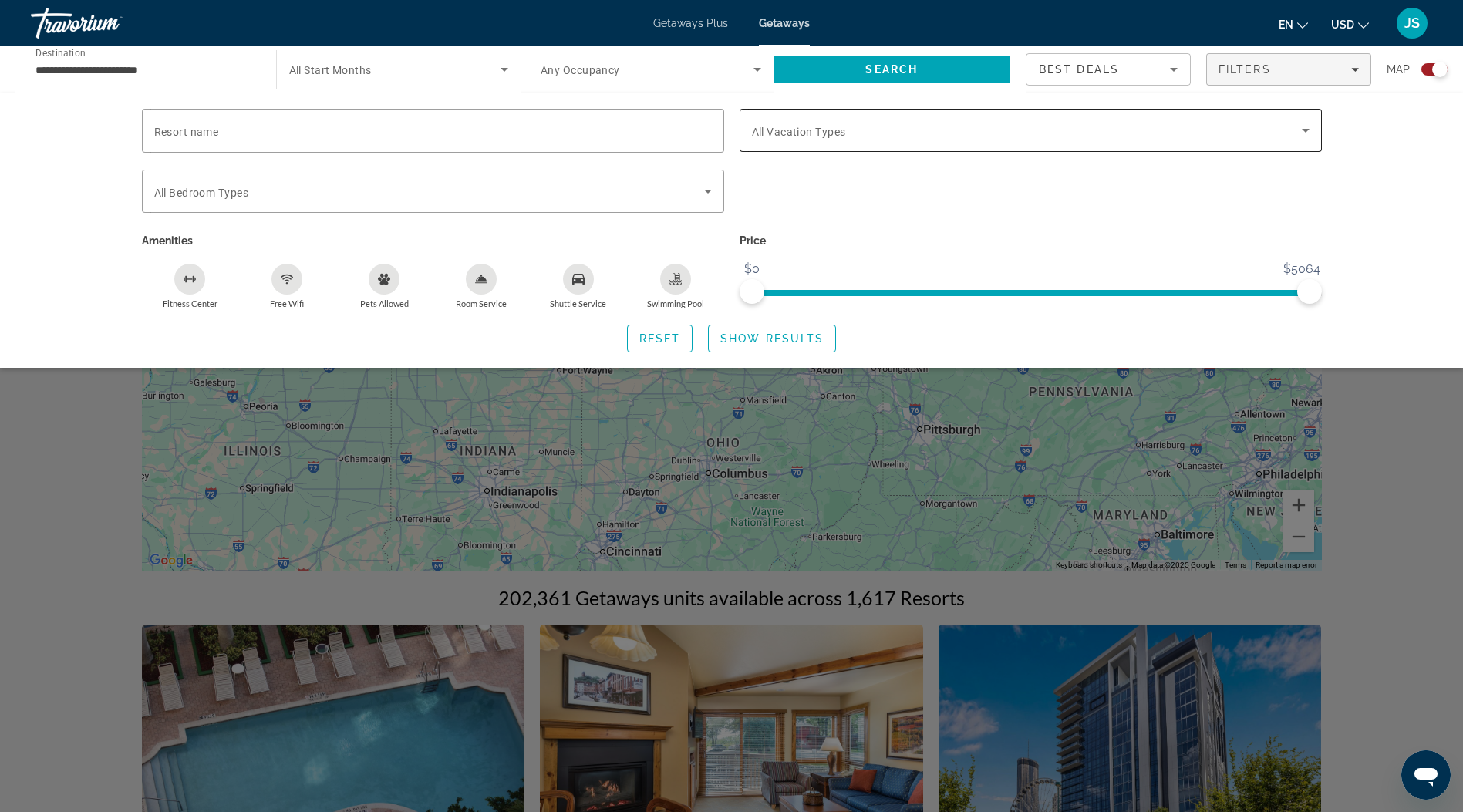
click at [790, 127] on span "All Vacation Types" at bounding box center [799, 131] width 94 height 12
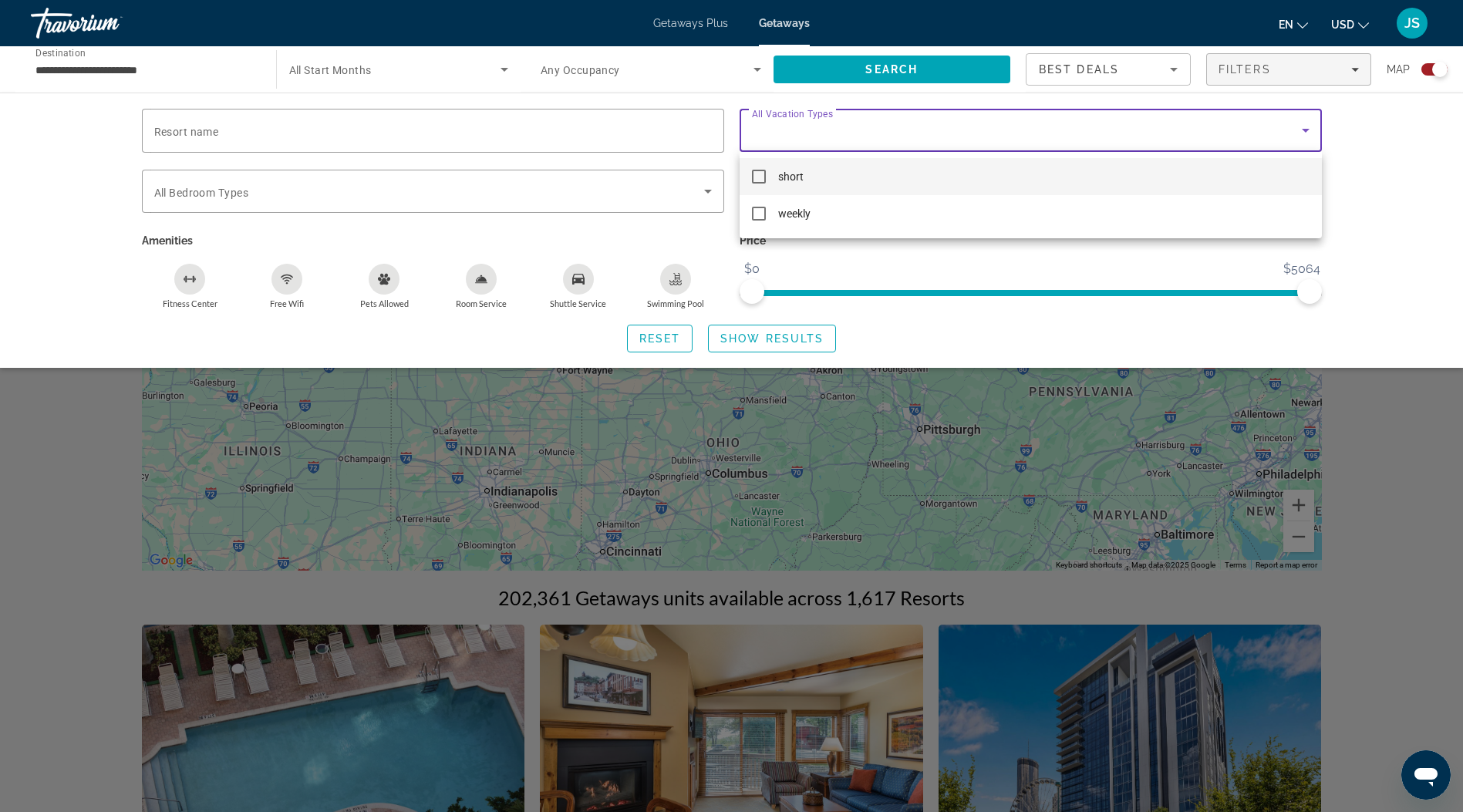
click at [63, 188] on div at bounding box center [731, 406] width 1463 height 812
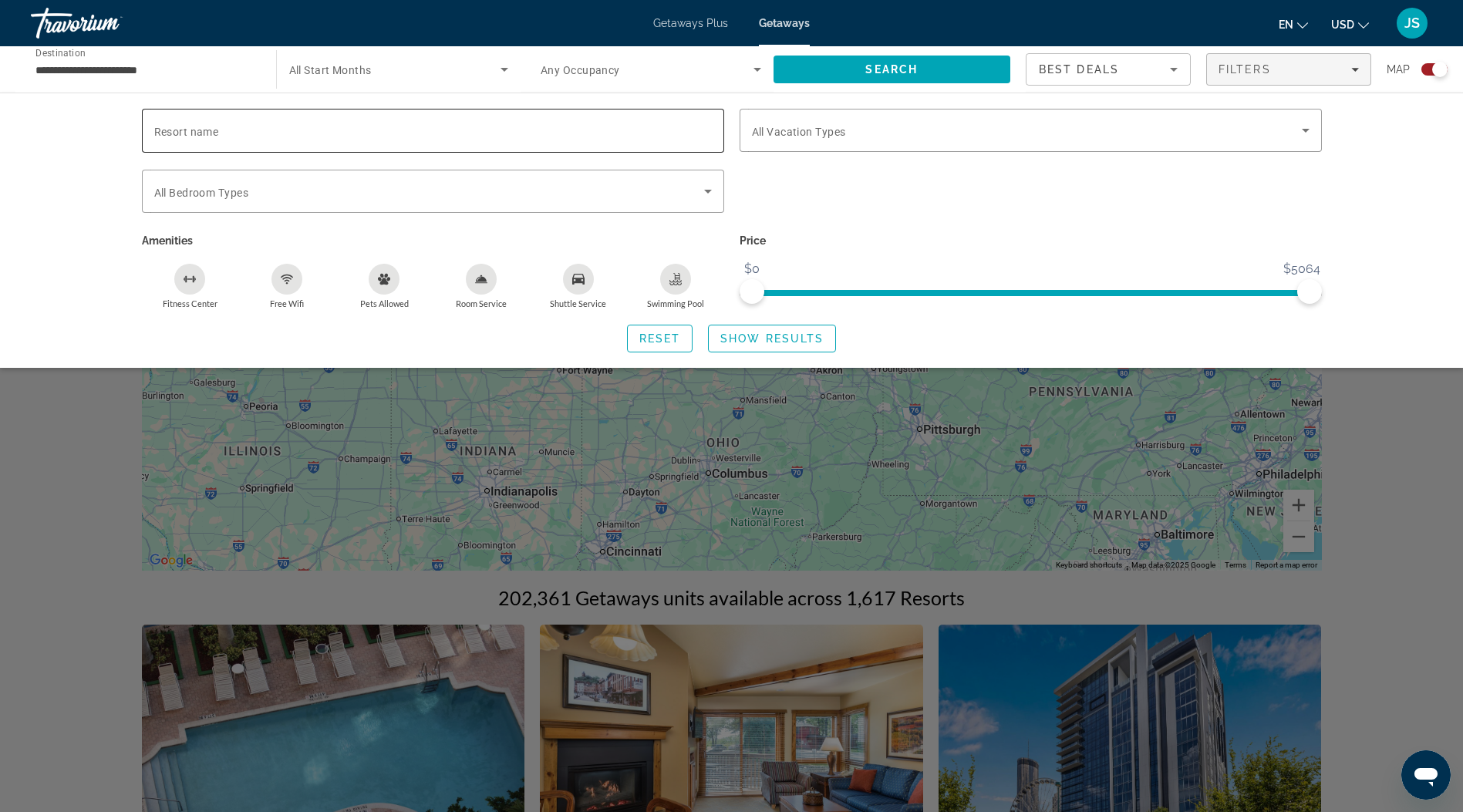
click at [443, 136] on input "Resort name" at bounding box center [432, 130] width 558 height 18
type input "********"
click at [133, 59] on div "**********" at bounding box center [145, 70] width 221 height 44
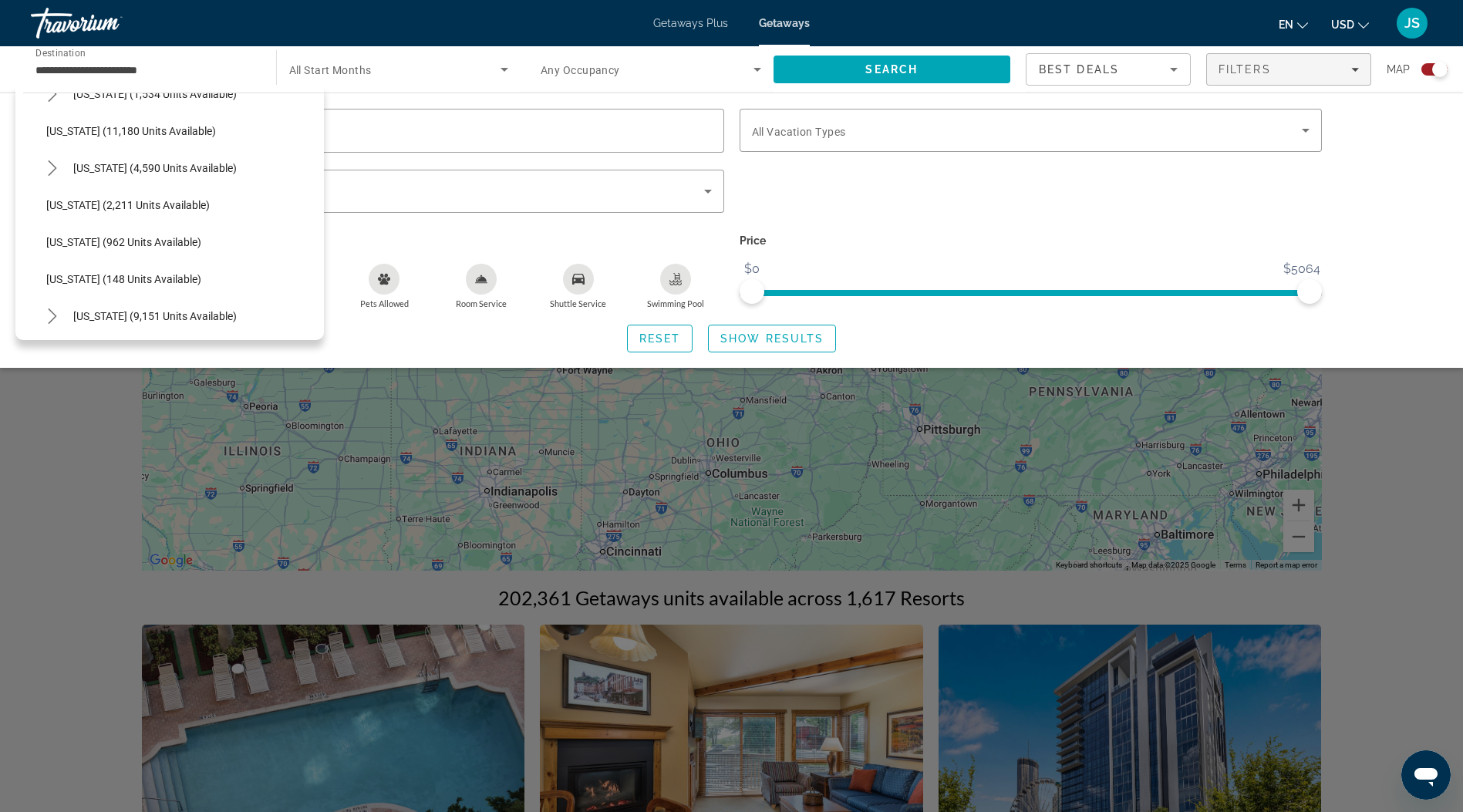
scroll to position [647, 0]
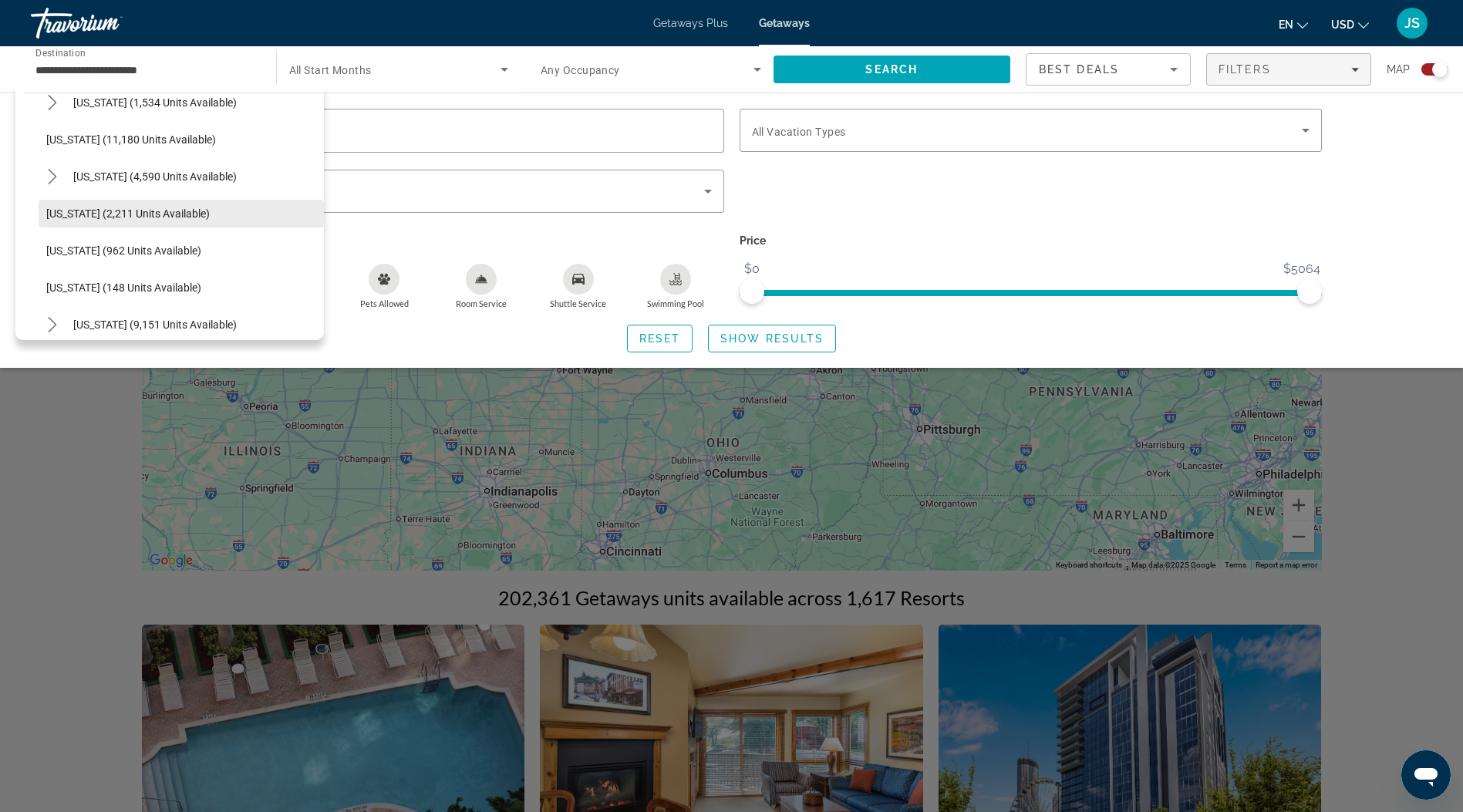
click at [71, 208] on span "[US_STATE] (2,211 units available)" at bounding box center [127, 213] width 164 height 12
type input "**********"
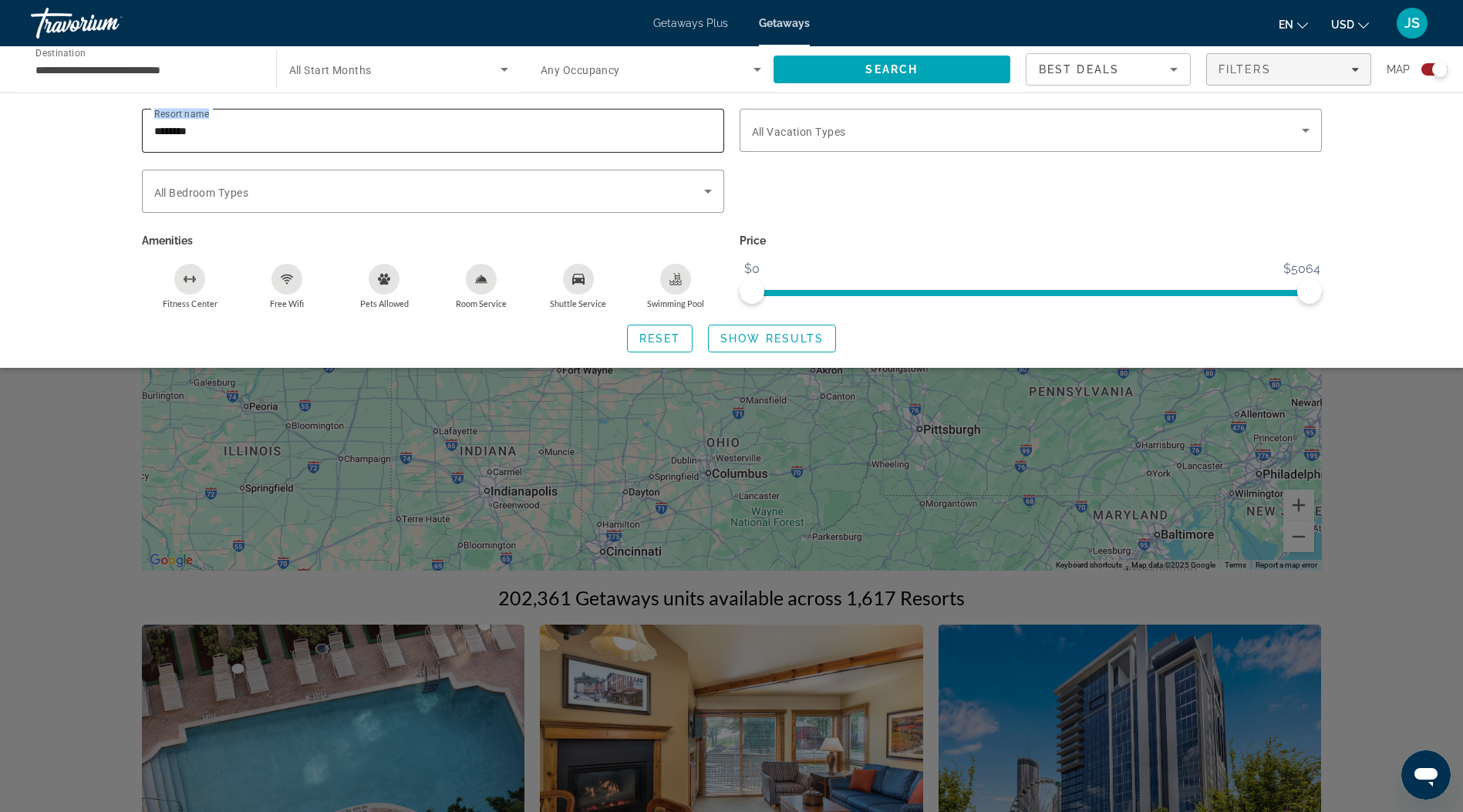
drag, startPoint x: 277, startPoint y: 117, endPoint x: 145, endPoint y: 112, distance: 132.1
click at [145, 112] on div "Resort name ********" at bounding box center [432, 131] width 583 height 44
drag, startPoint x: 205, startPoint y: 123, endPoint x: 91, endPoint y: 125, distance: 114.0
click at [90, 125] on div "Resort name ******** Vacation Types All Vacation Types Bedroom Types All Bedroo…" at bounding box center [731, 230] width 1463 height 275
click at [842, 77] on span "Search" at bounding box center [893, 69] width 237 height 37
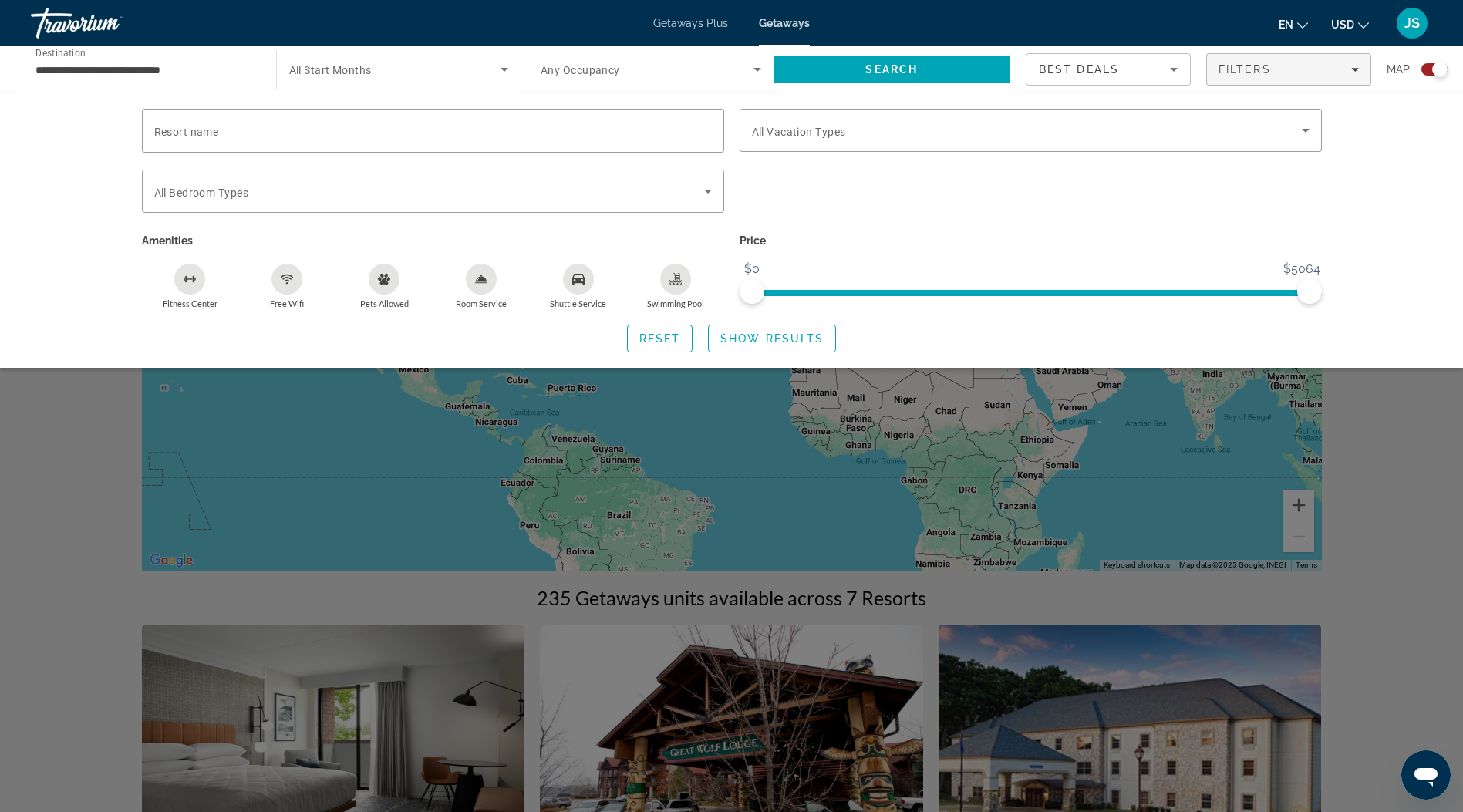
click at [1424, 429] on div "Search widget" at bounding box center [731, 521] width 1463 height 581
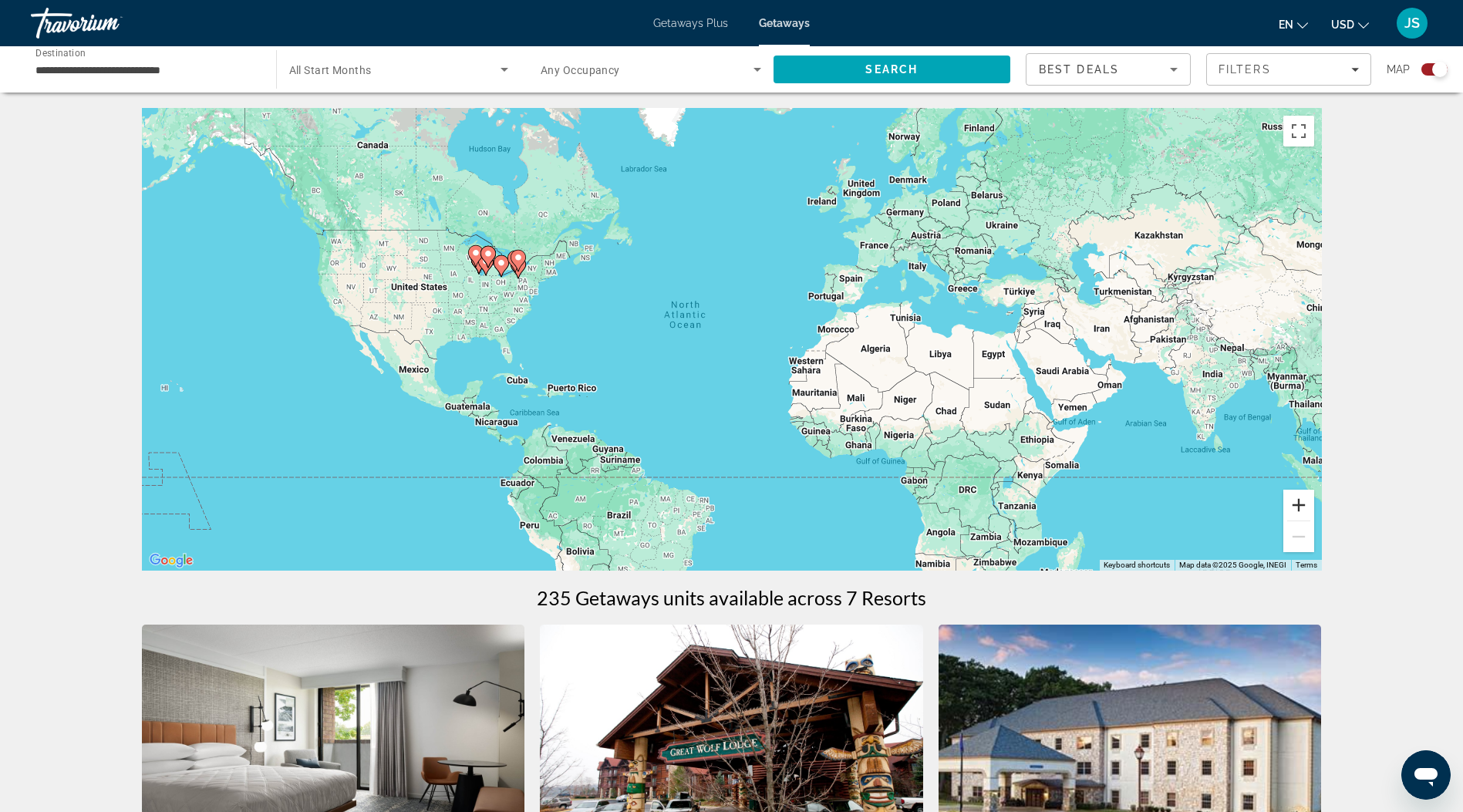
click at [1304, 499] on button "Zoom in" at bounding box center [1298, 505] width 31 height 31
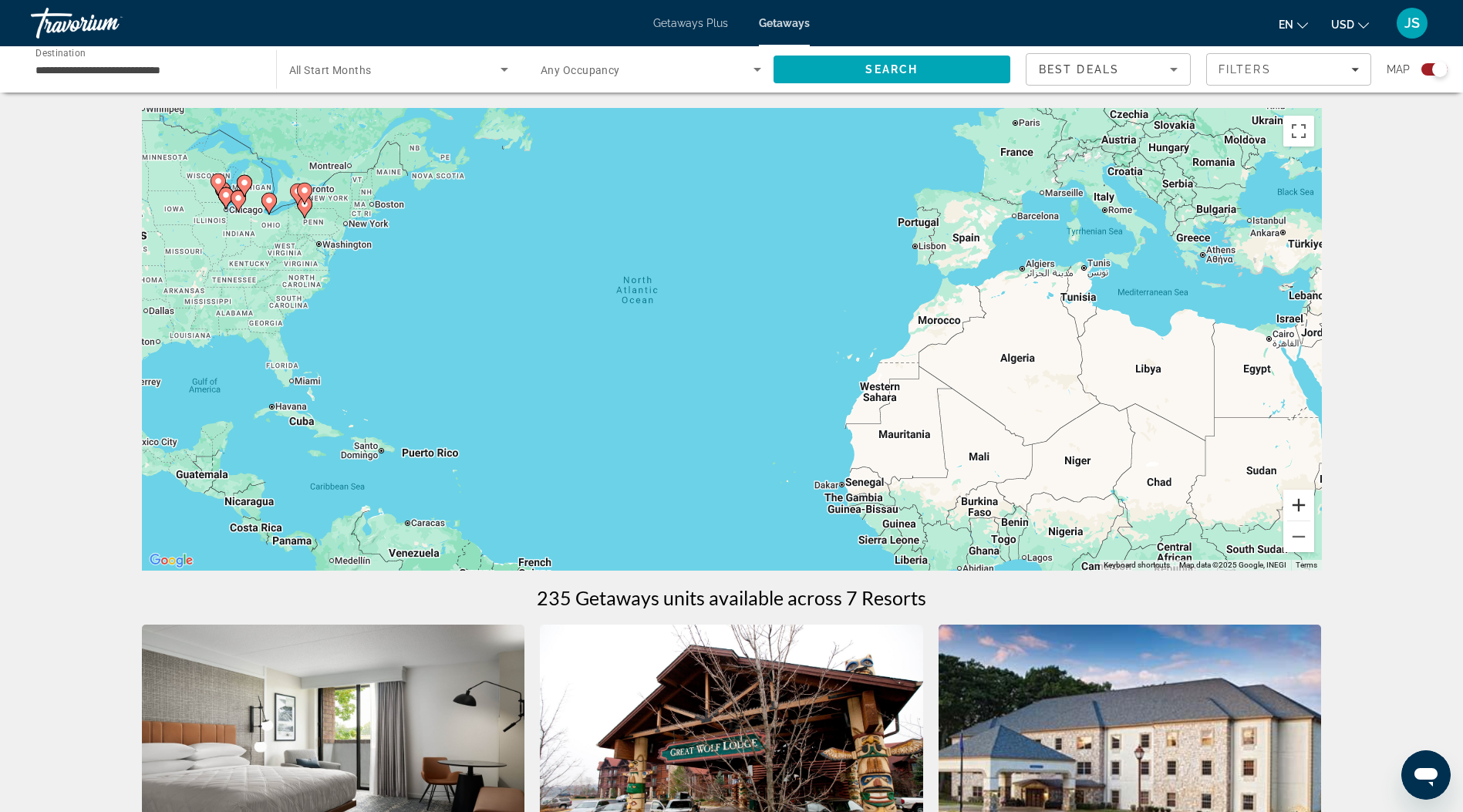
click at [1305, 507] on button "Zoom in" at bounding box center [1298, 505] width 31 height 31
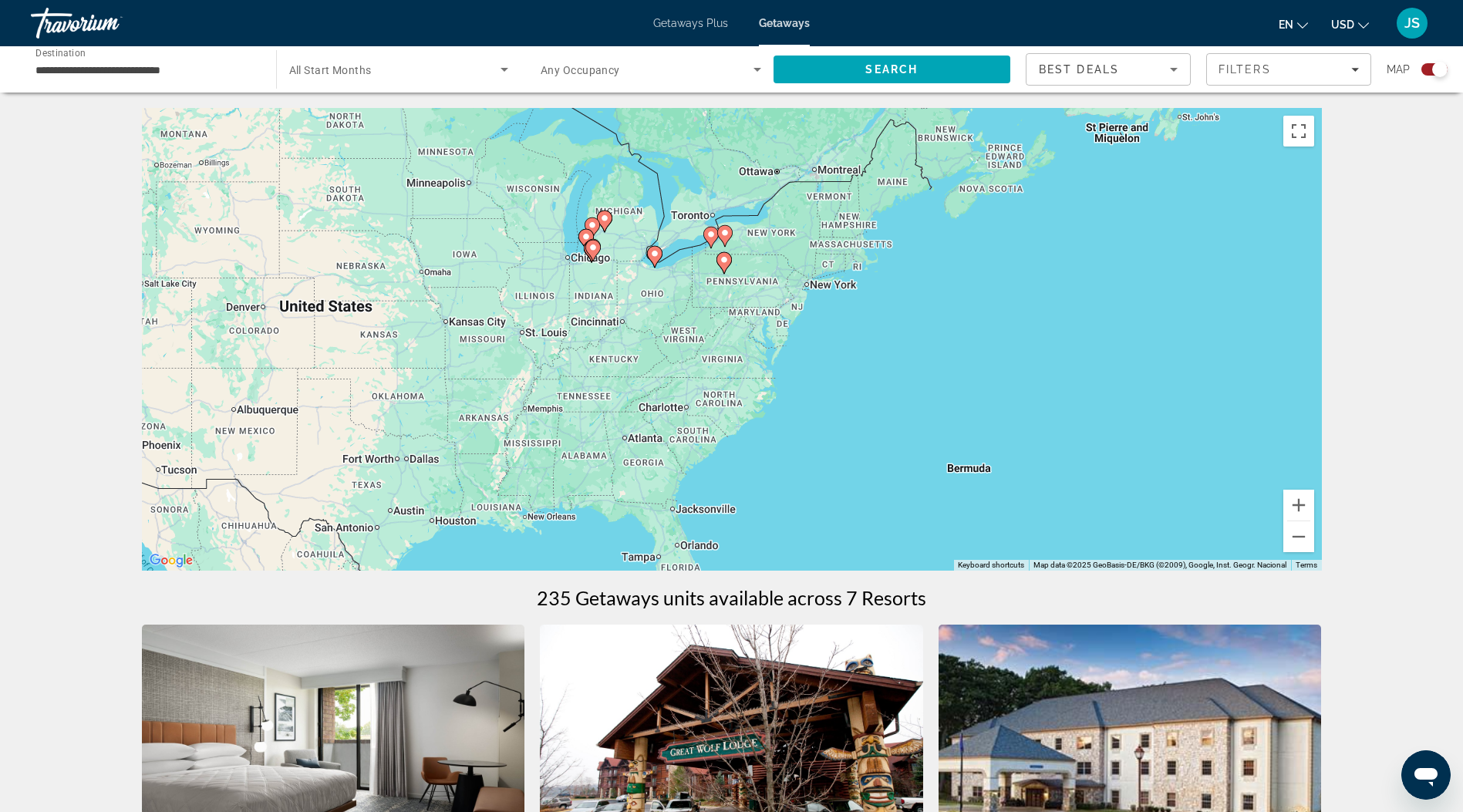
drag, startPoint x: 337, startPoint y: 353, endPoint x: 1188, endPoint y: 533, distance: 869.8
click at [1188, 533] on div "To activate drag with keyboard, press Alt + Enter. Once in keyboard drag state,…" at bounding box center [731, 340] width 1180 height 463
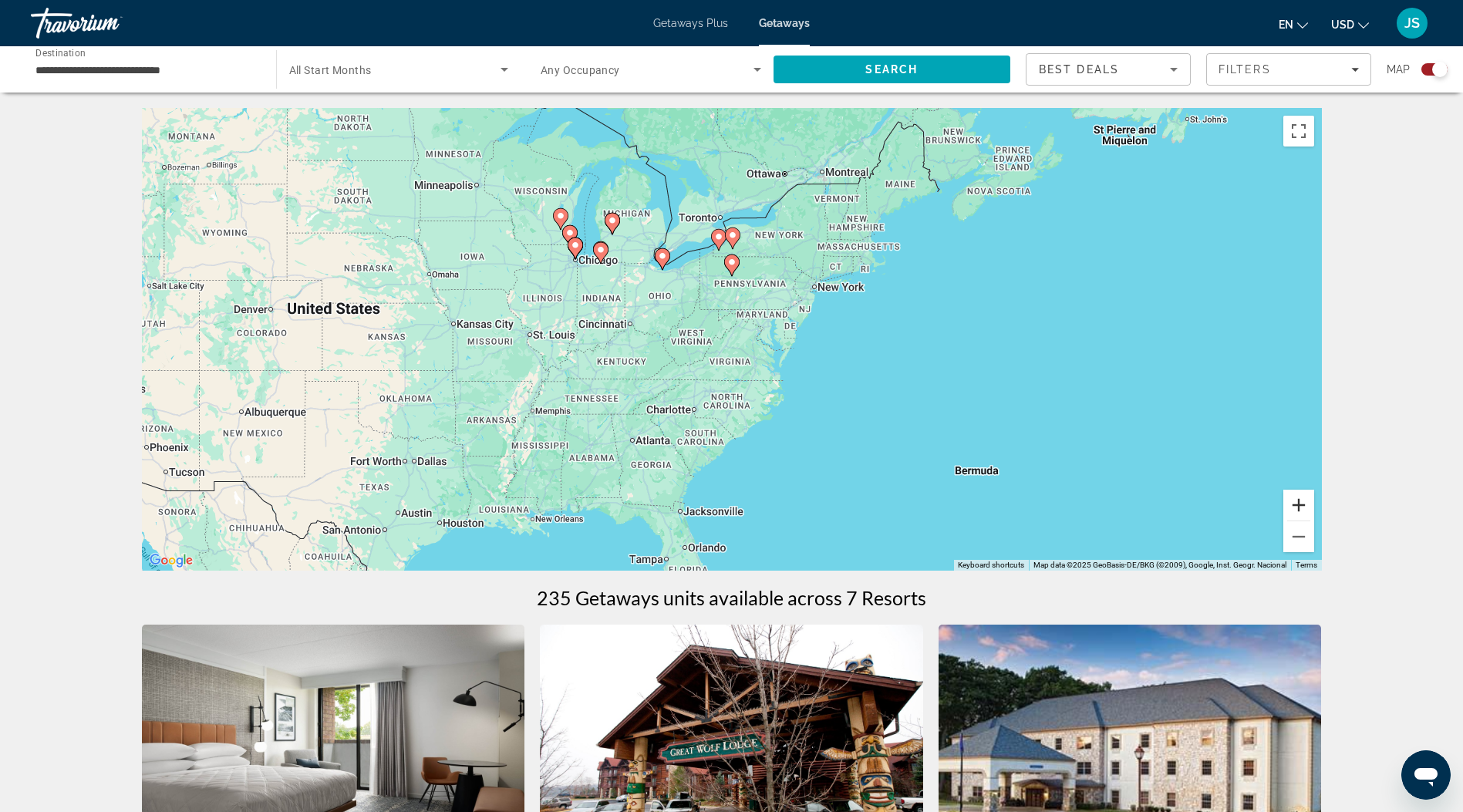
click at [1300, 500] on button "Zoom in" at bounding box center [1298, 505] width 31 height 31
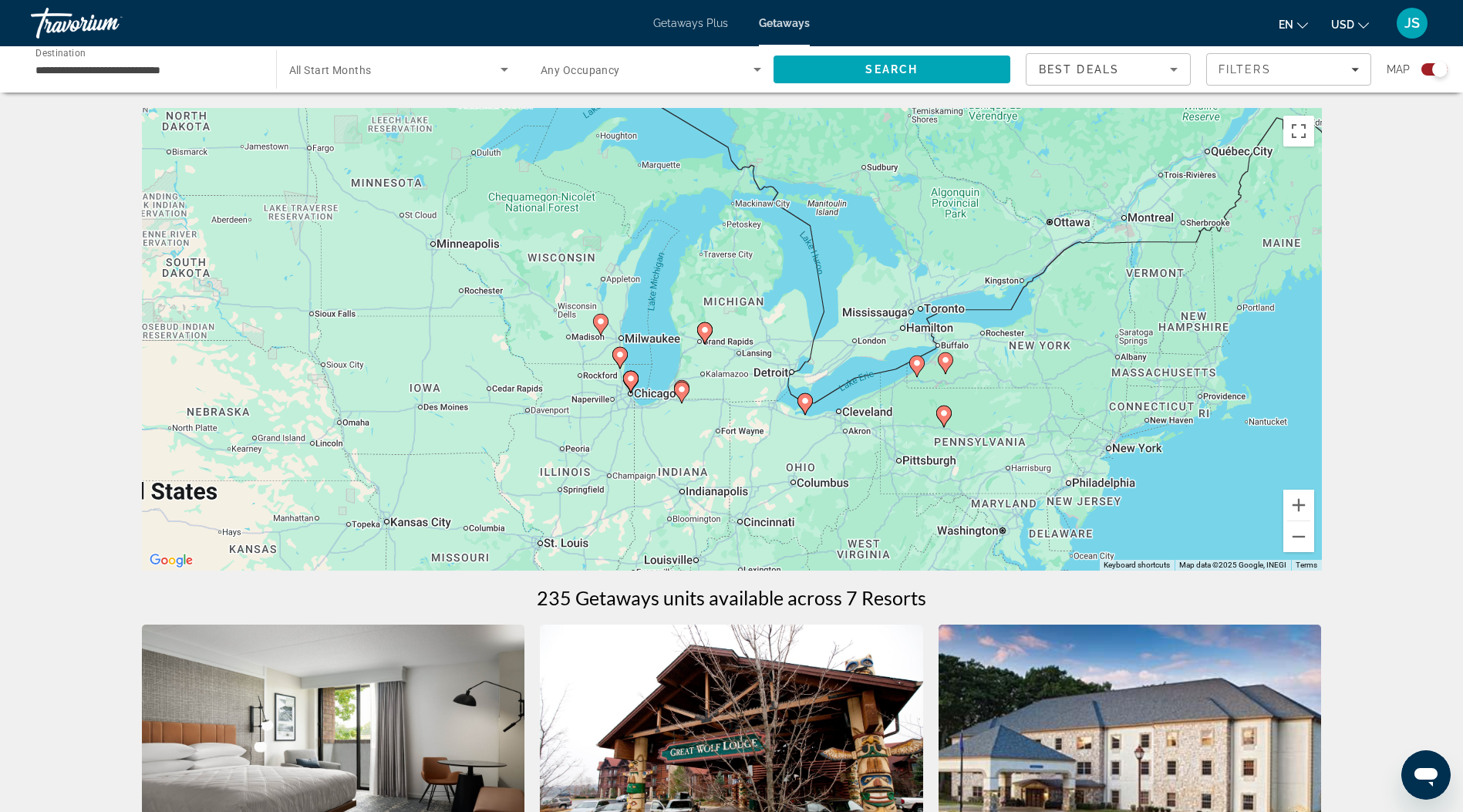
drag, startPoint x: 556, startPoint y: 334, endPoint x: 766, endPoint y: 548, distance: 299.8
click at [766, 548] on div "To activate drag with keyboard, press Alt + Enter. Once in keyboard drag state,…" at bounding box center [731, 340] width 1180 height 463
click at [1301, 503] on button "Zoom in" at bounding box center [1298, 505] width 31 height 31
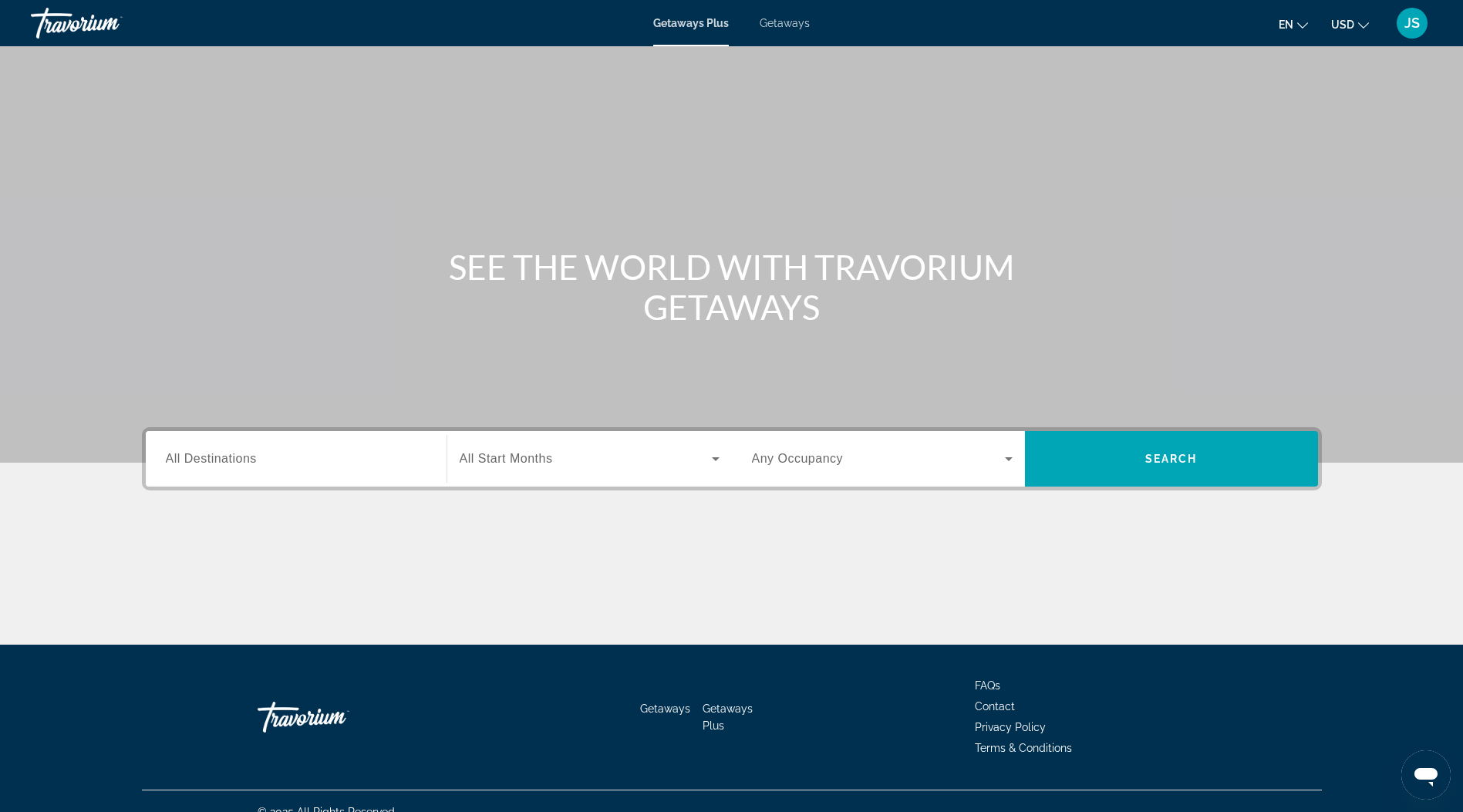
click at [271, 445] on div "Search widget" at bounding box center [296, 459] width 260 height 44
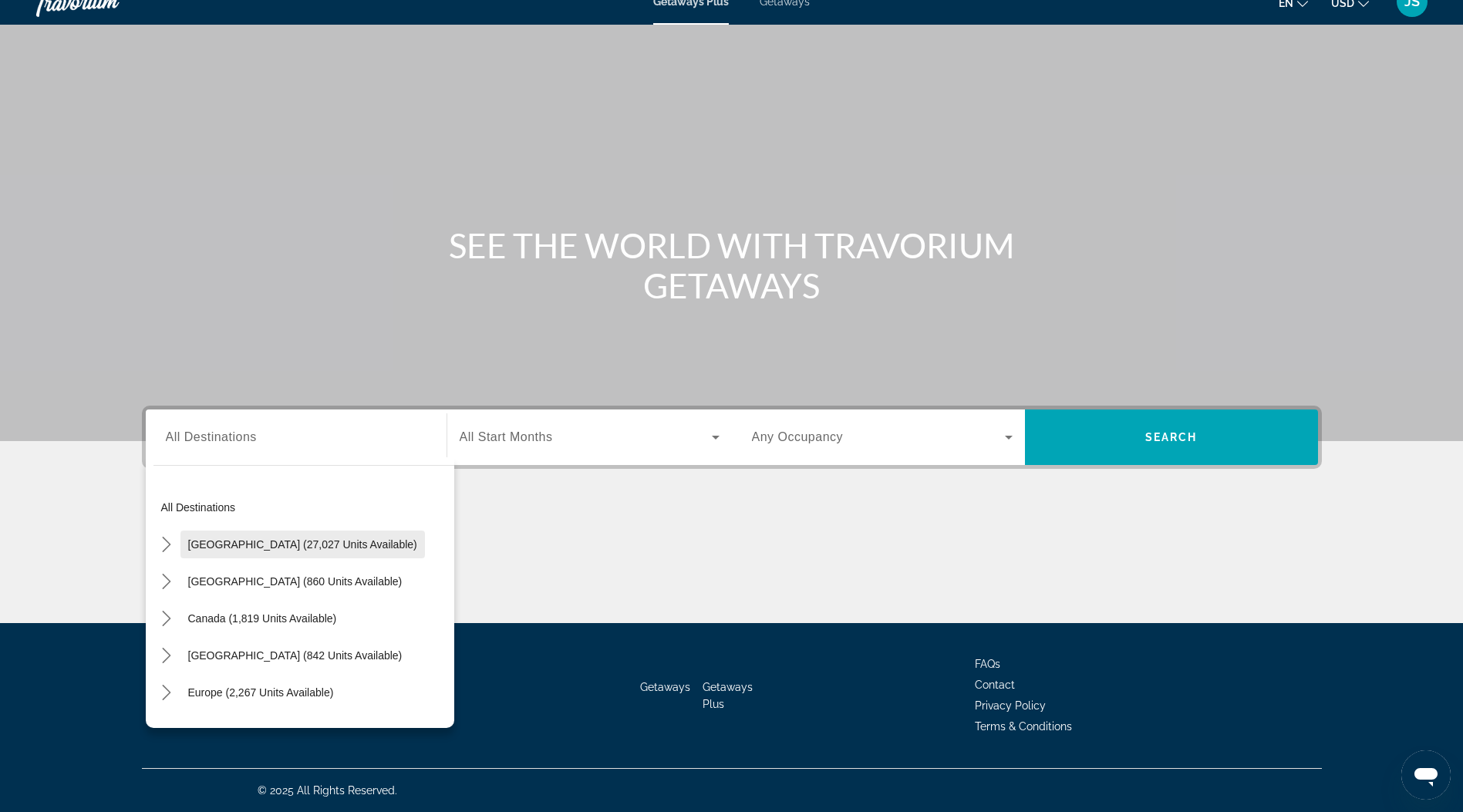
click at [272, 538] on span "[GEOGRAPHIC_DATA] (27,027 units available)" at bounding box center [302, 544] width 229 height 12
type input "**********"
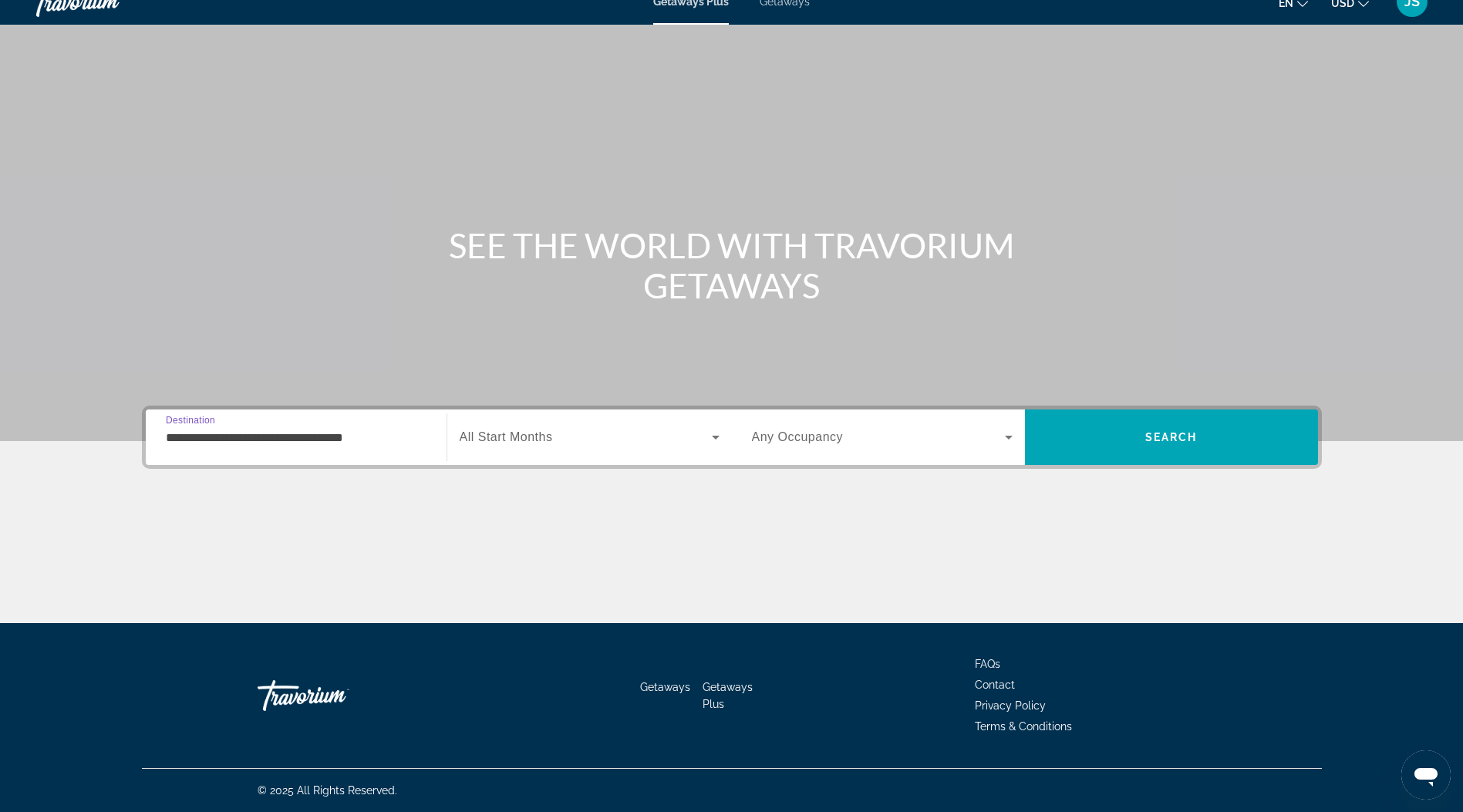
click at [905, 447] on div "Search widget" at bounding box center [882, 437] width 260 height 43
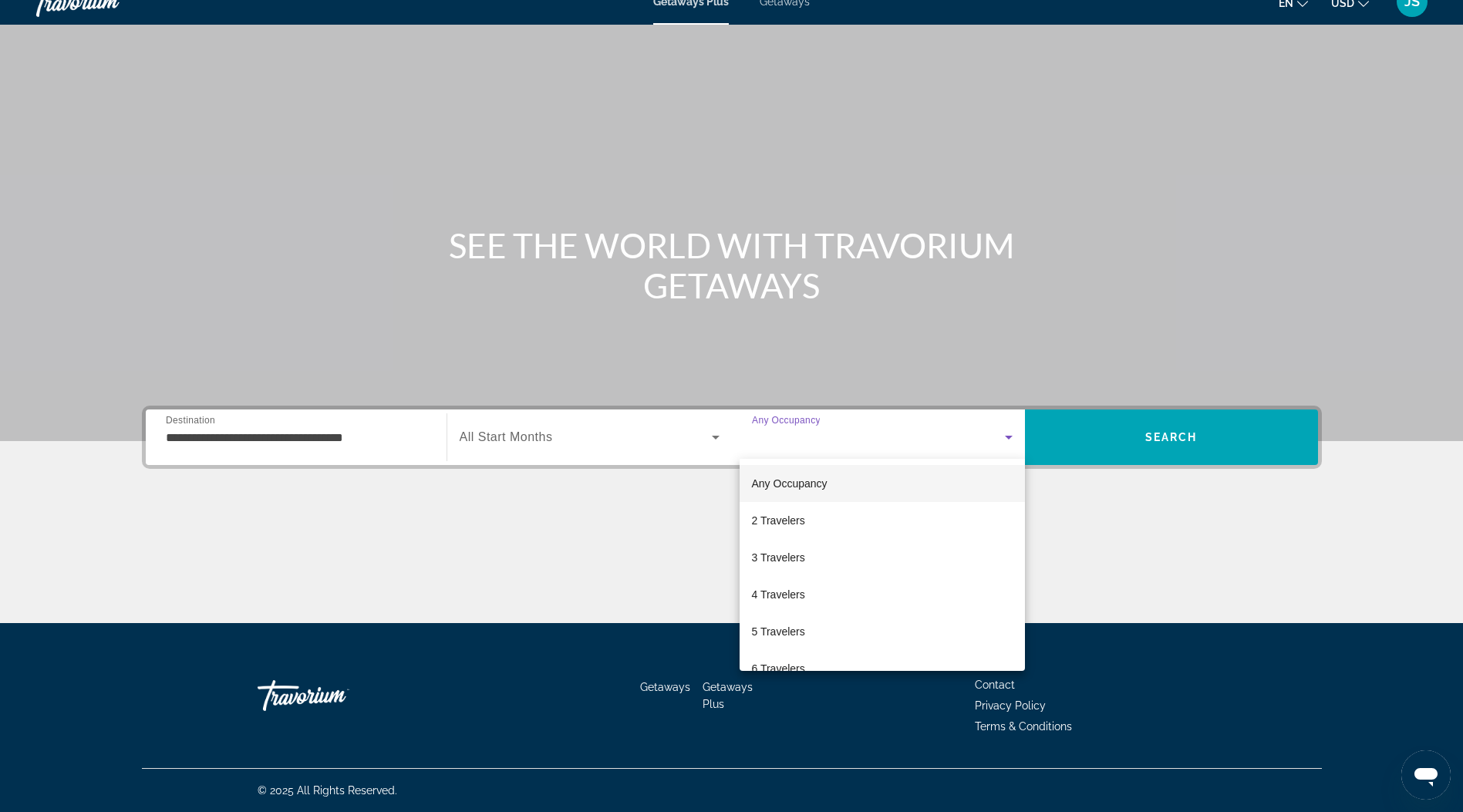
click at [1063, 535] on div at bounding box center [731, 406] width 1463 height 812
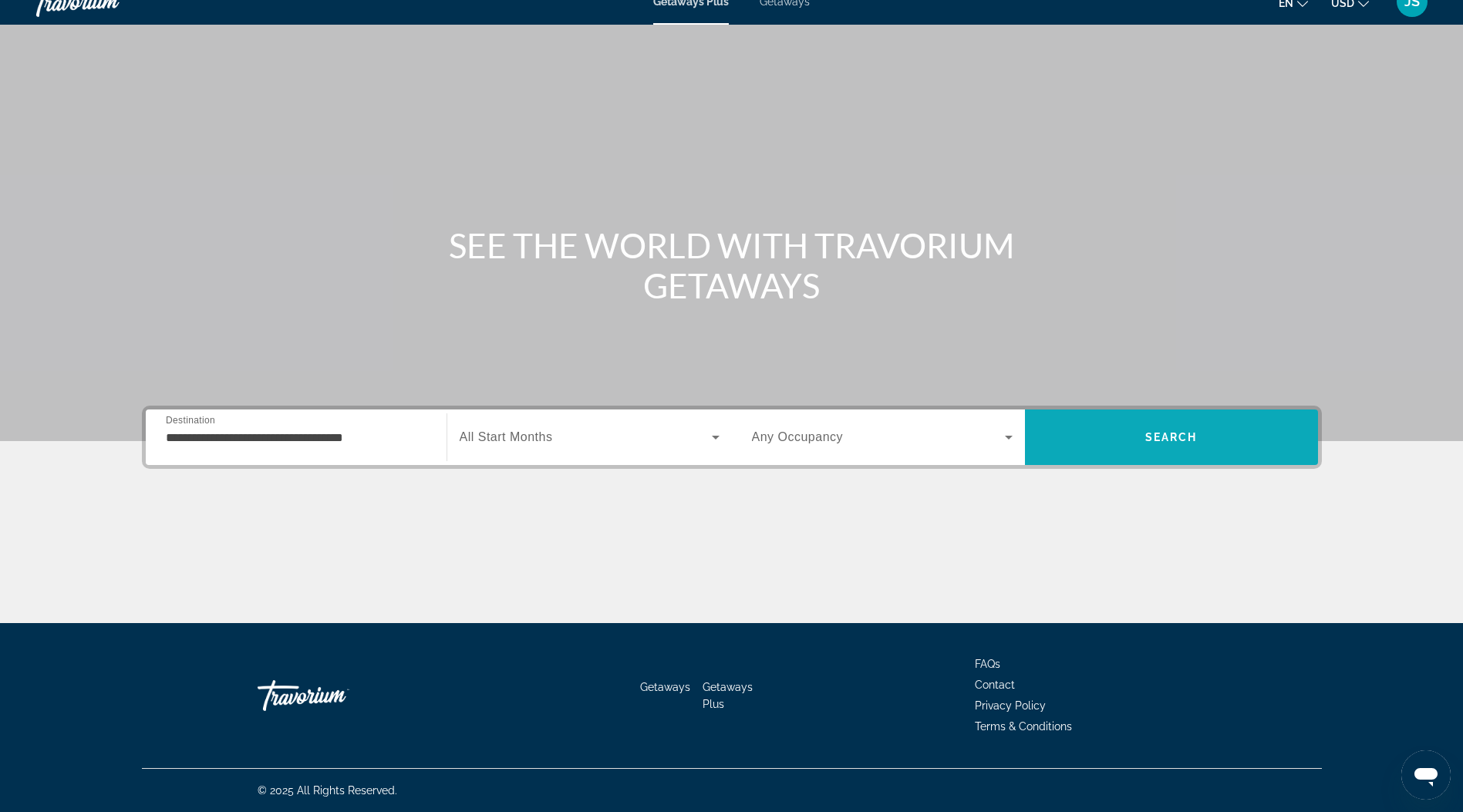
click at [1157, 426] on span "Search" at bounding box center [1171, 437] width 293 height 37
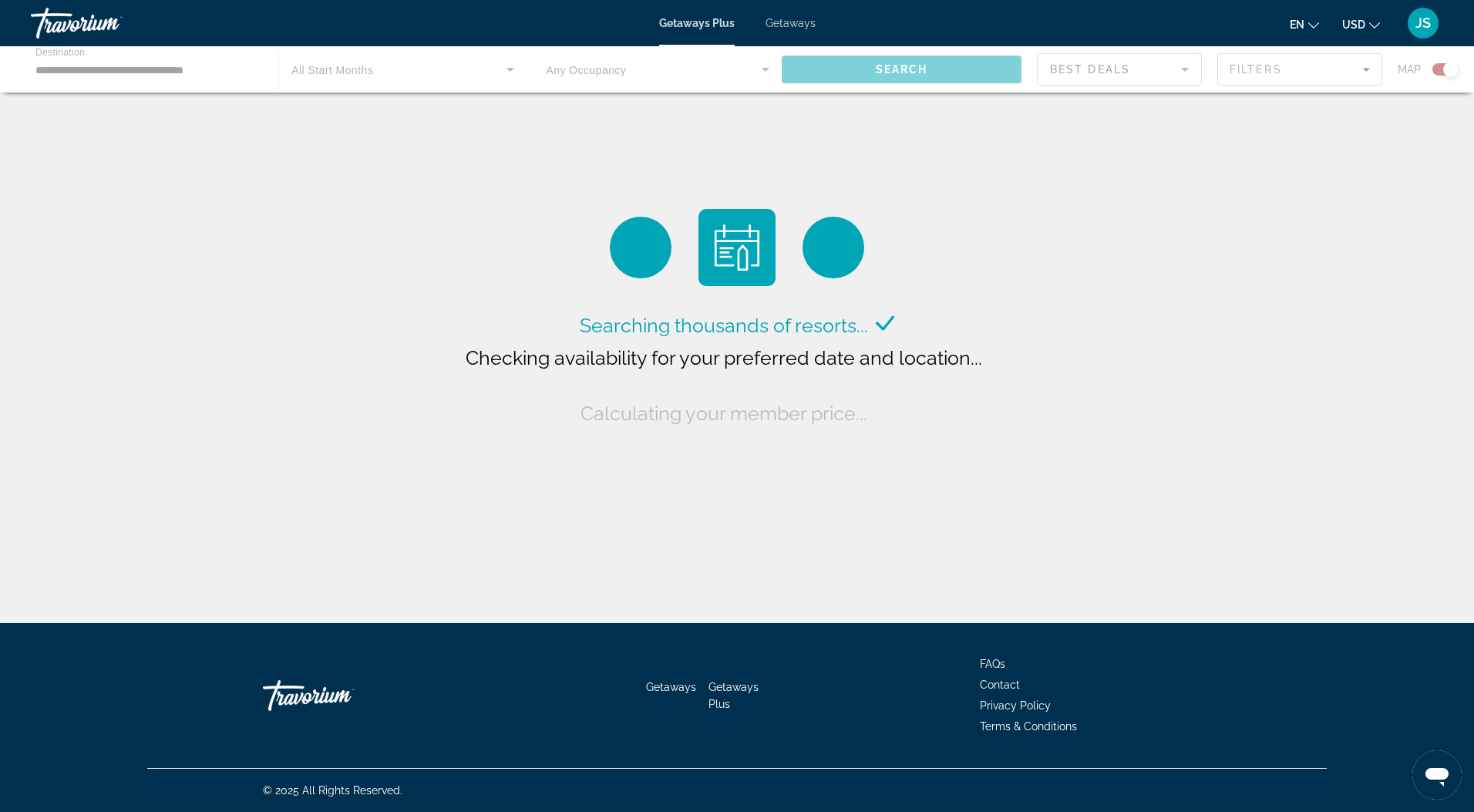
click at [216, 65] on div "Main content" at bounding box center [737, 69] width 1474 height 46
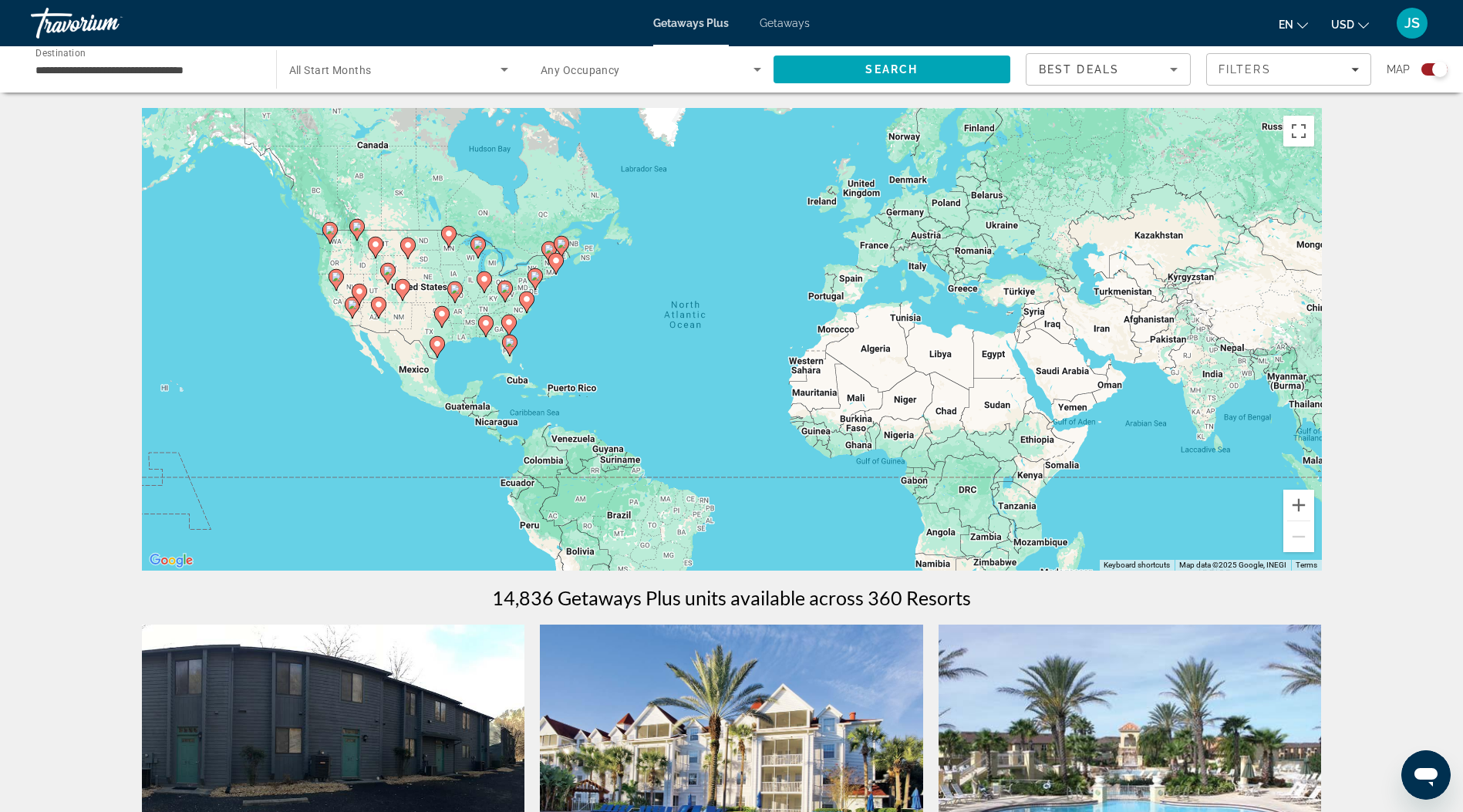
click at [212, 71] on input "**********" at bounding box center [145, 70] width 221 height 18
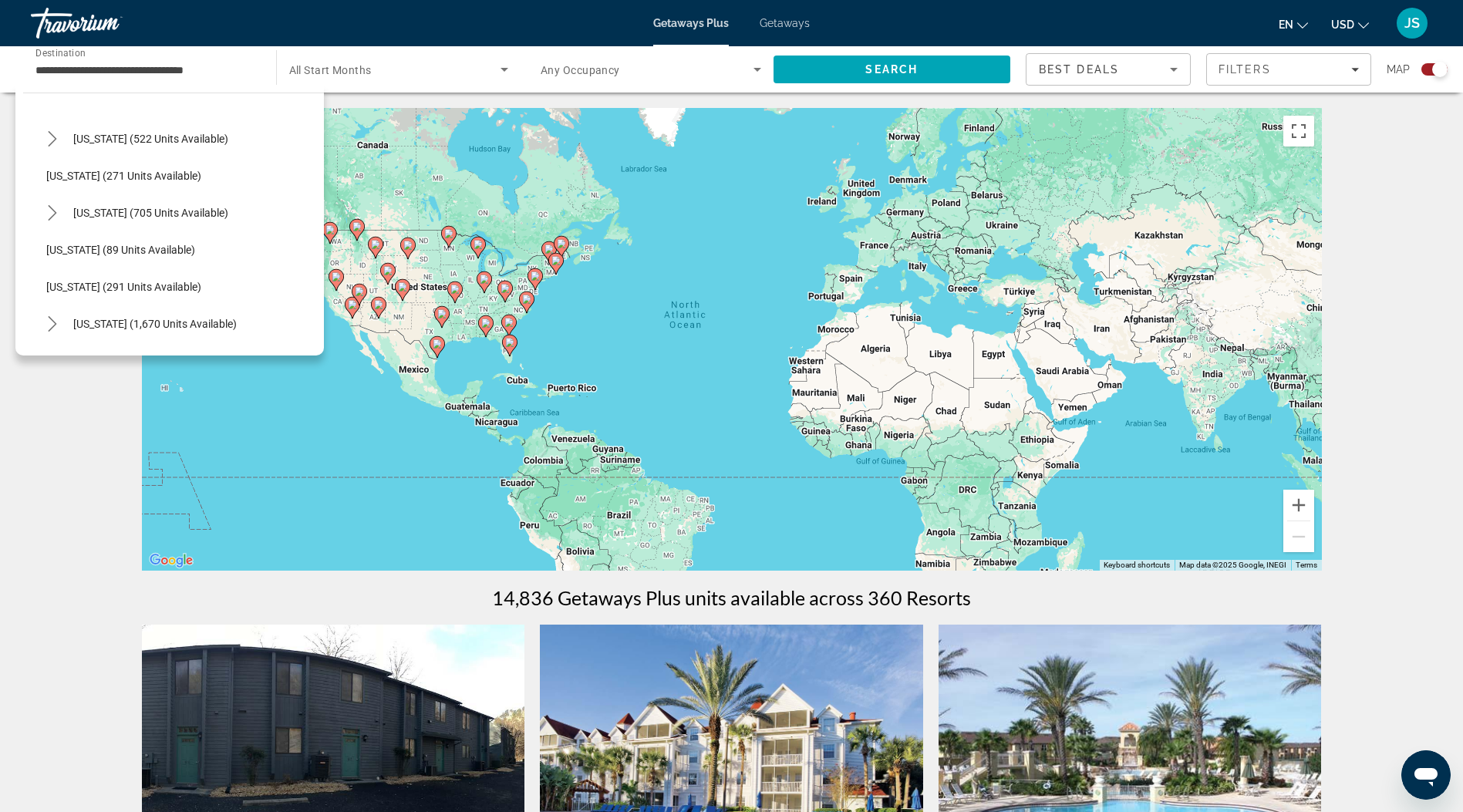
scroll to position [528, 0]
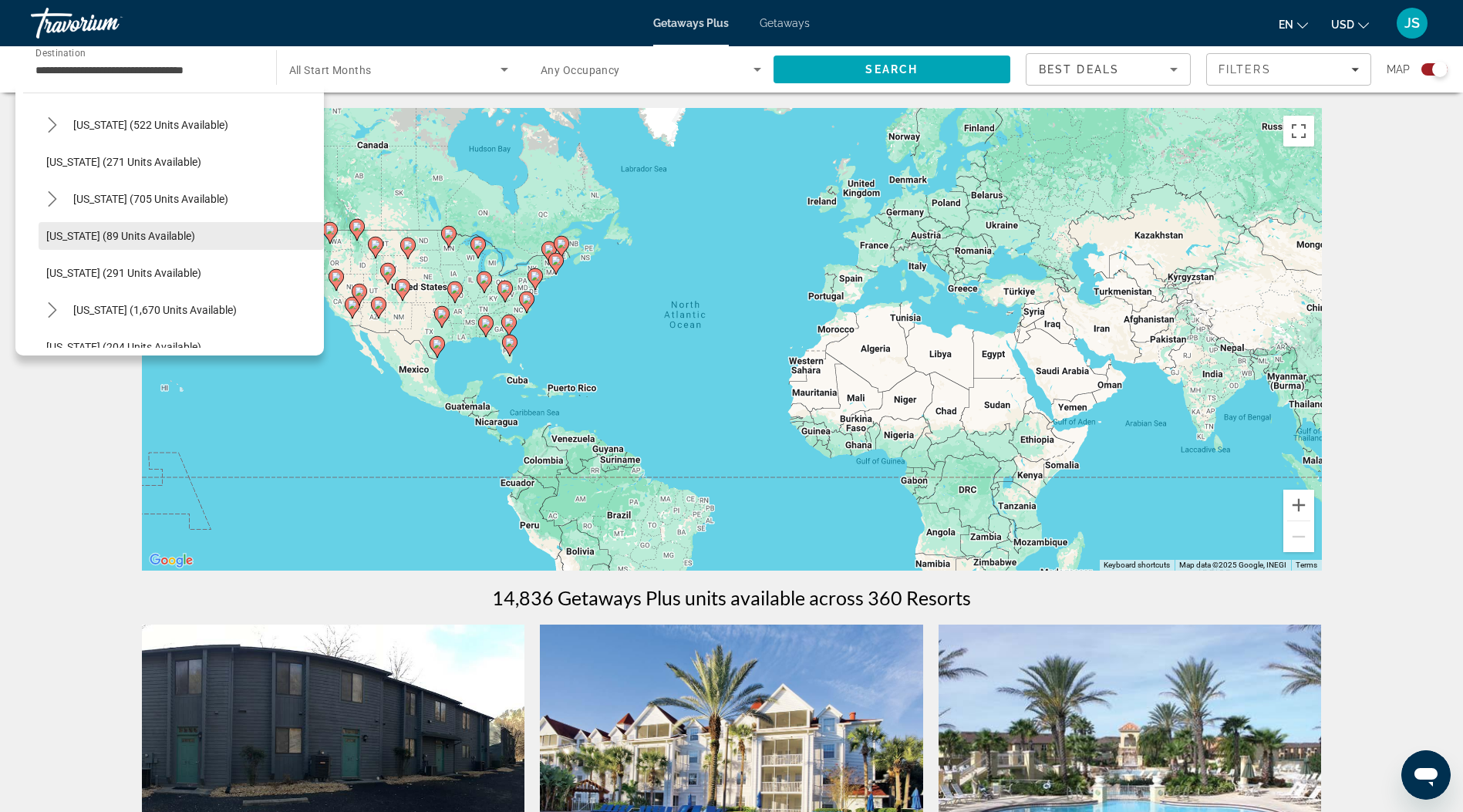
click at [61, 238] on span "[US_STATE] (89 units available)" at bounding box center [121, 235] width 149 height 12
type input "**********"
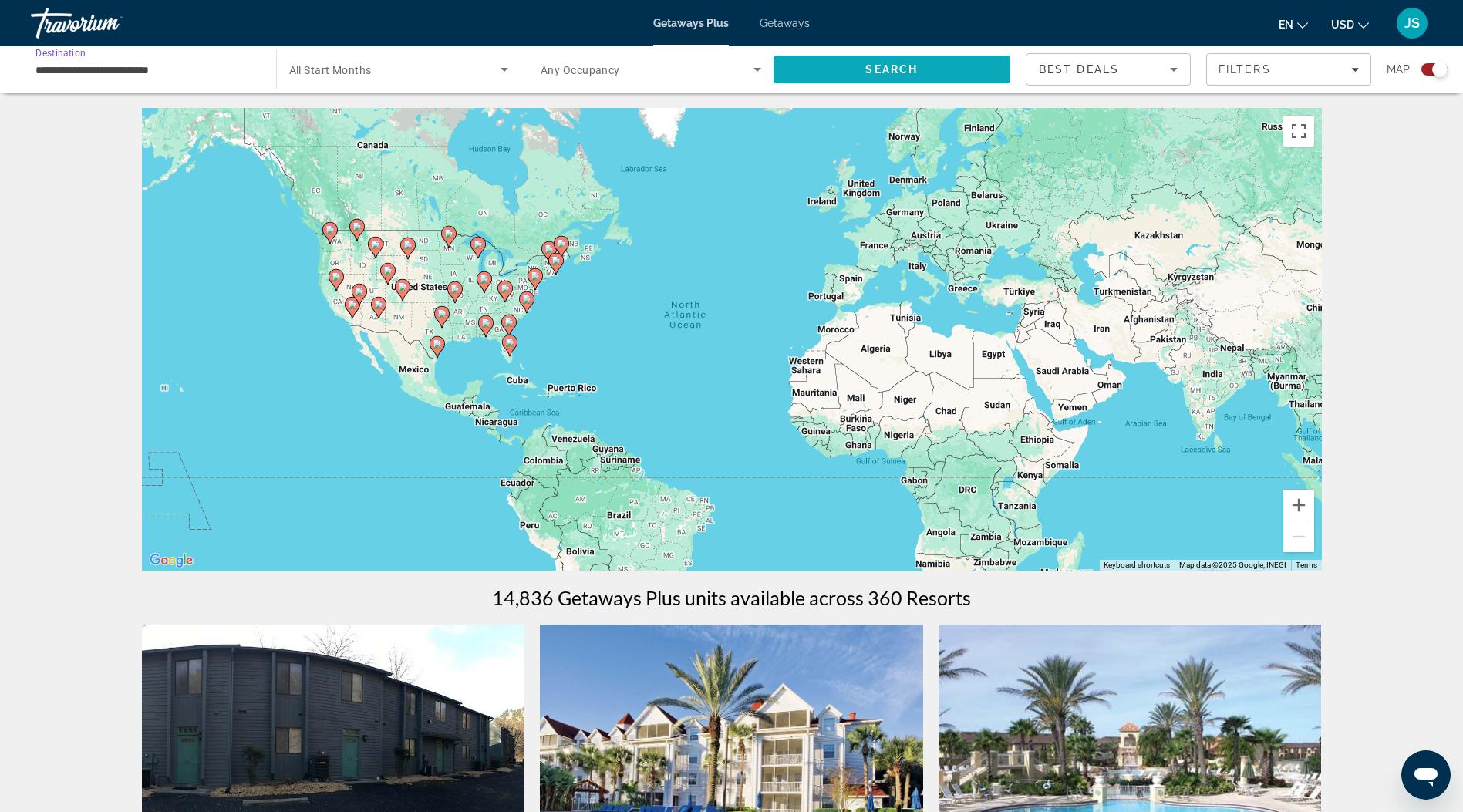
click at [929, 65] on span "Search" at bounding box center [893, 69] width 237 height 37
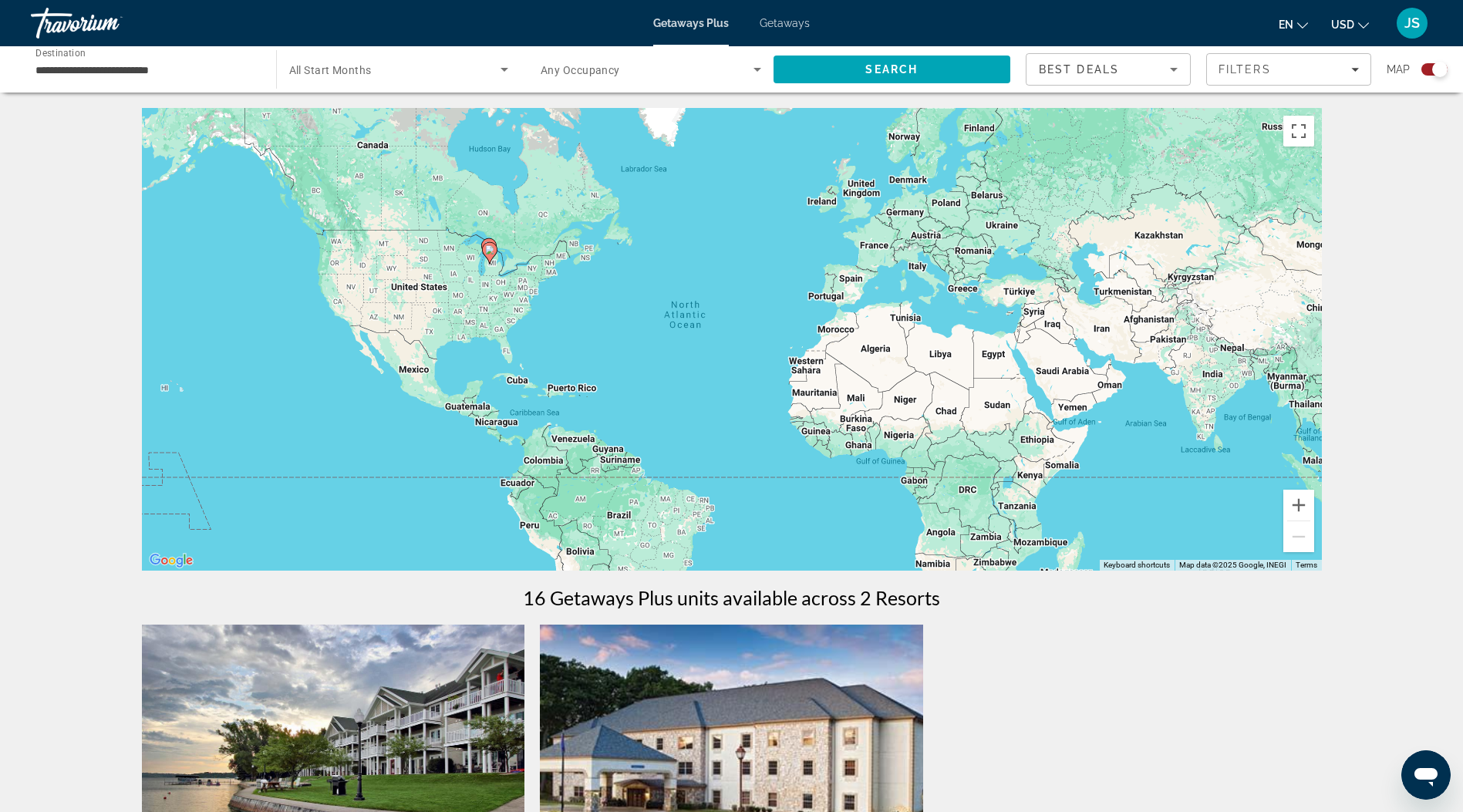
click at [792, 14] on div "Getaways Plus Getaways en English Español Français Italiano Português русский U…" at bounding box center [731, 23] width 1463 height 40
click at [786, 21] on span "Getaways" at bounding box center [785, 23] width 50 height 12
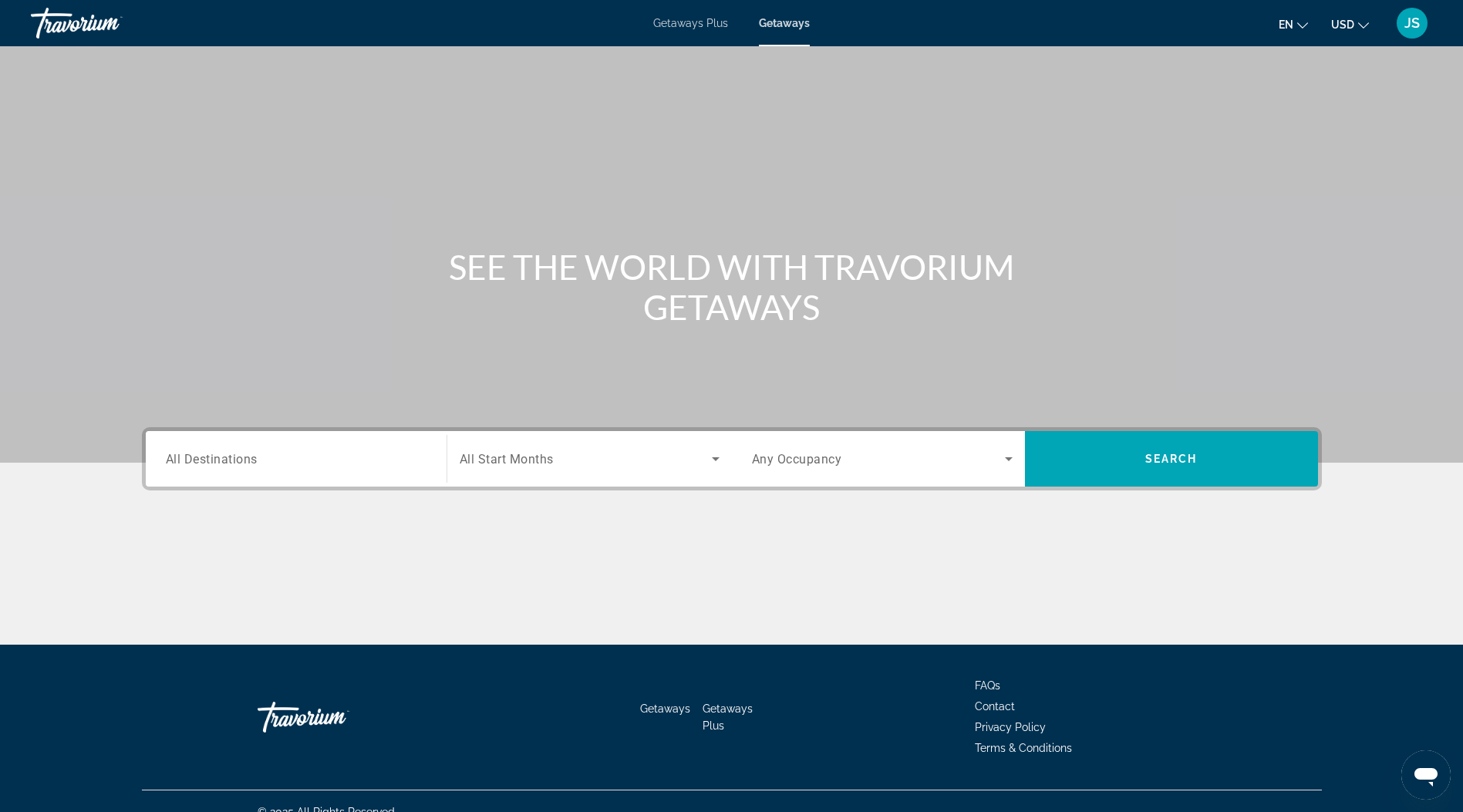
click at [250, 471] on div "Search widget" at bounding box center [296, 459] width 260 height 44
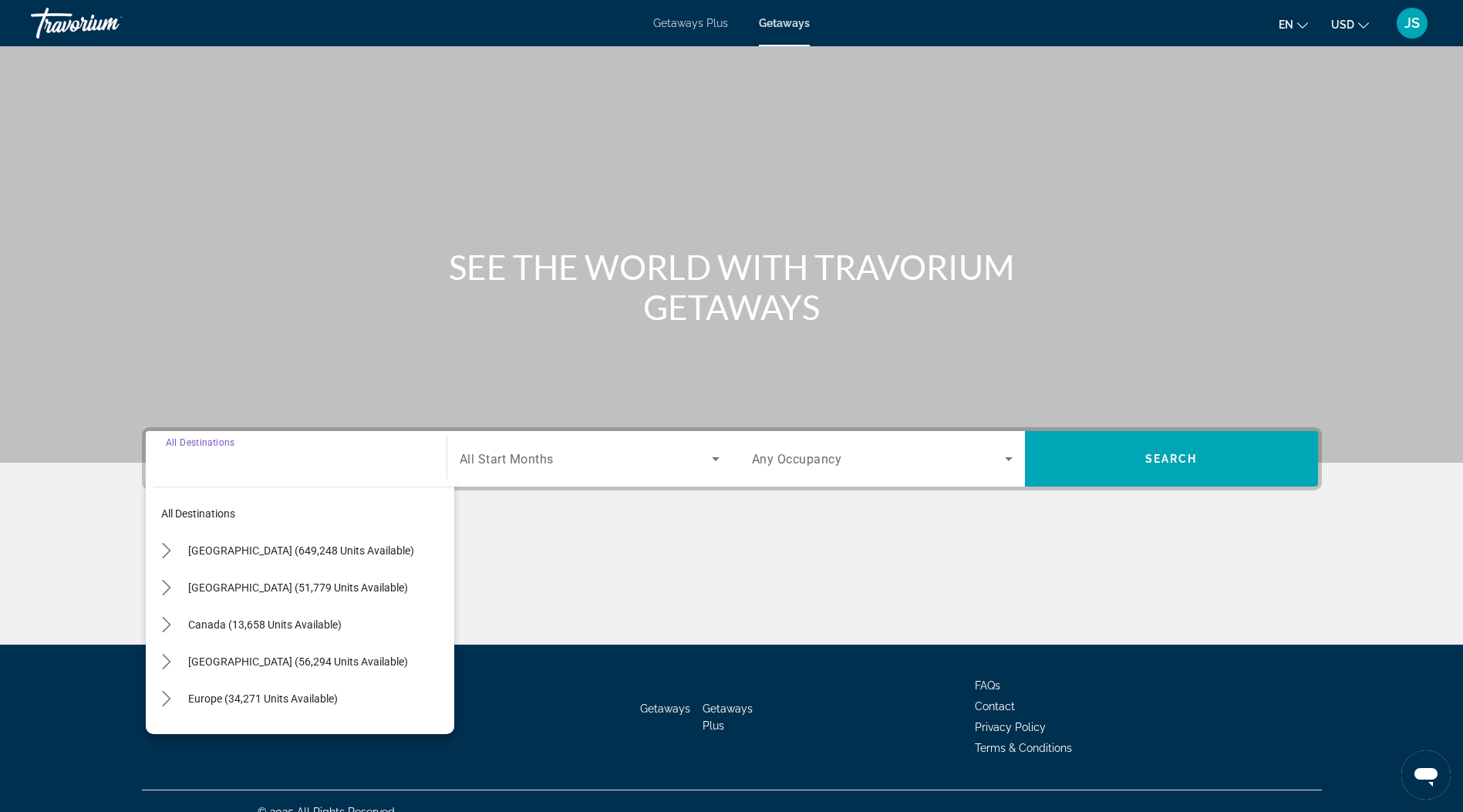
scroll to position [22, 0]
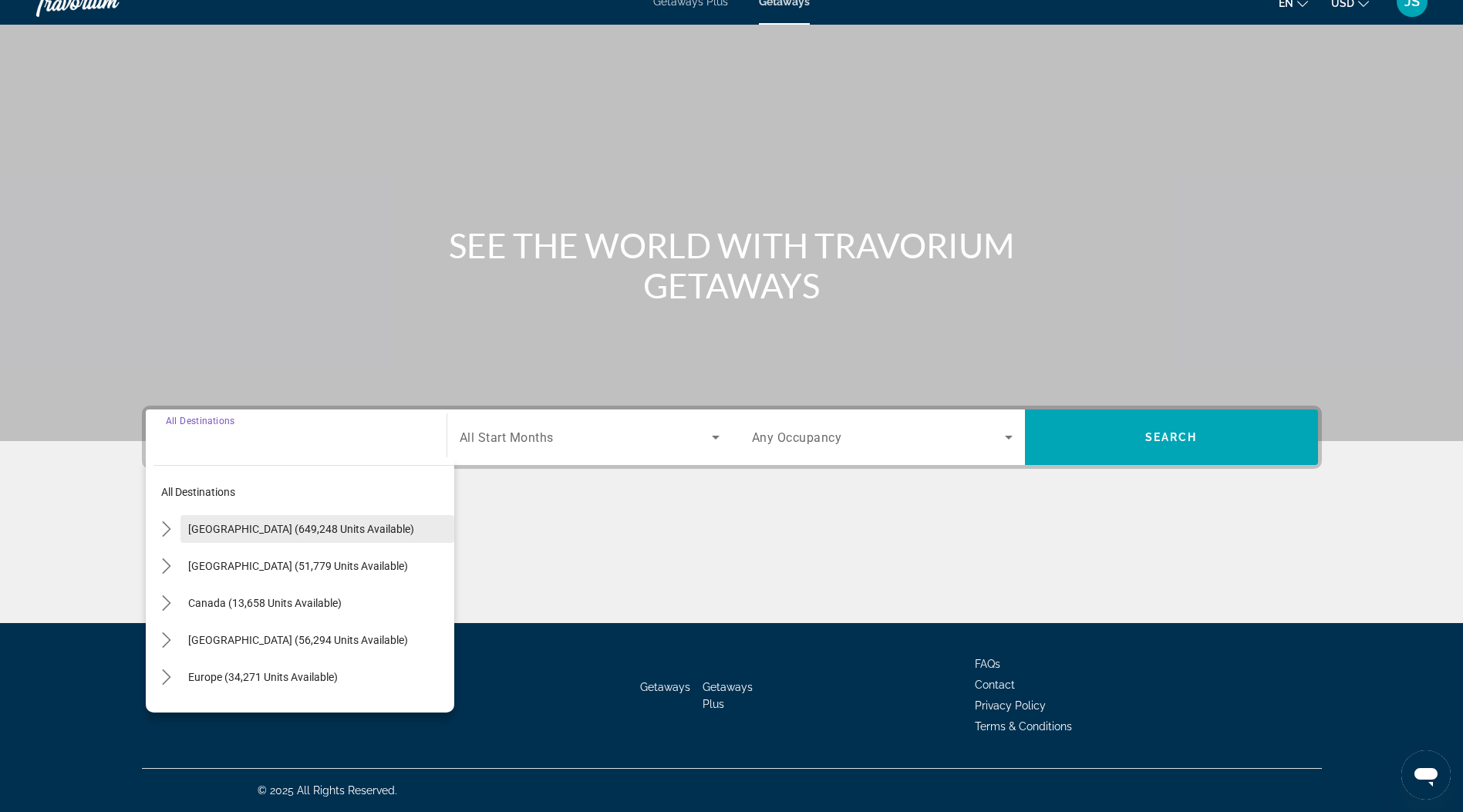
click at [227, 520] on span "Select destination: United States (649,248 units available)" at bounding box center [318, 529] width 274 height 37
type input "**********"
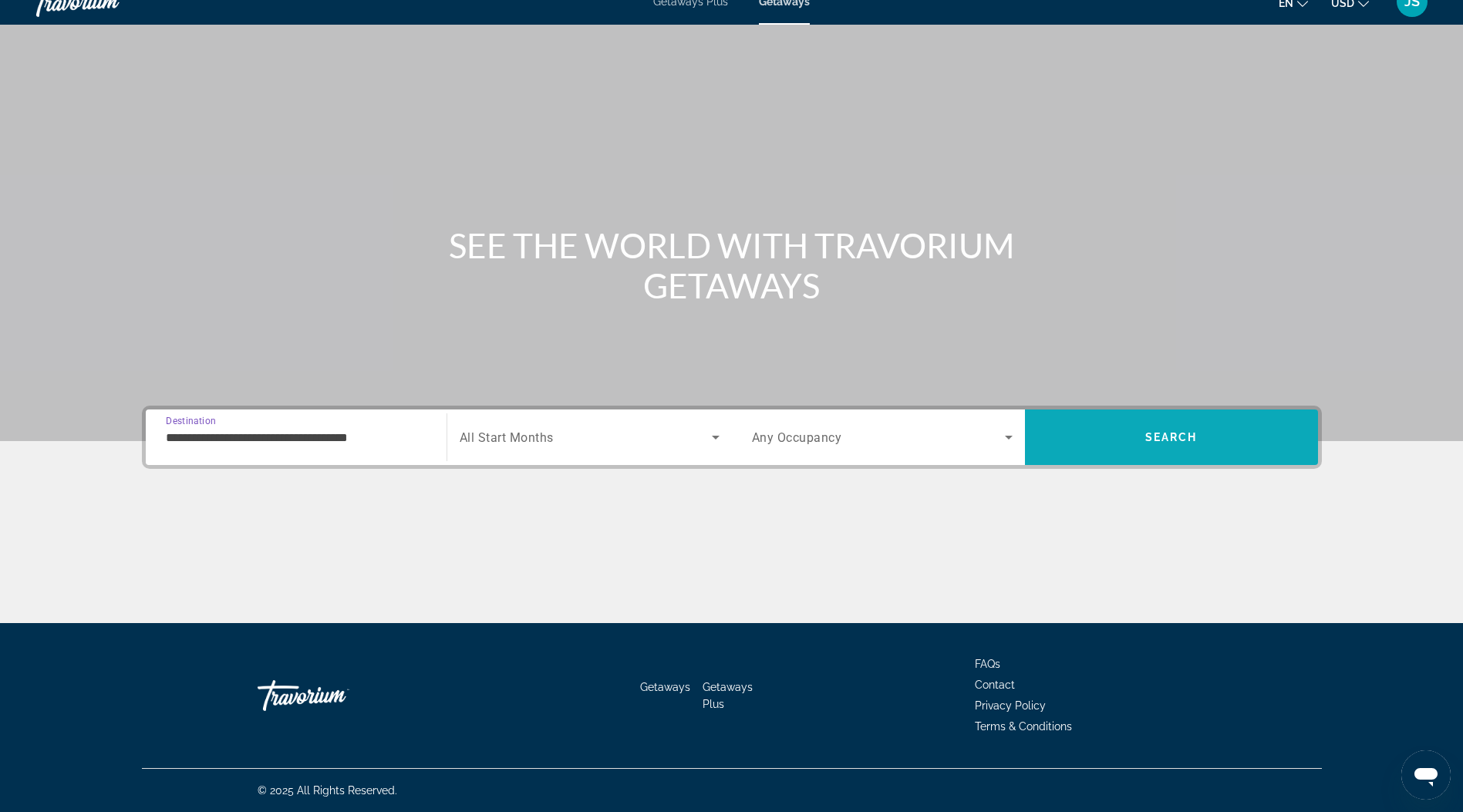
click at [1231, 419] on span "Search" at bounding box center [1171, 437] width 293 height 37
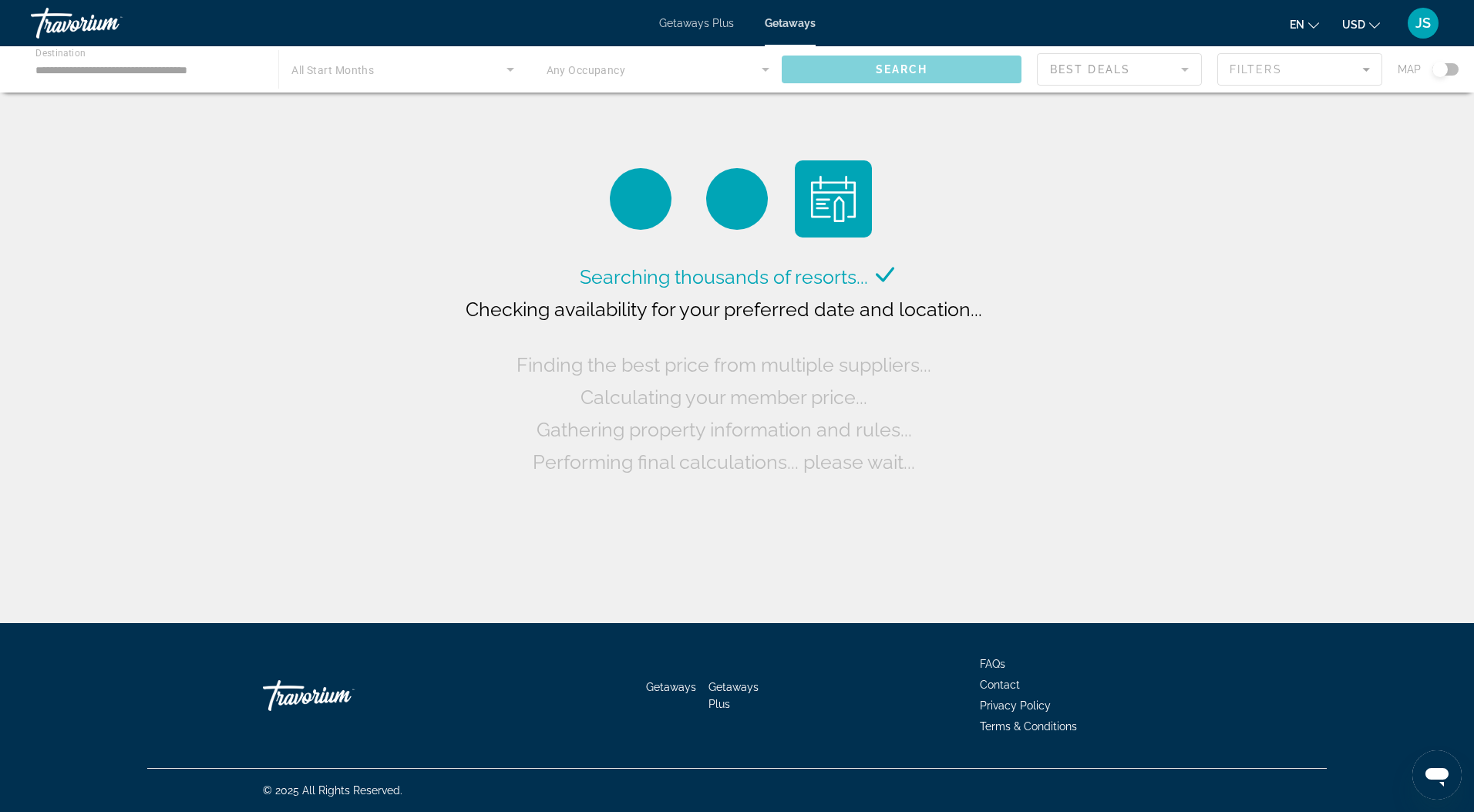
click at [153, 71] on div "Main content" at bounding box center [737, 69] width 1474 height 46
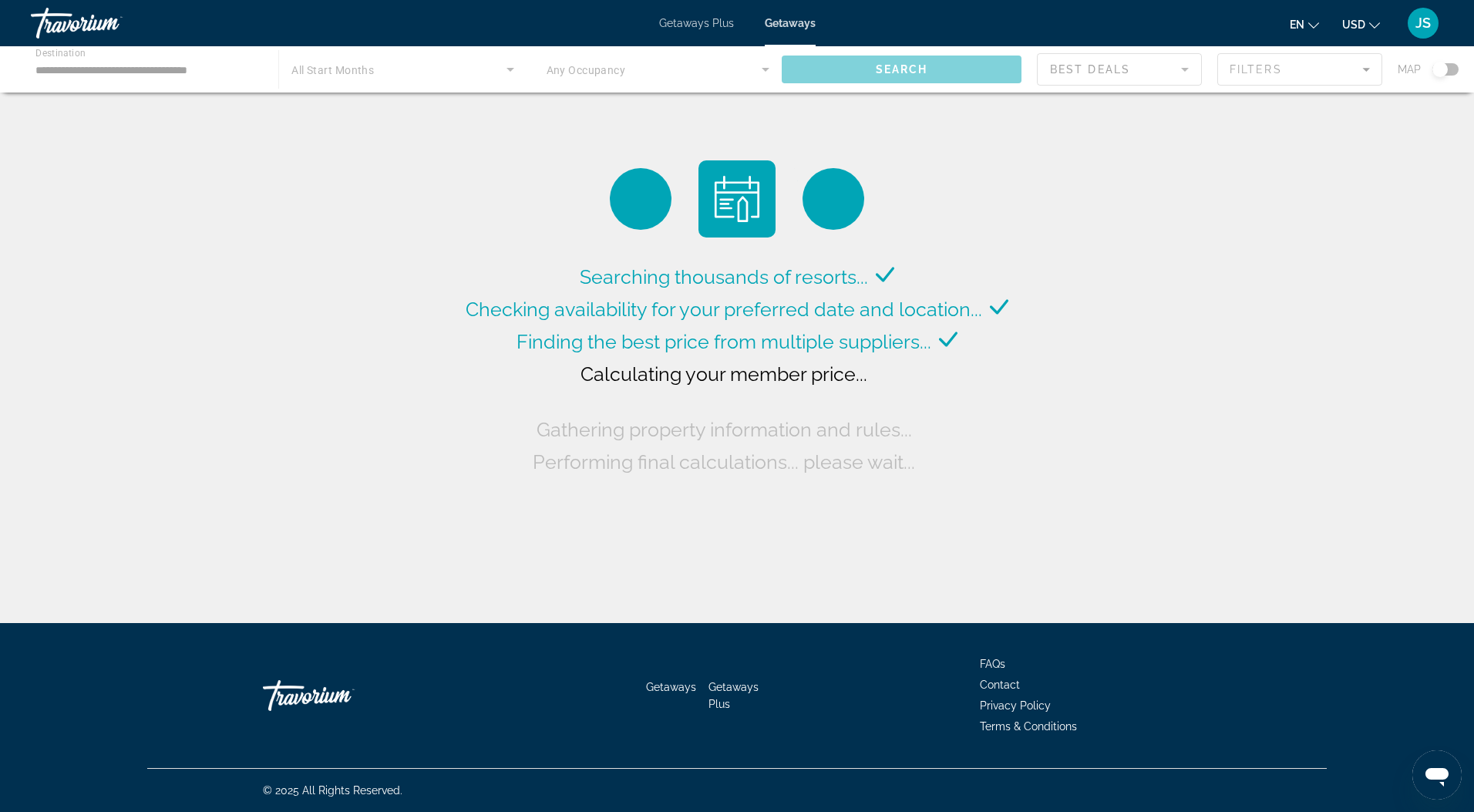
click at [153, 71] on div "Main content" at bounding box center [737, 69] width 1474 height 46
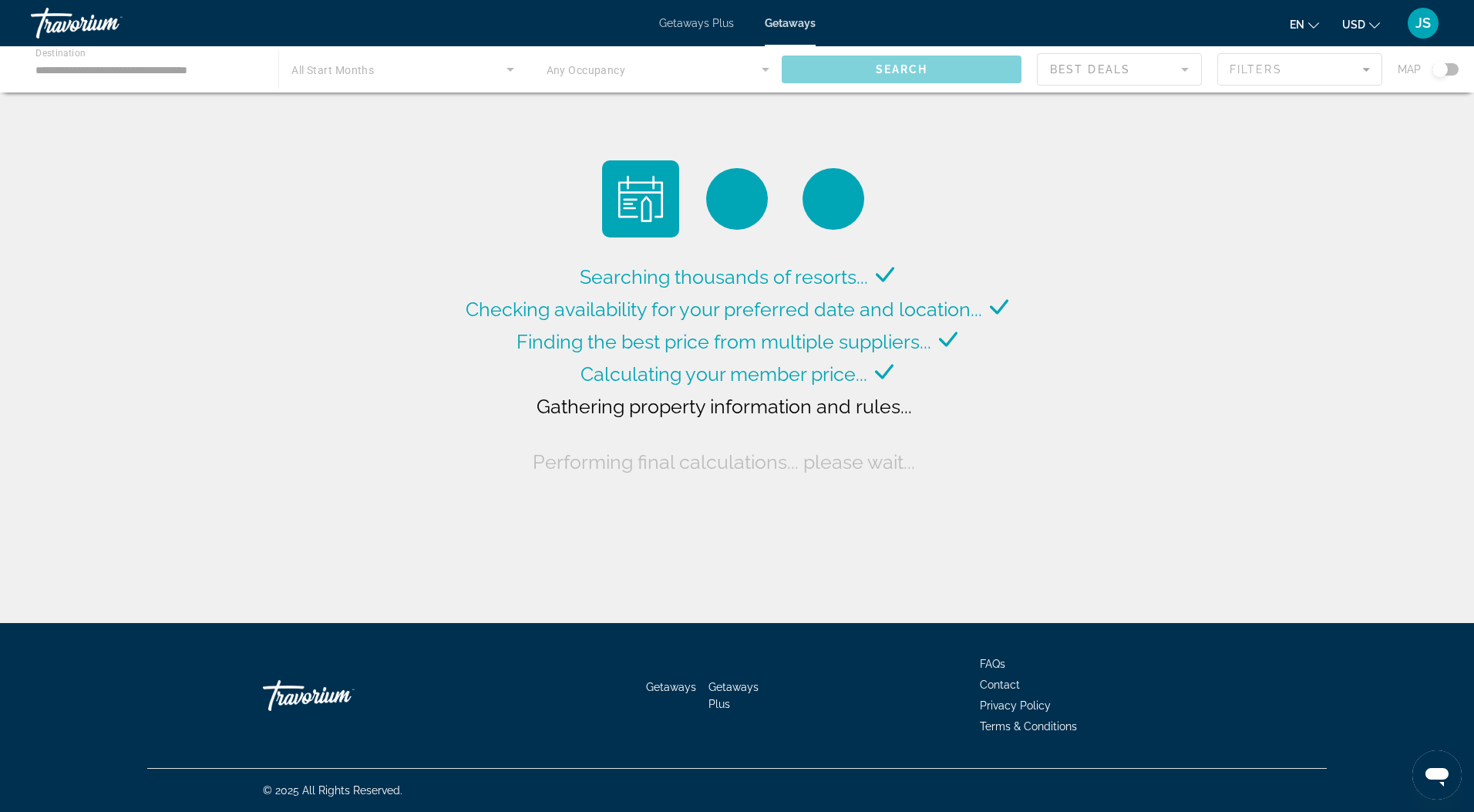
click at [170, 71] on div "Main content" at bounding box center [737, 69] width 1474 height 46
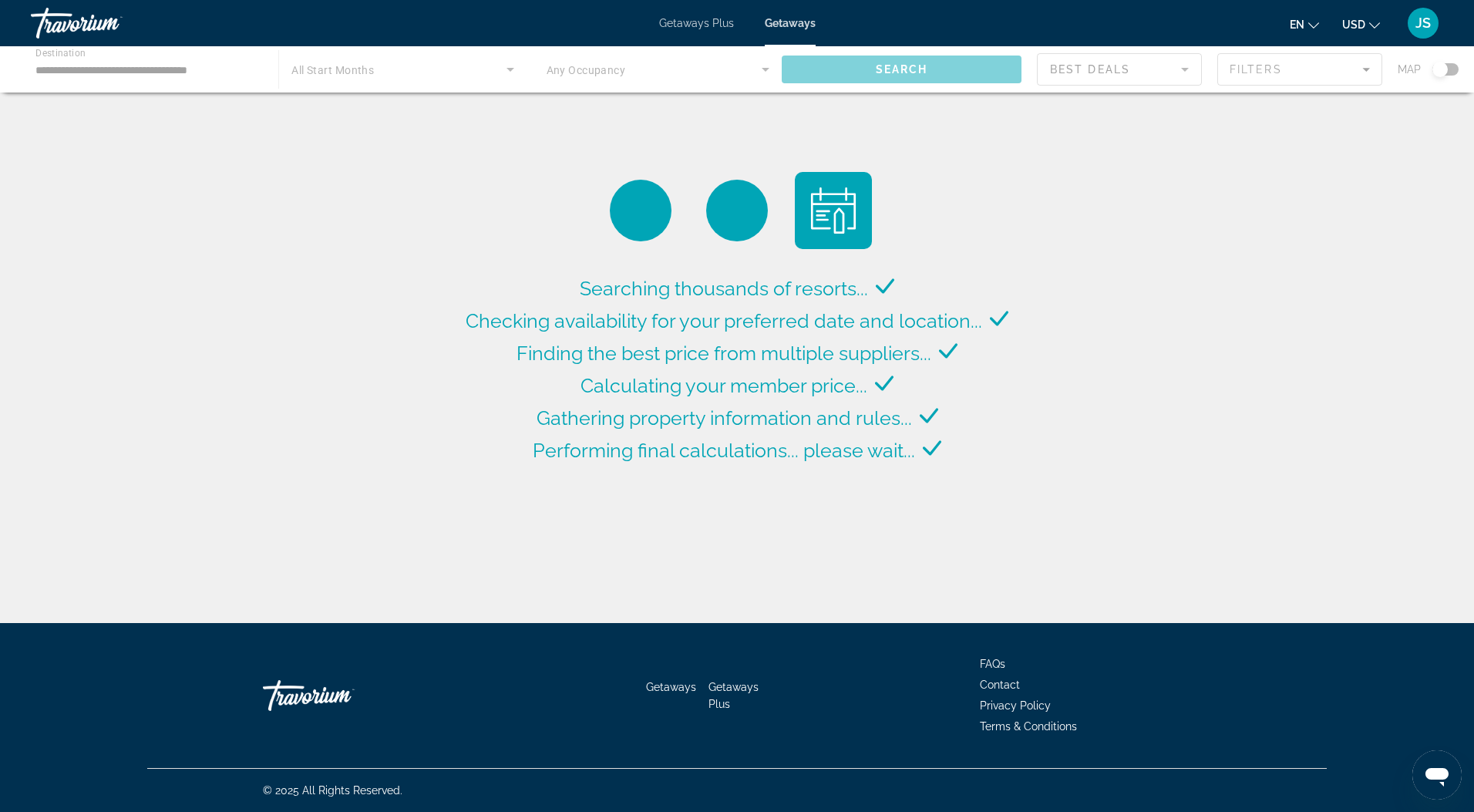
click at [177, 72] on div "Main content" at bounding box center [737, 69] width 1474 height 46
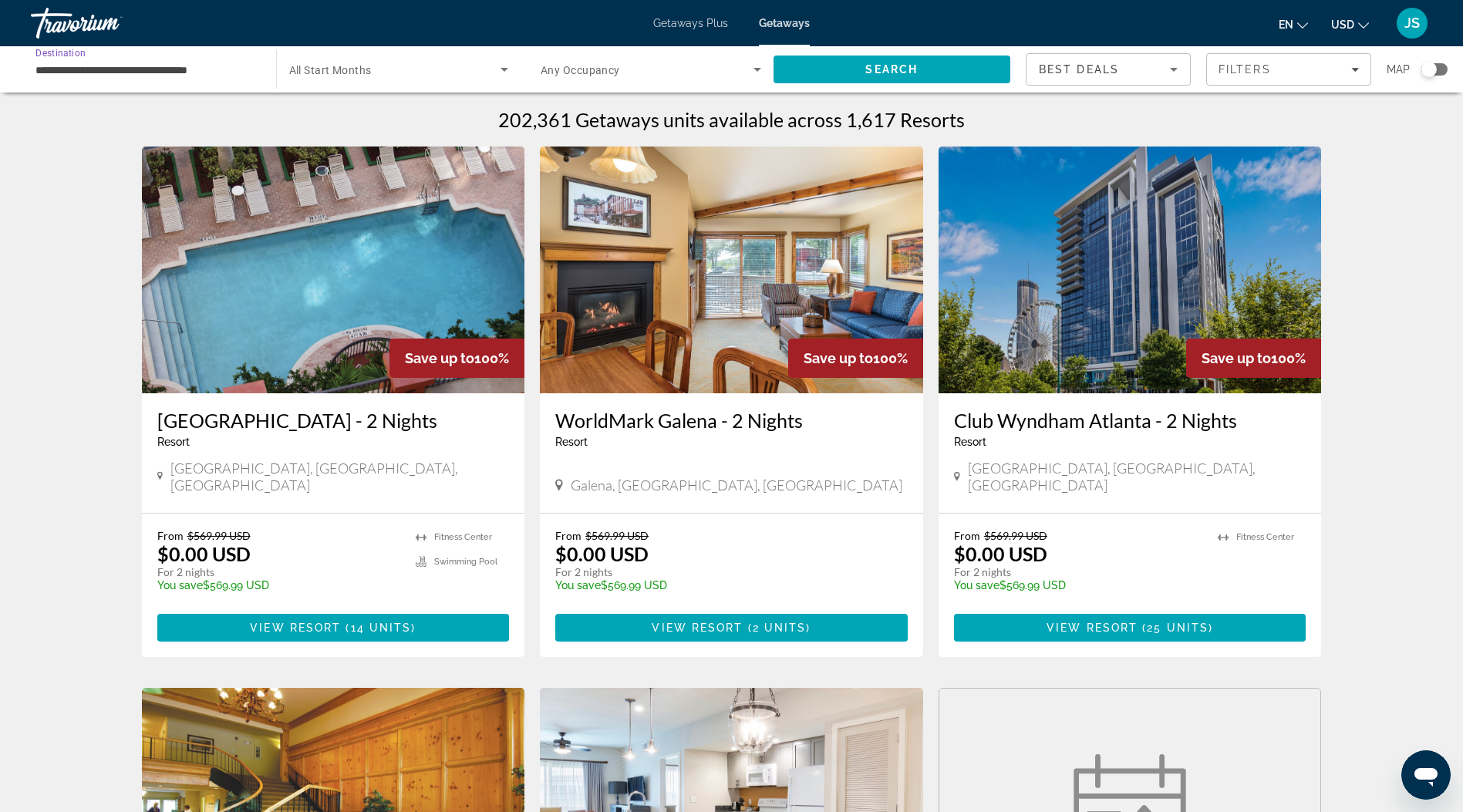
click at [179, 65] on input "**********" at bounding box center [145, 70] width 221 height 18
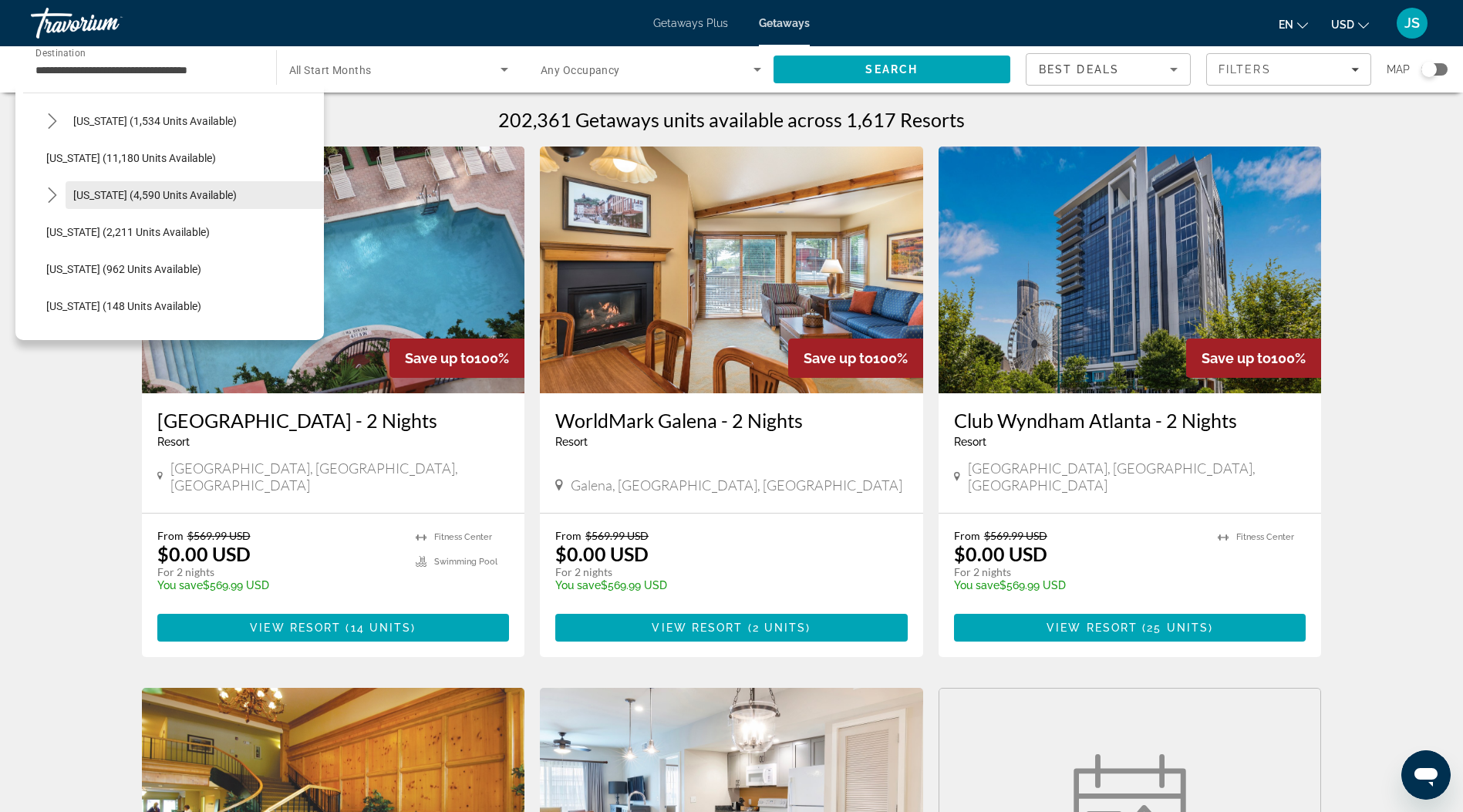
scroll to position [635, 0]
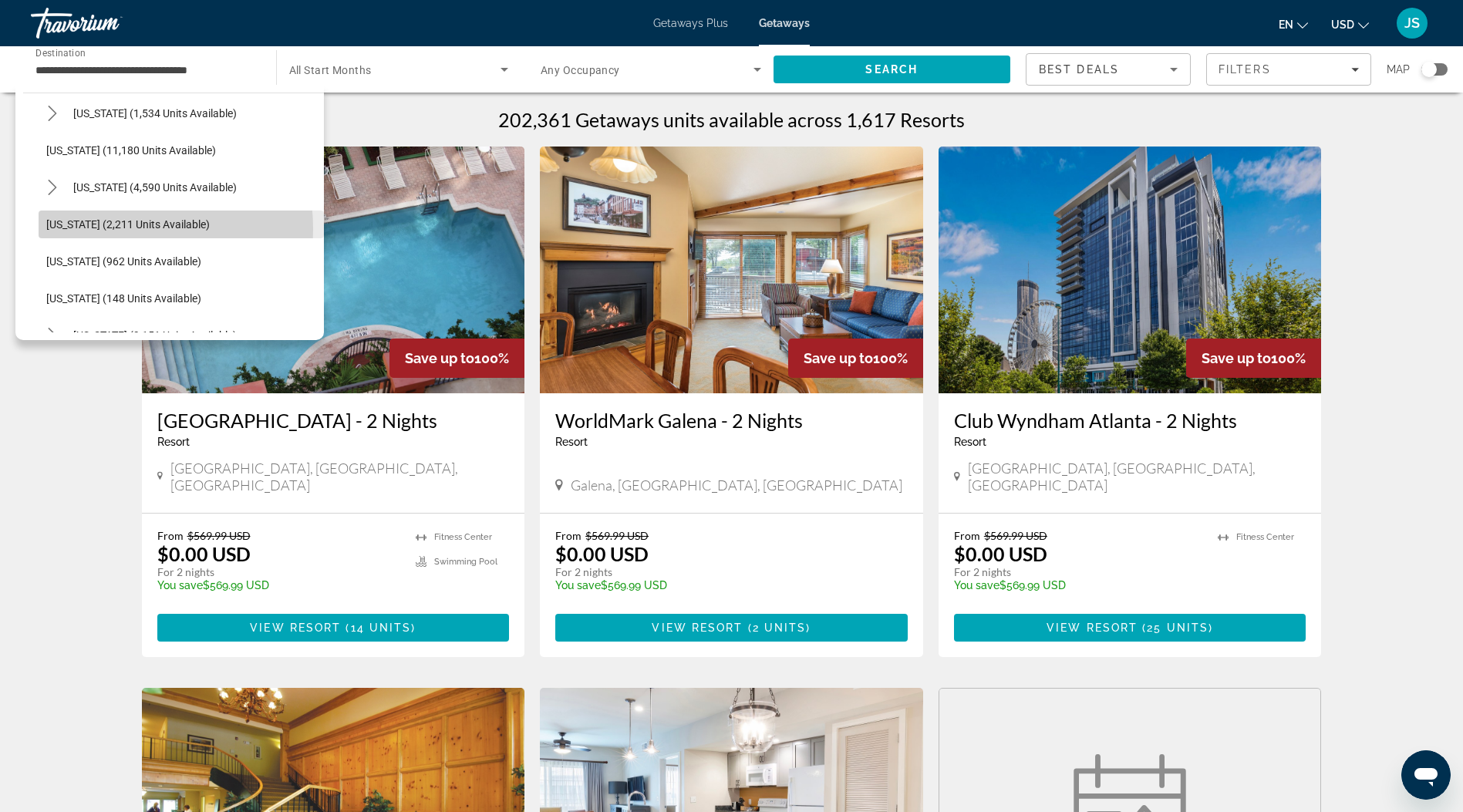
click at [95, 229] on span "[US_STATE] (2,211 units available)" at bounding box center [127, 224] width 164 height 12
type input "**********"
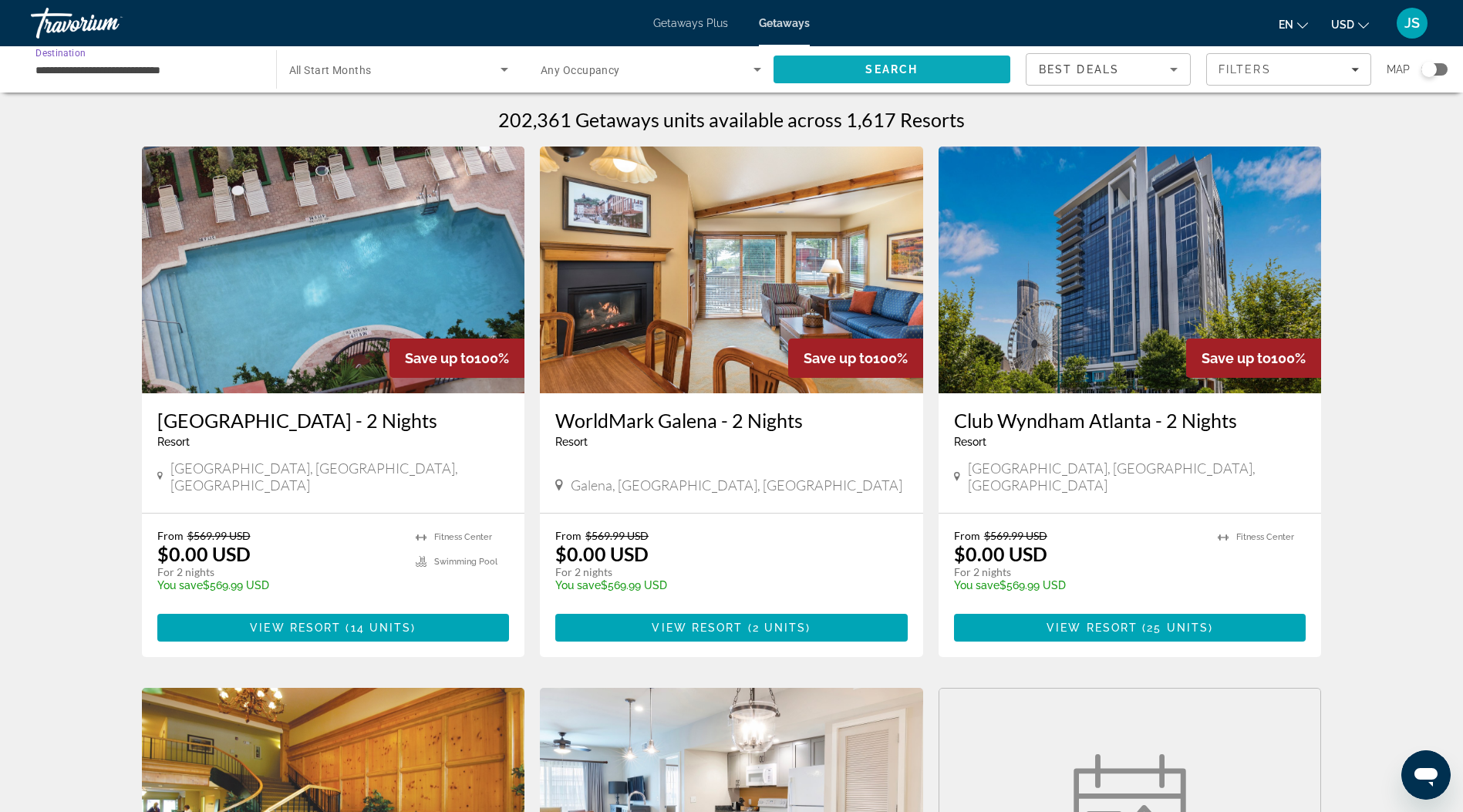
click at [937, 65] on span "Search" at bounding box center [893, 69] width 237 height 37
